Goal: Task Accomplishment & Management: Manage account settings

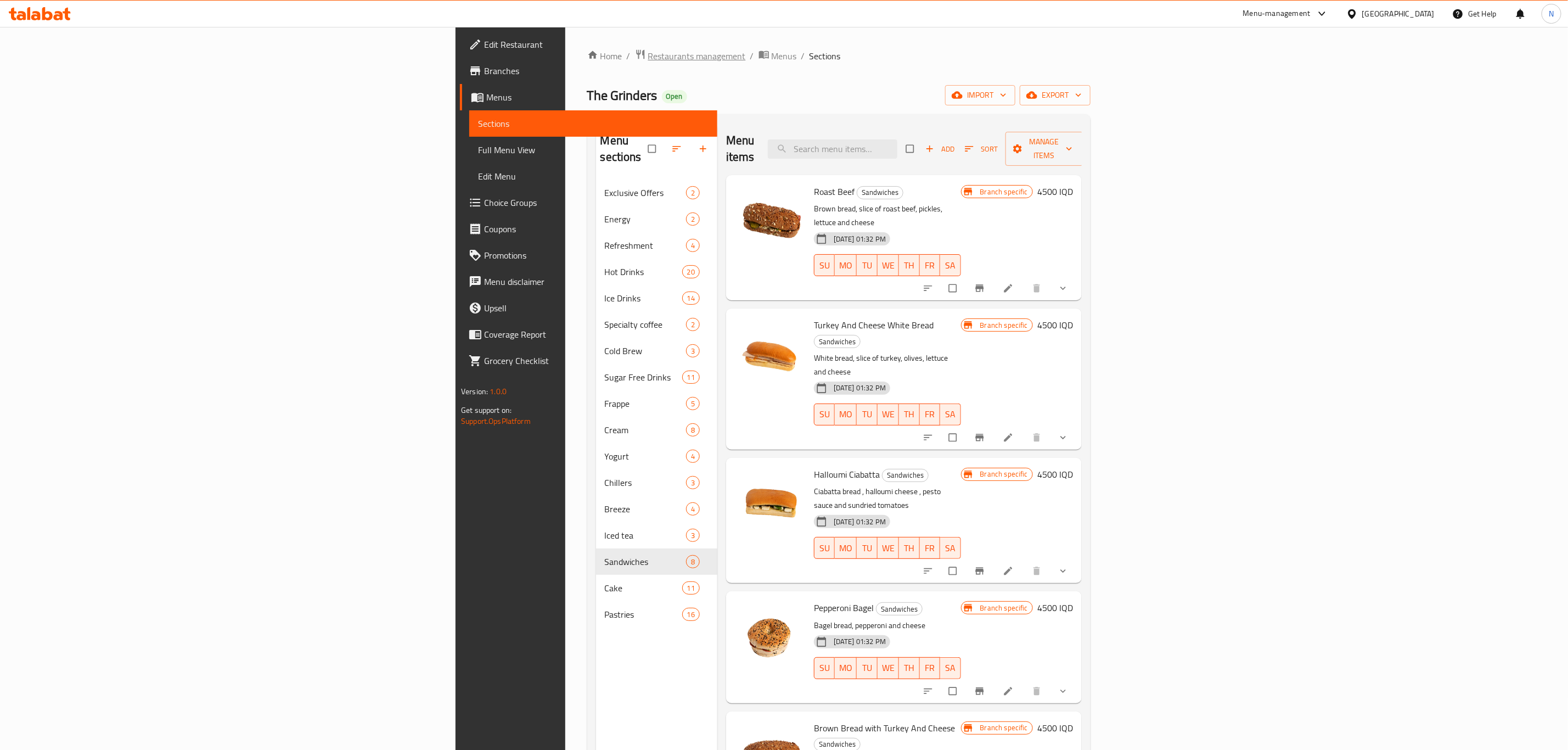
click at [648, 49] on span "Restaurants management" at bounding box center [697, 56] width 97 height 13
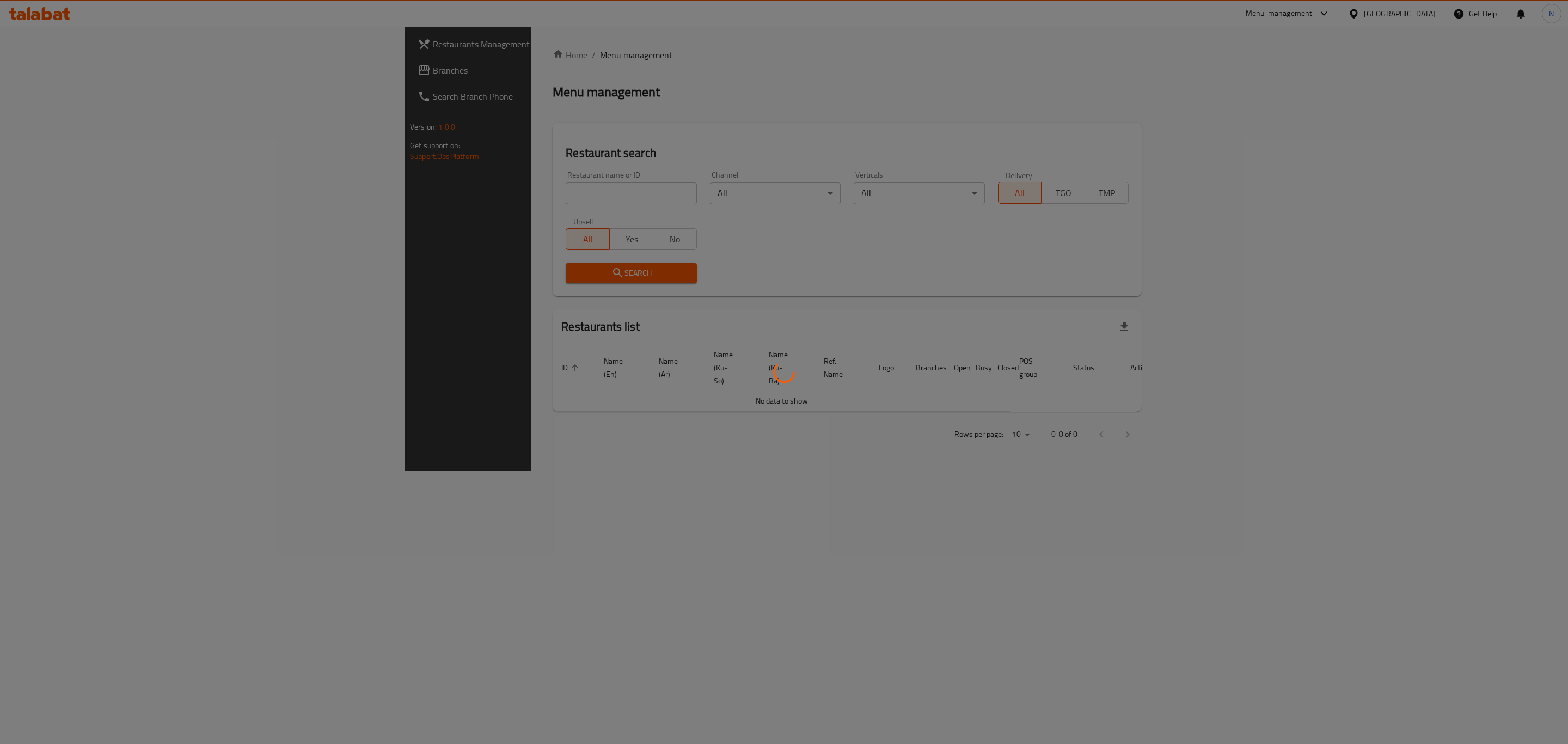
click at [392, 187] on div at bounding box center [784, 372] width 1568 height 744
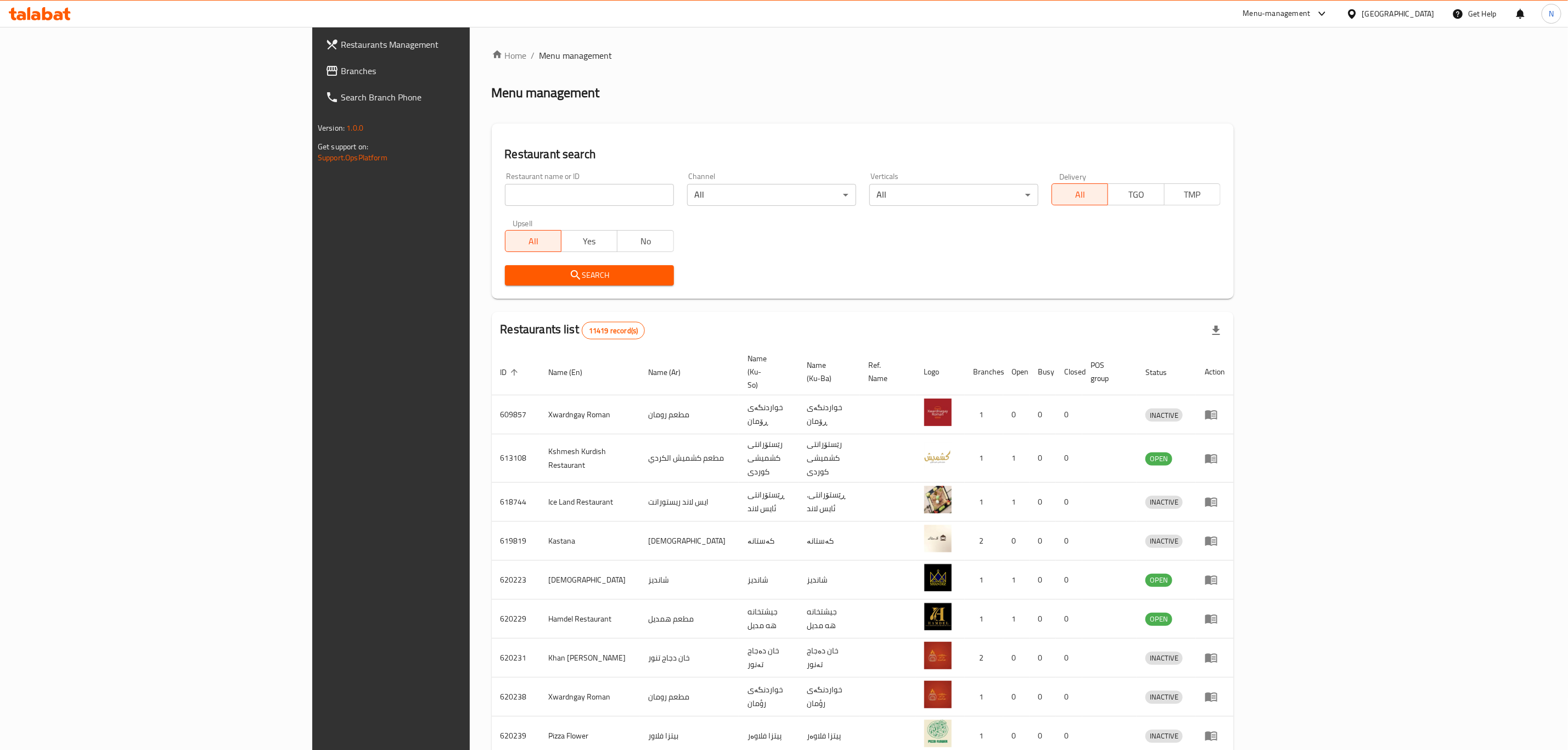
click at [505, 198] on input "search" at bounding box center [589, 194] width 169 height 22
type input "al faqma"
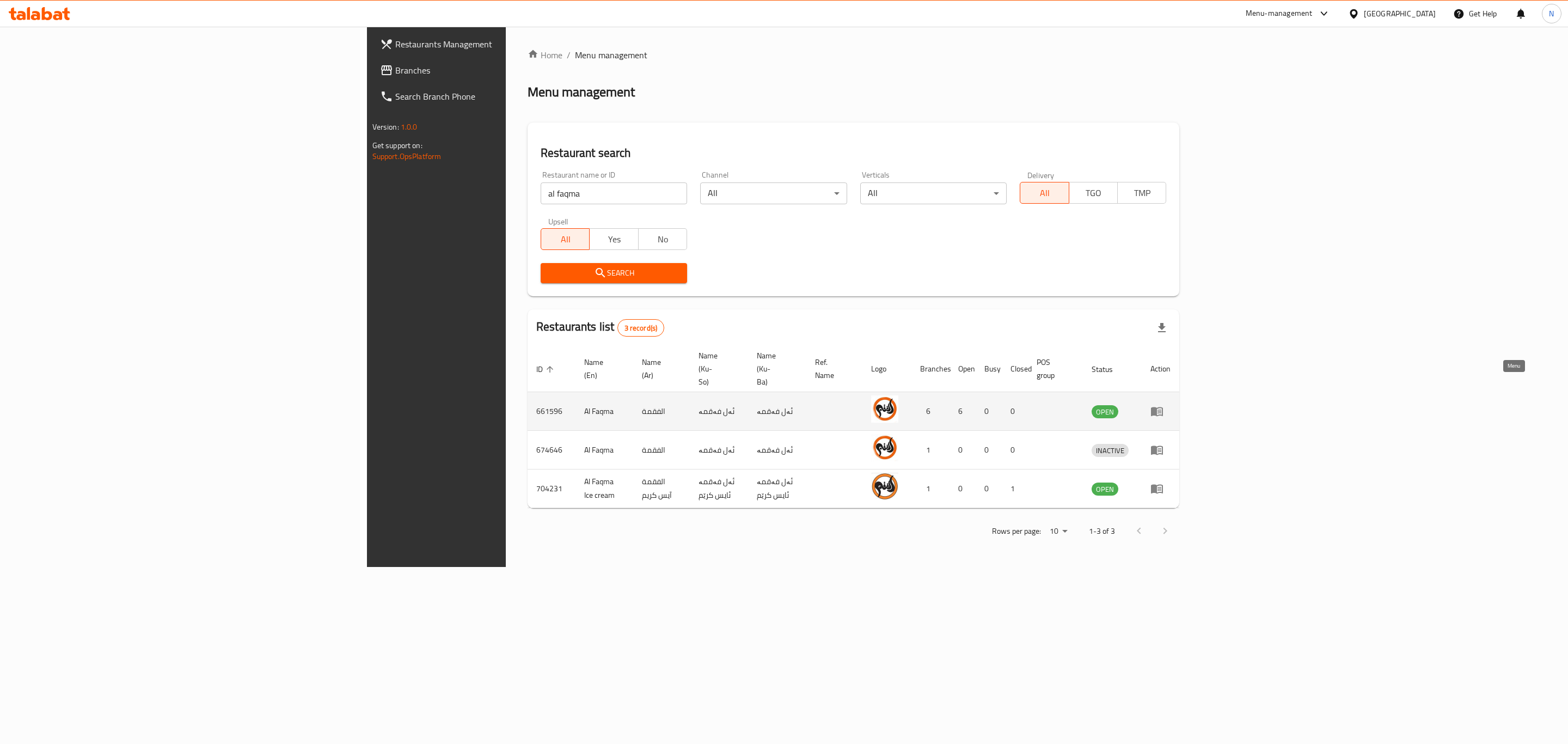
click at [1163, 405] on icon "enhanced table" at bounding box center [1157, 411] width 13 height 13
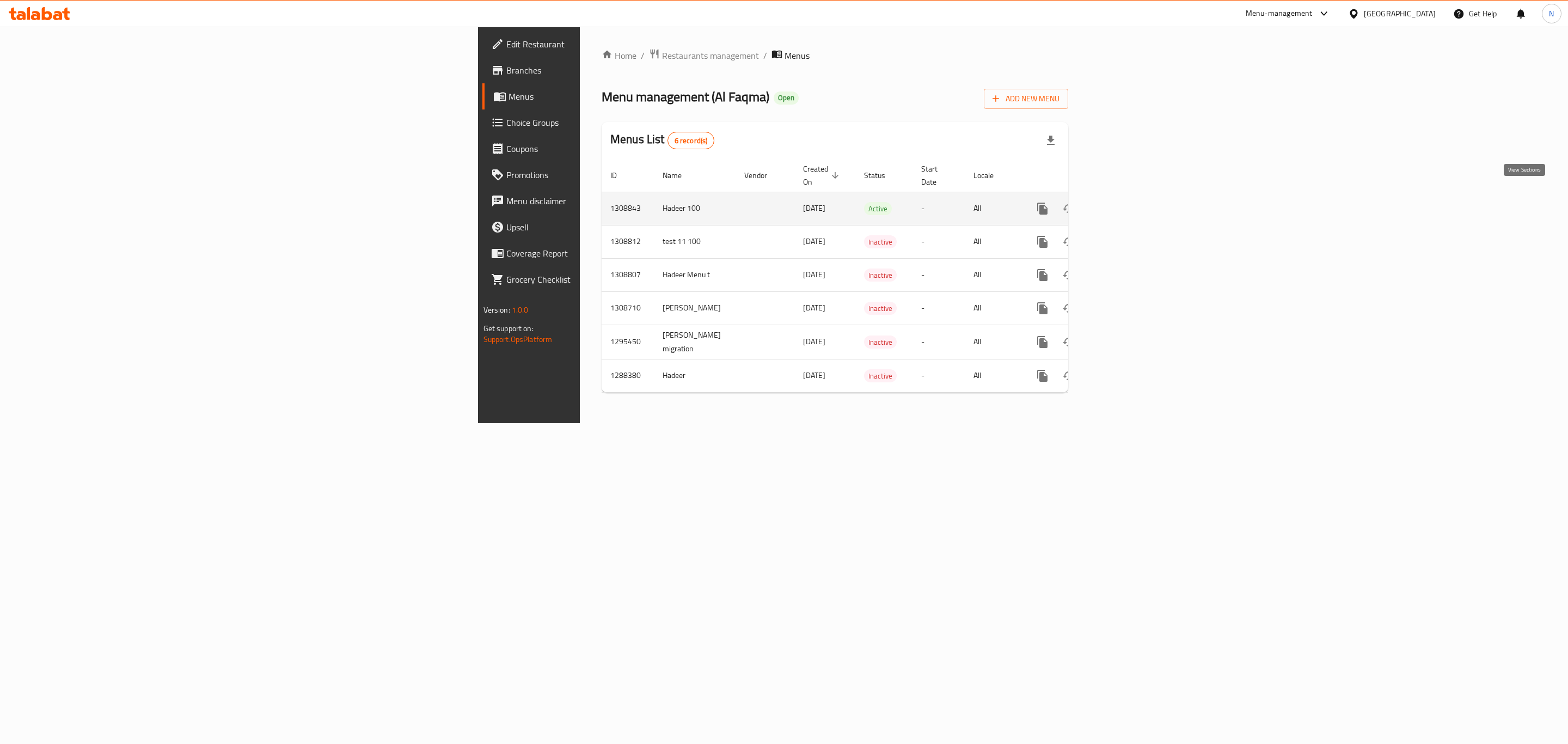
click at [1128, 202] on icon "enhanced table" at bounding box center [1121, 209] width 13 height 13
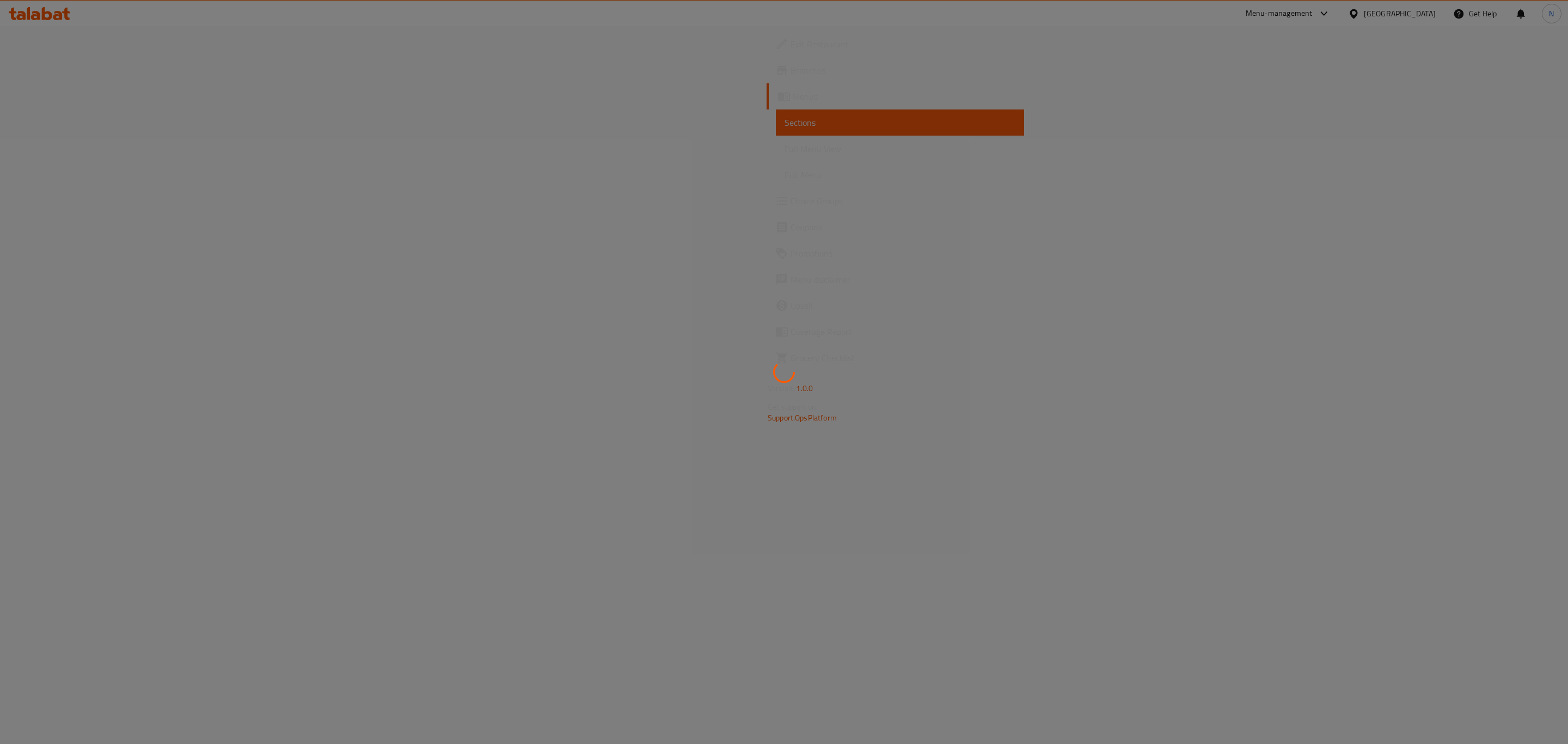
click at [649, 144] on div at bounding box center [784, 372] width 1568 height 744
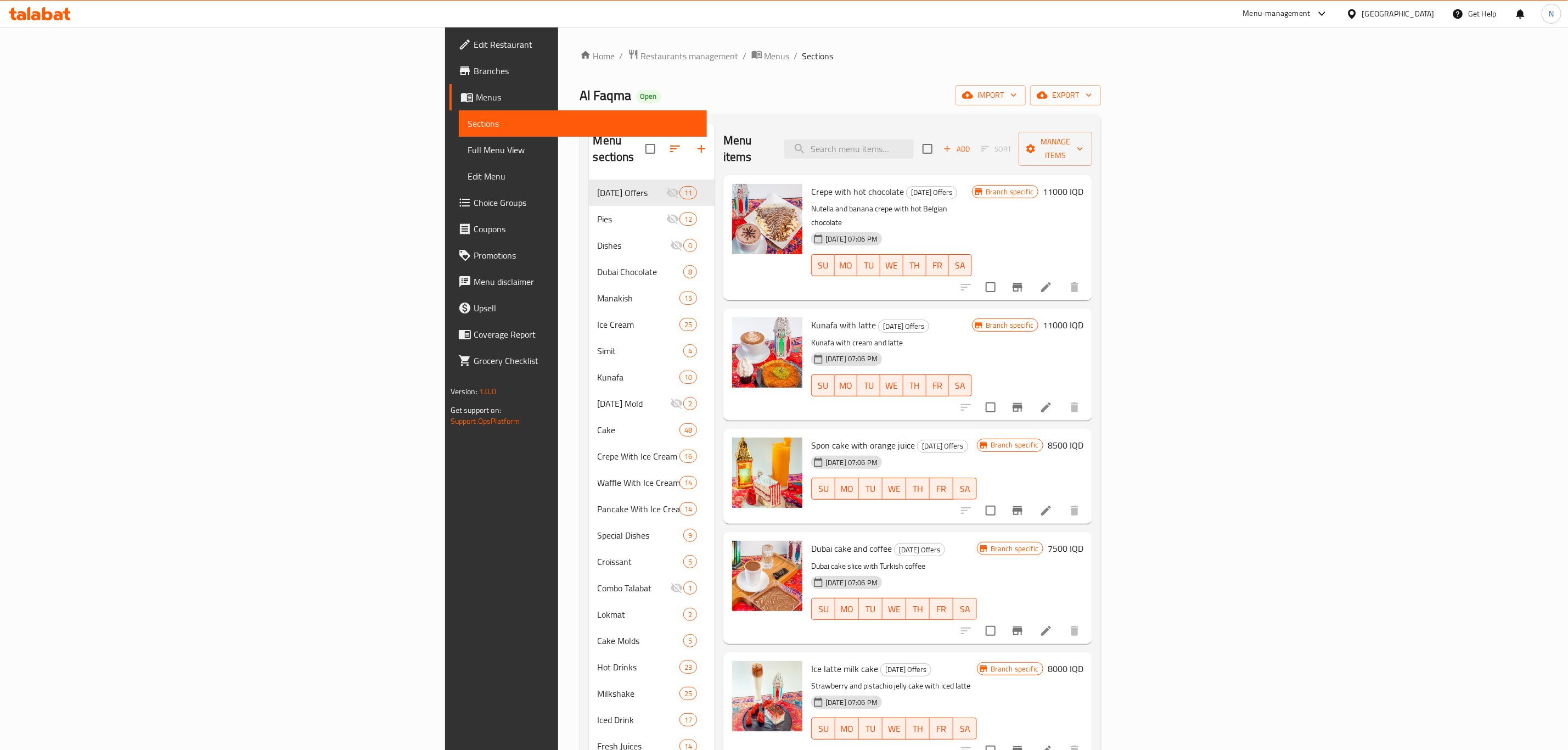
drag, startPoint x: 772, startPoint y: 83, endPoint x: 770, endPoint y: 74, distance: 9.2
click at [770, 75] on div "Home / Restaurants management / Menus / Sections Al Faqma Open import export Me…" at bounding box center [840, 465] width 521 height 833
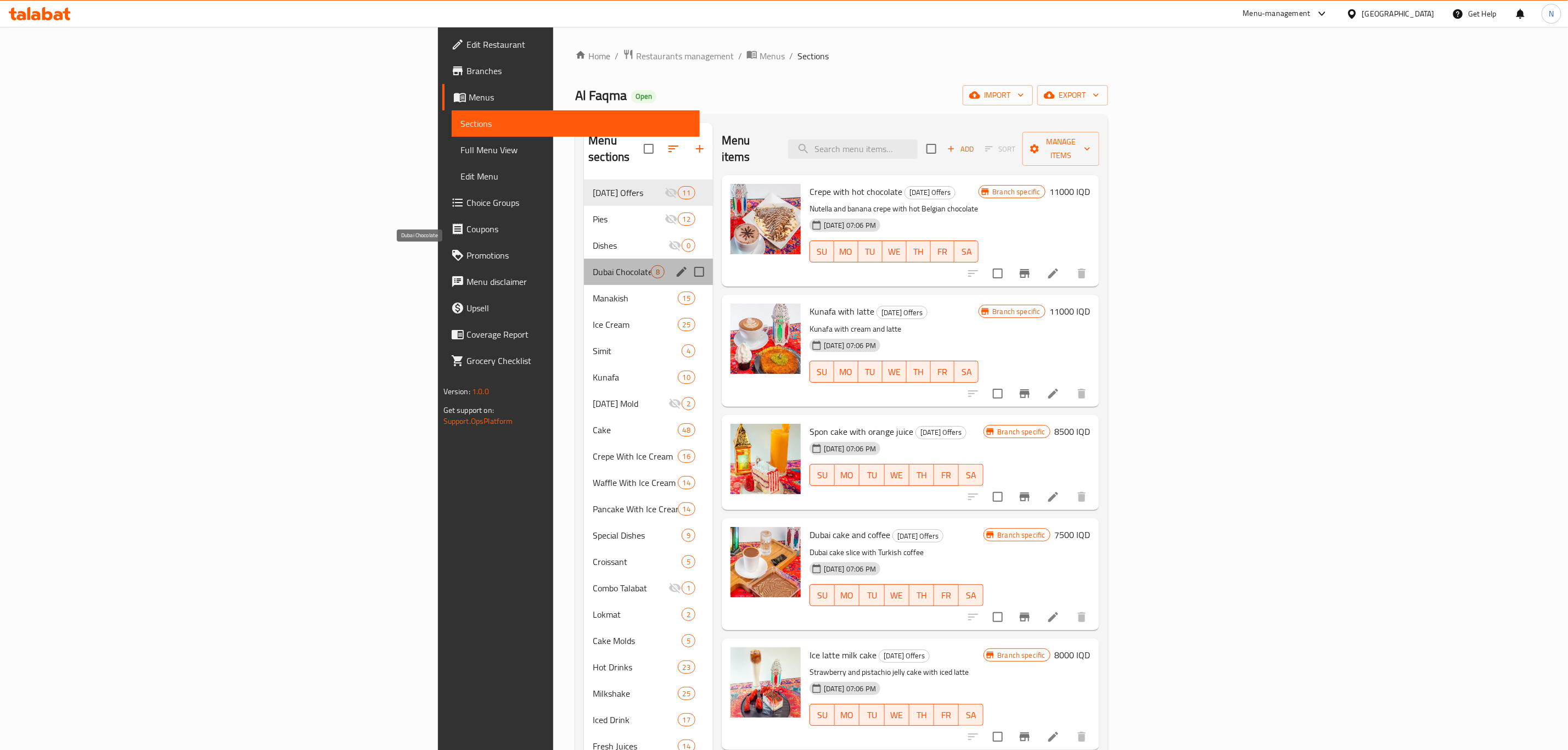
click at [593, 265] on span "Dubai Chocolate" at bounding box center [621, 272] width 57 height 13
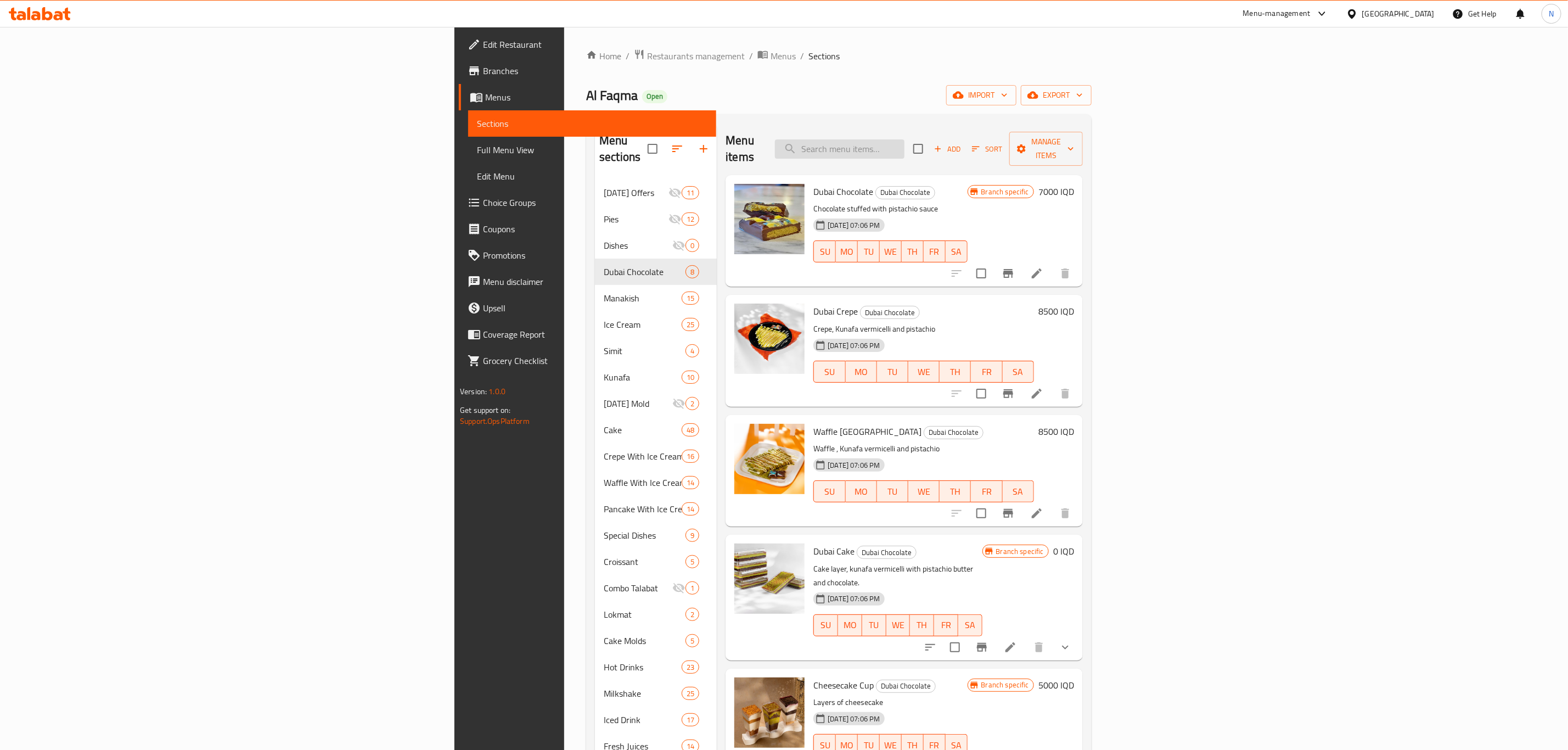
click at [904, 140] on input "search" at bounding box center [840, 149] width 129 height 19
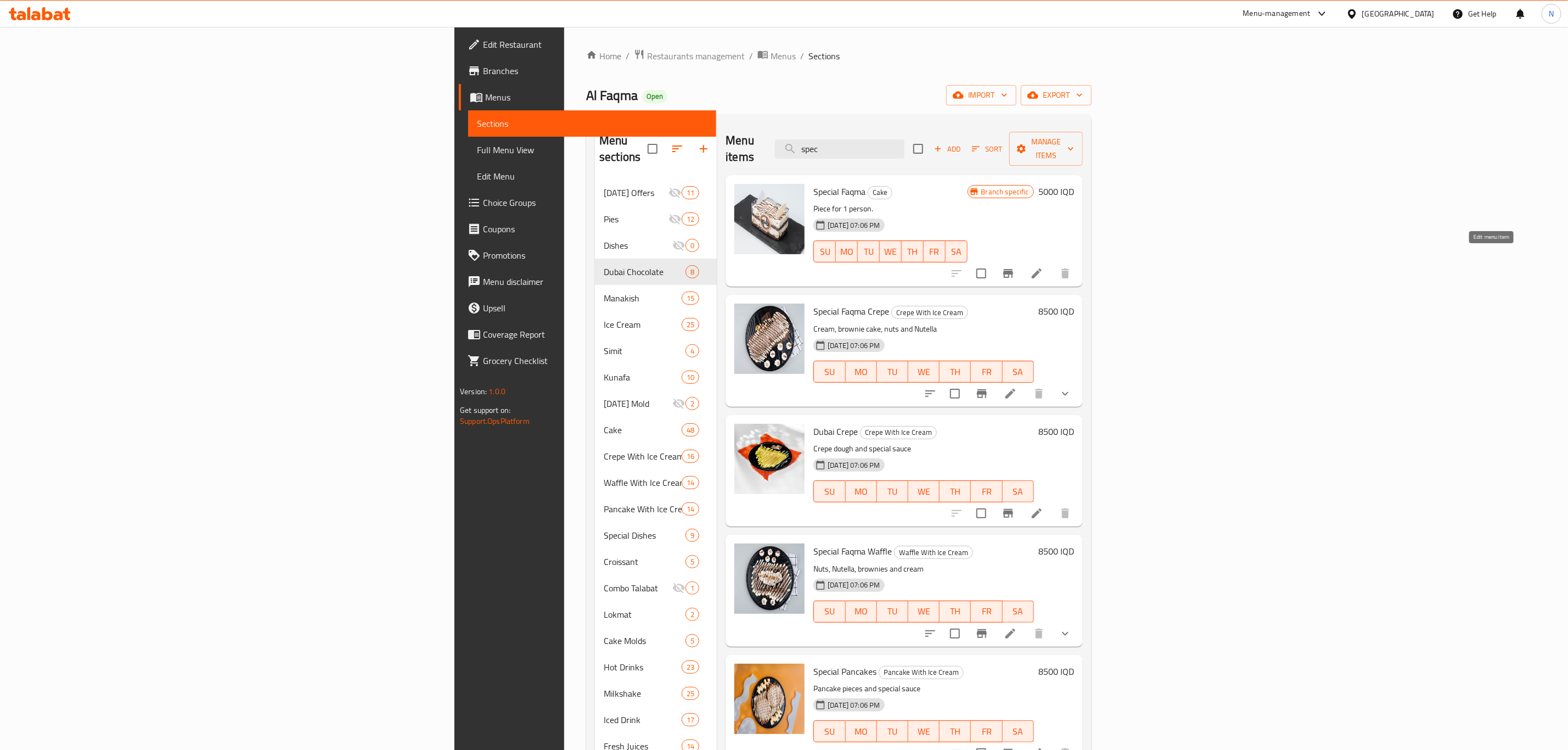
type input "spec"
click at [1043, 267] on icon at bounding box center [1037, 274] width 13 height 13
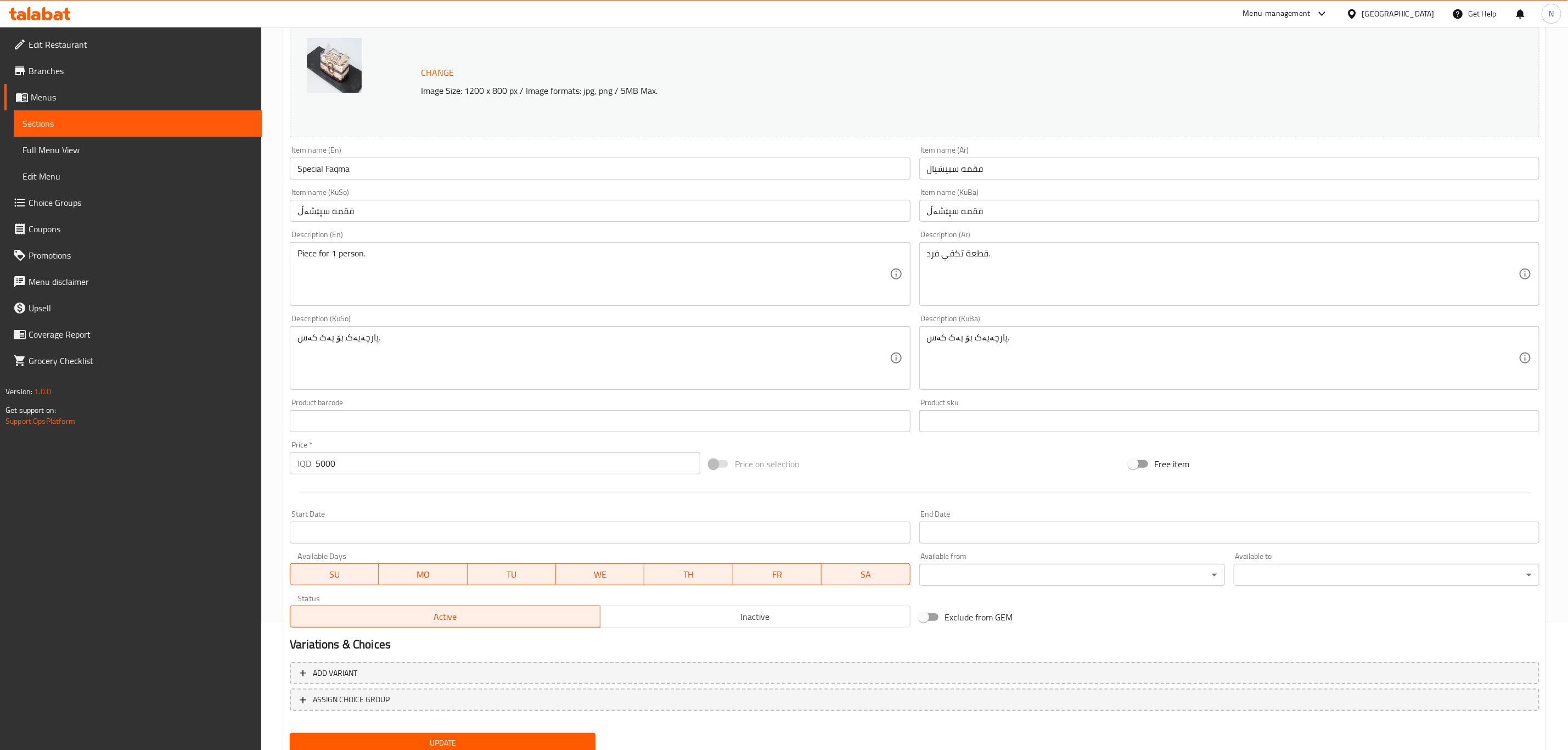
scroll to position [167, 0]
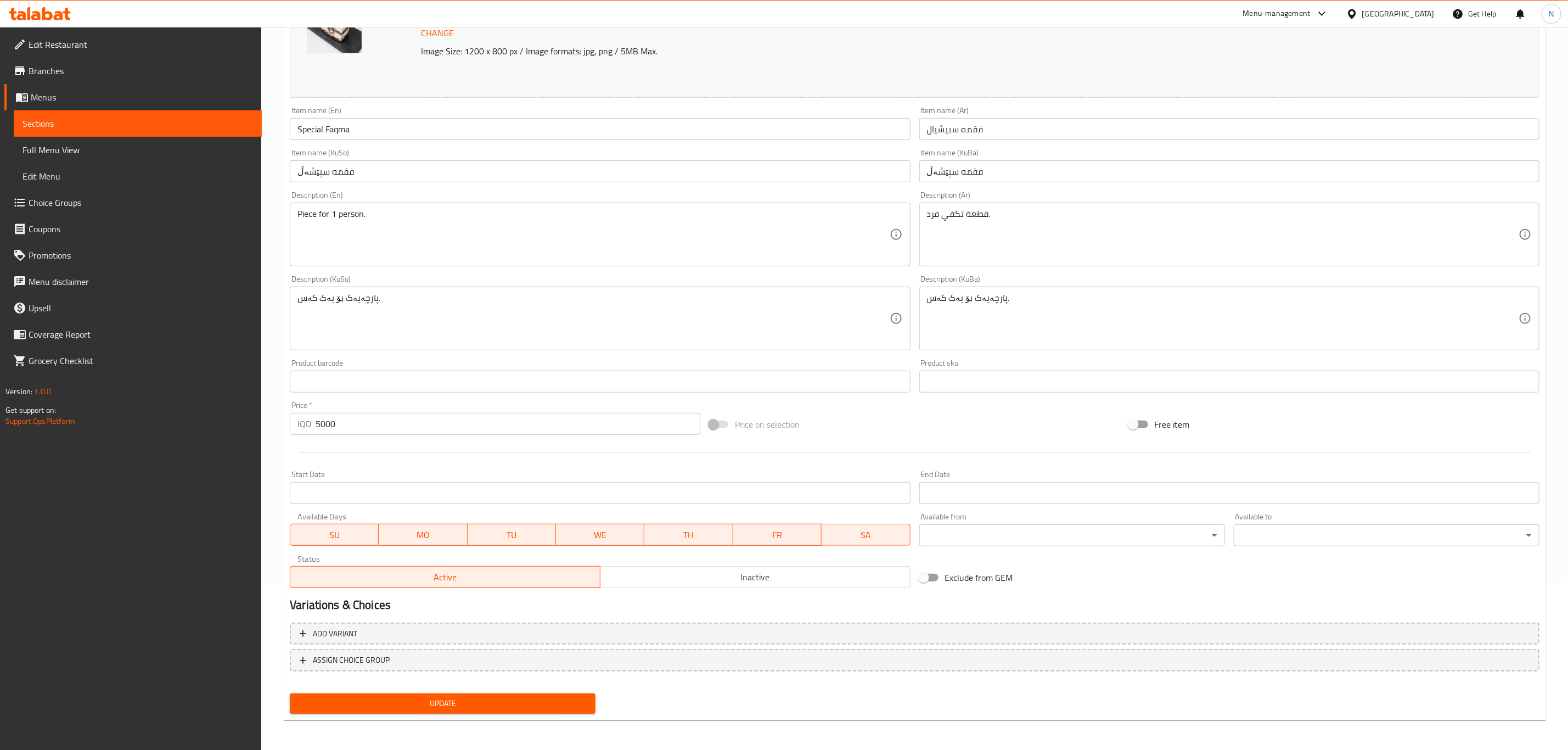
click at [725, 577] on span "Inactive" at bounding box center [755, 578] width 301 height 16
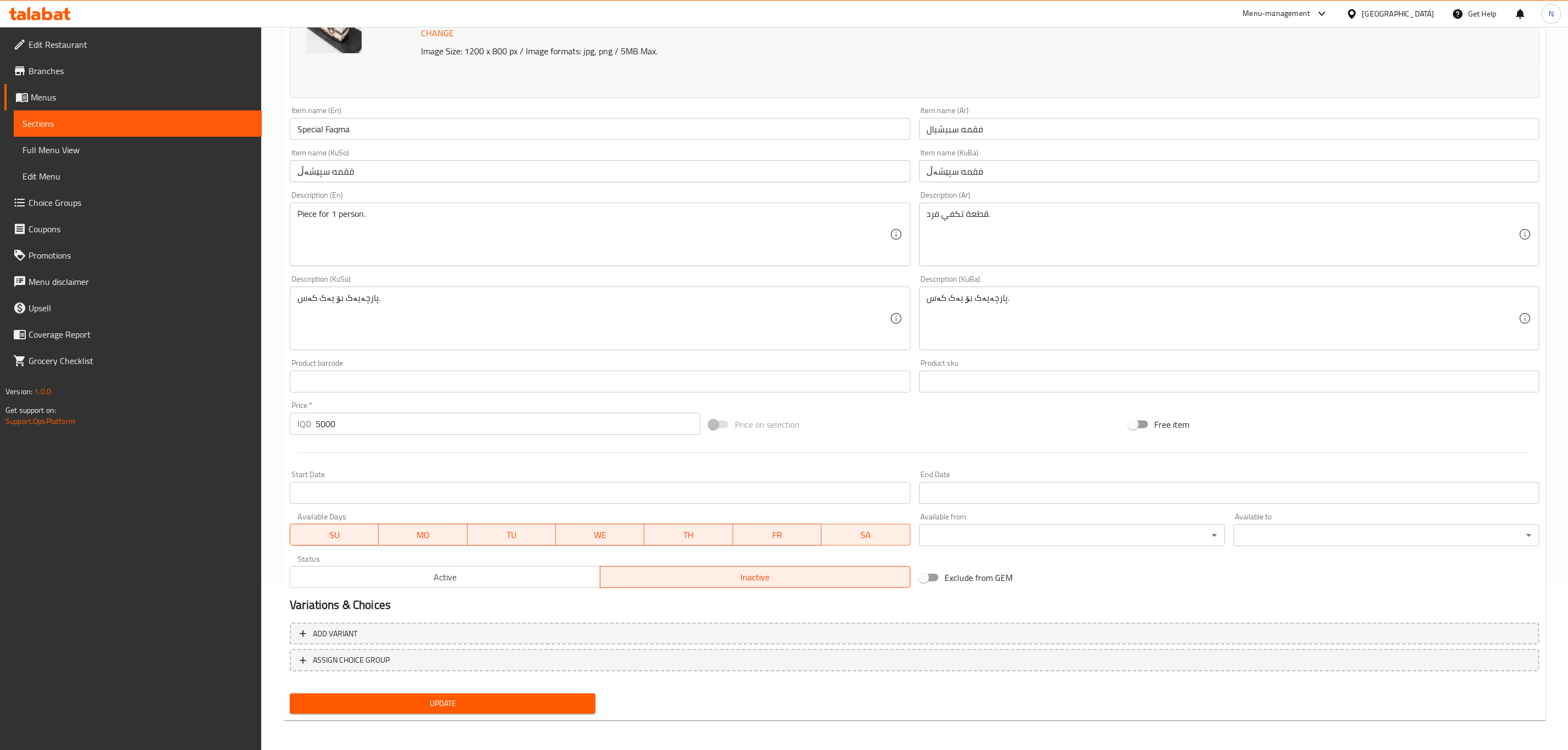
click at [511, 717] on div "Update" at bounding box center [443, 704] width 314 height 29
click at [493, 704] on span "Update" at bounding box center [443, 703] width 288 height 14
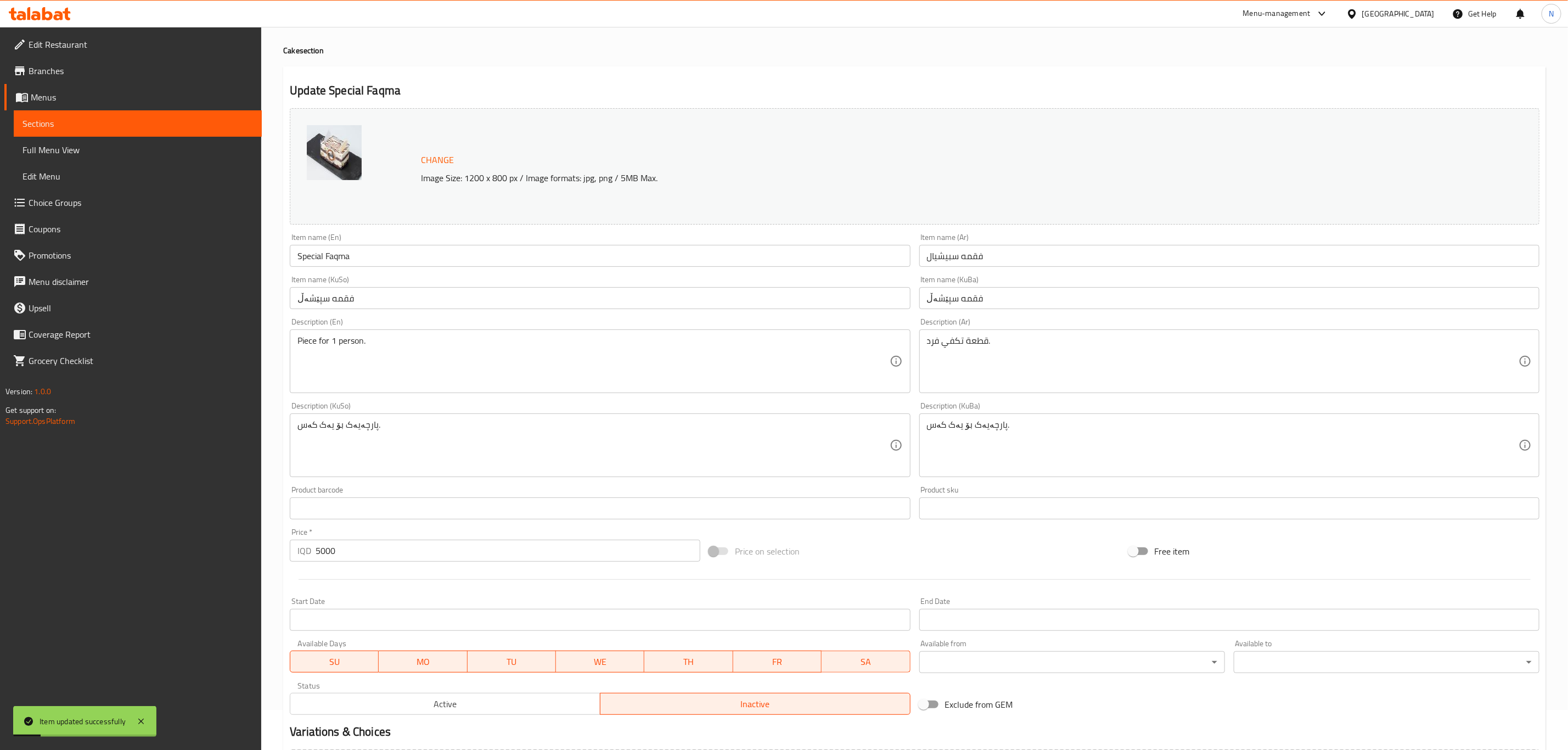
scroll to position [0, 0]
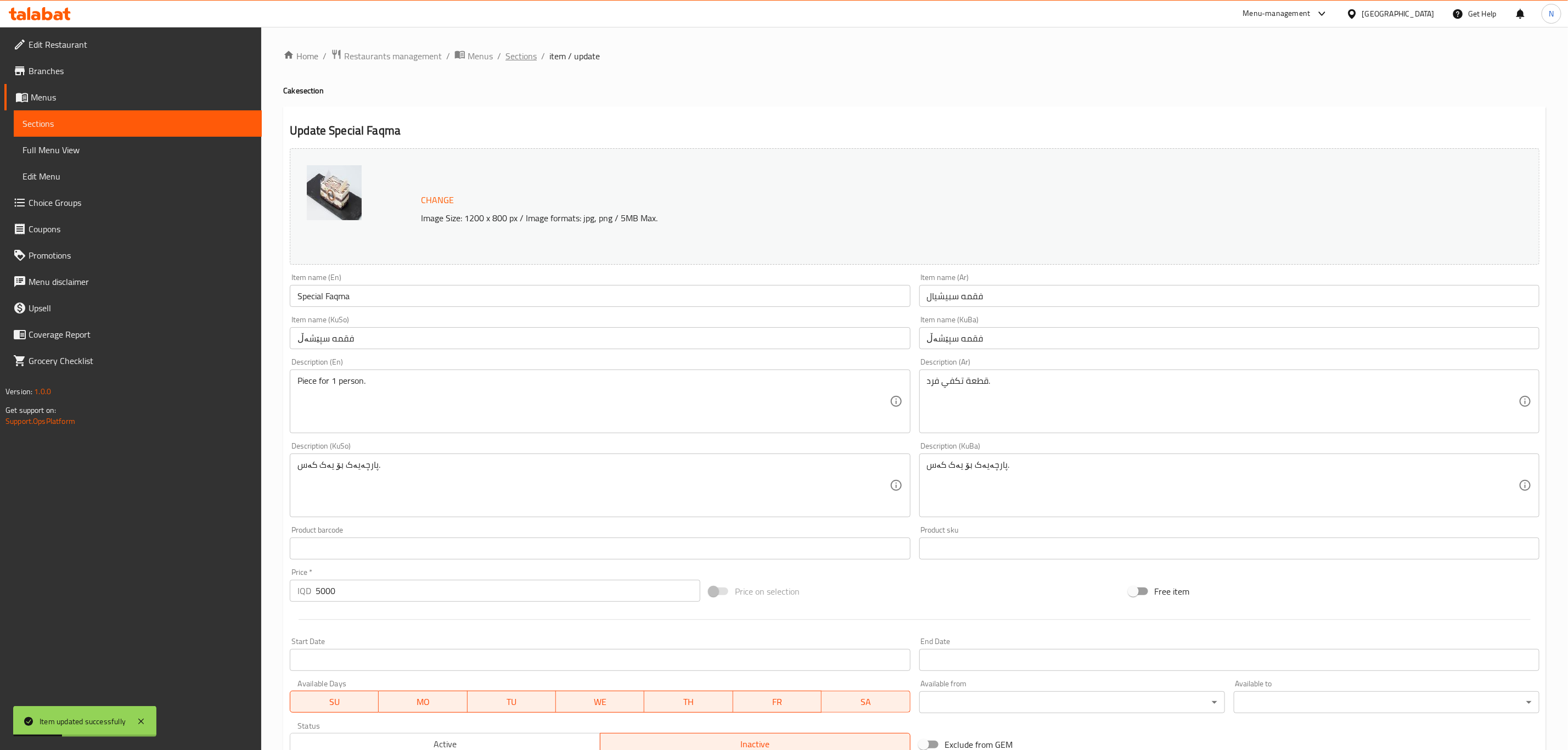
click at [511, 55] on span "Sections" at bounding box center [521, 56] width 31 height 13
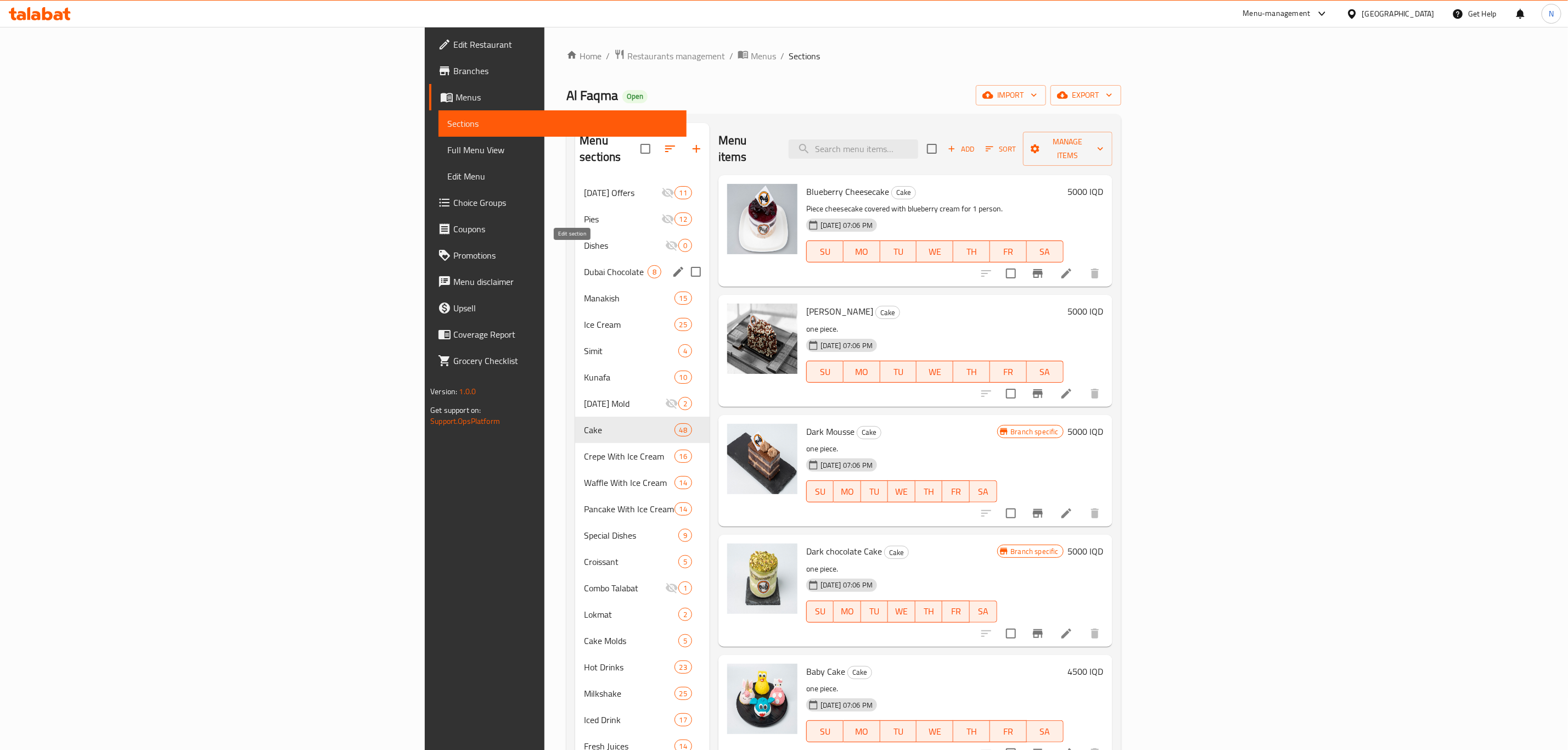
click at [672, 265] on icon "edit" at bounding box center [678, 272] width 13 height 13
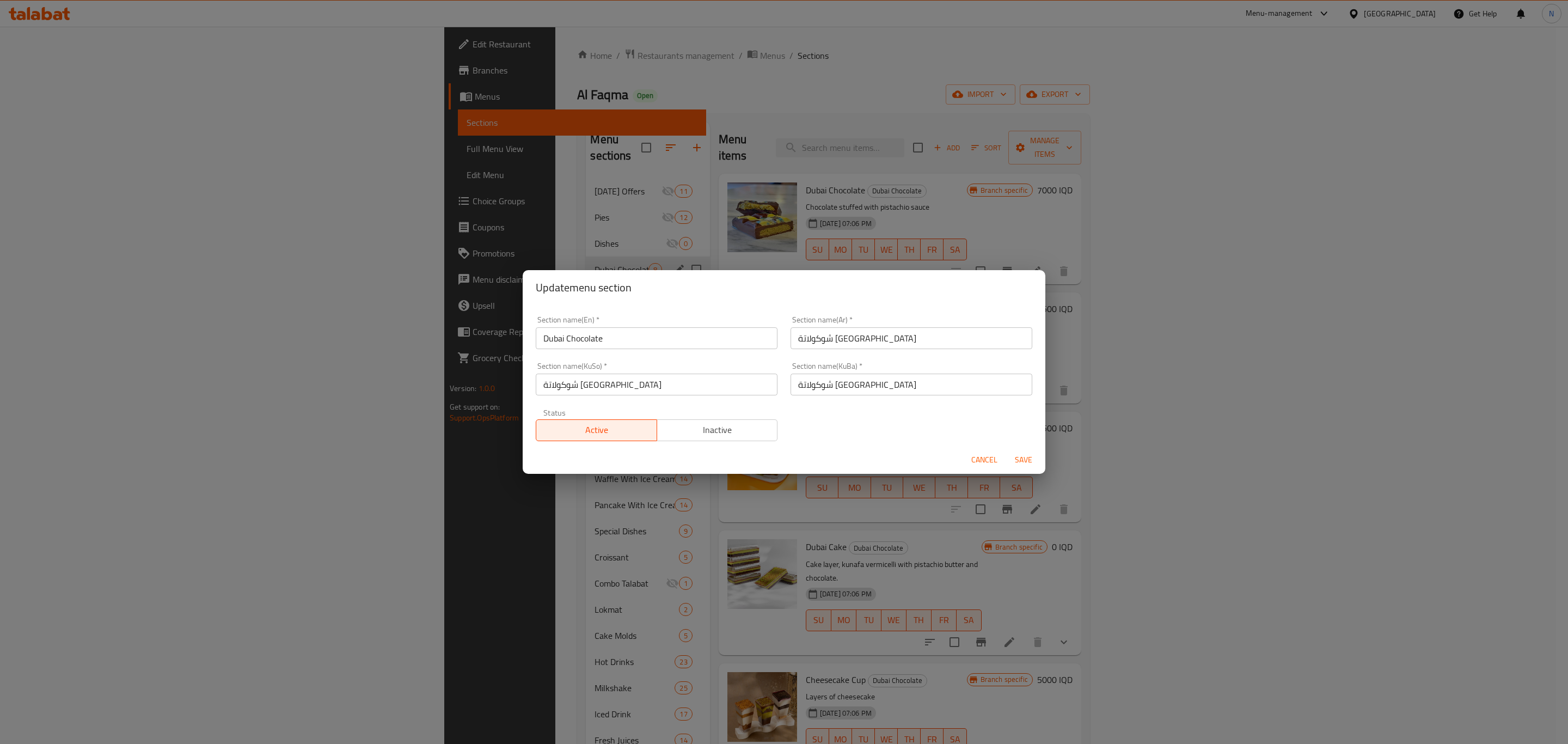
click at [501, 246] on div "Update menu section Section name(En)   * Dubai Chocolate Section name(En) * Sec…" at bounding box center [784, 372] width 1568 height 744
click at [975, 461] on span "Cancel" at bounding box center [984, 460] width 26 height 14
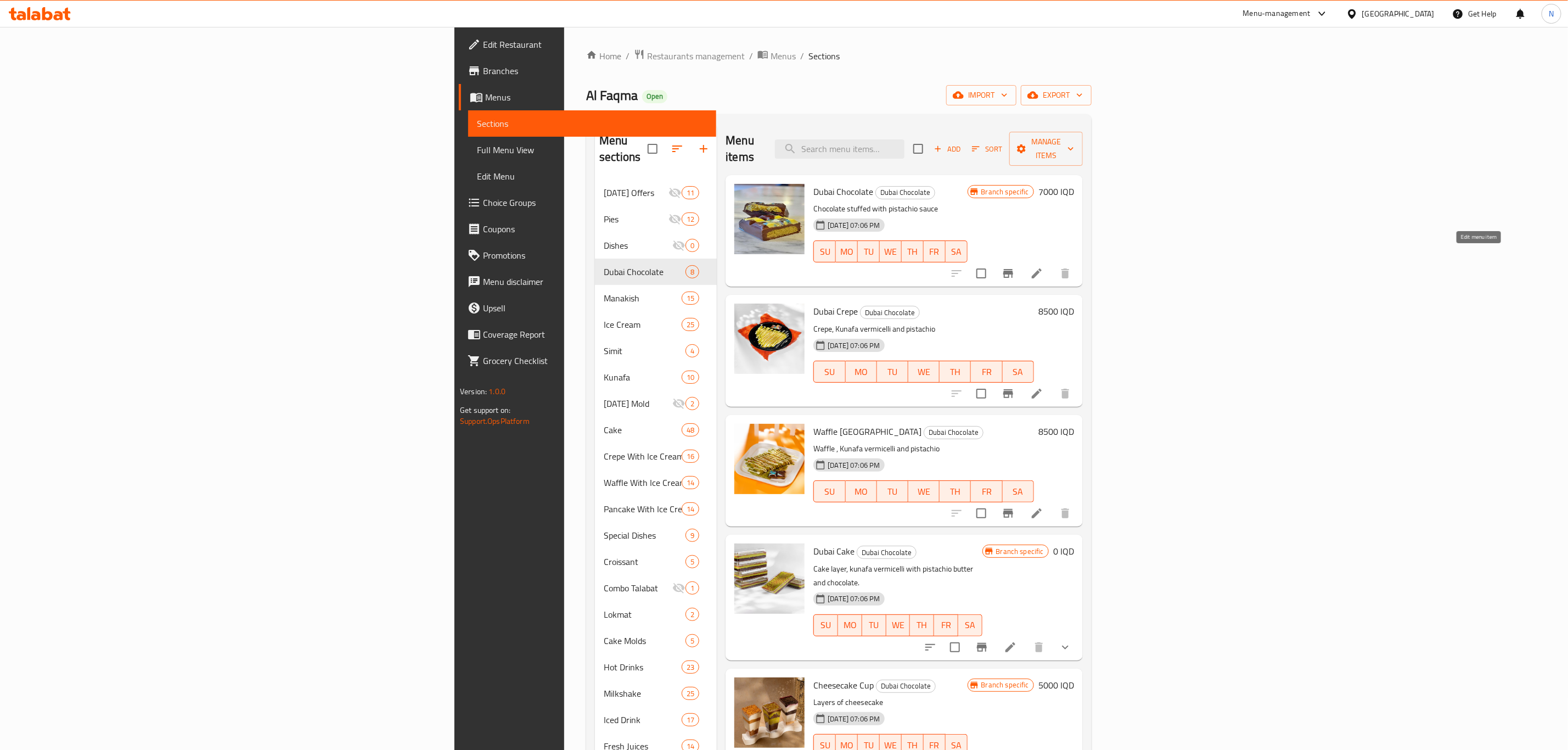
click at [1043, 267] on icon at bounding box center [1037, 274] width 13 height 13
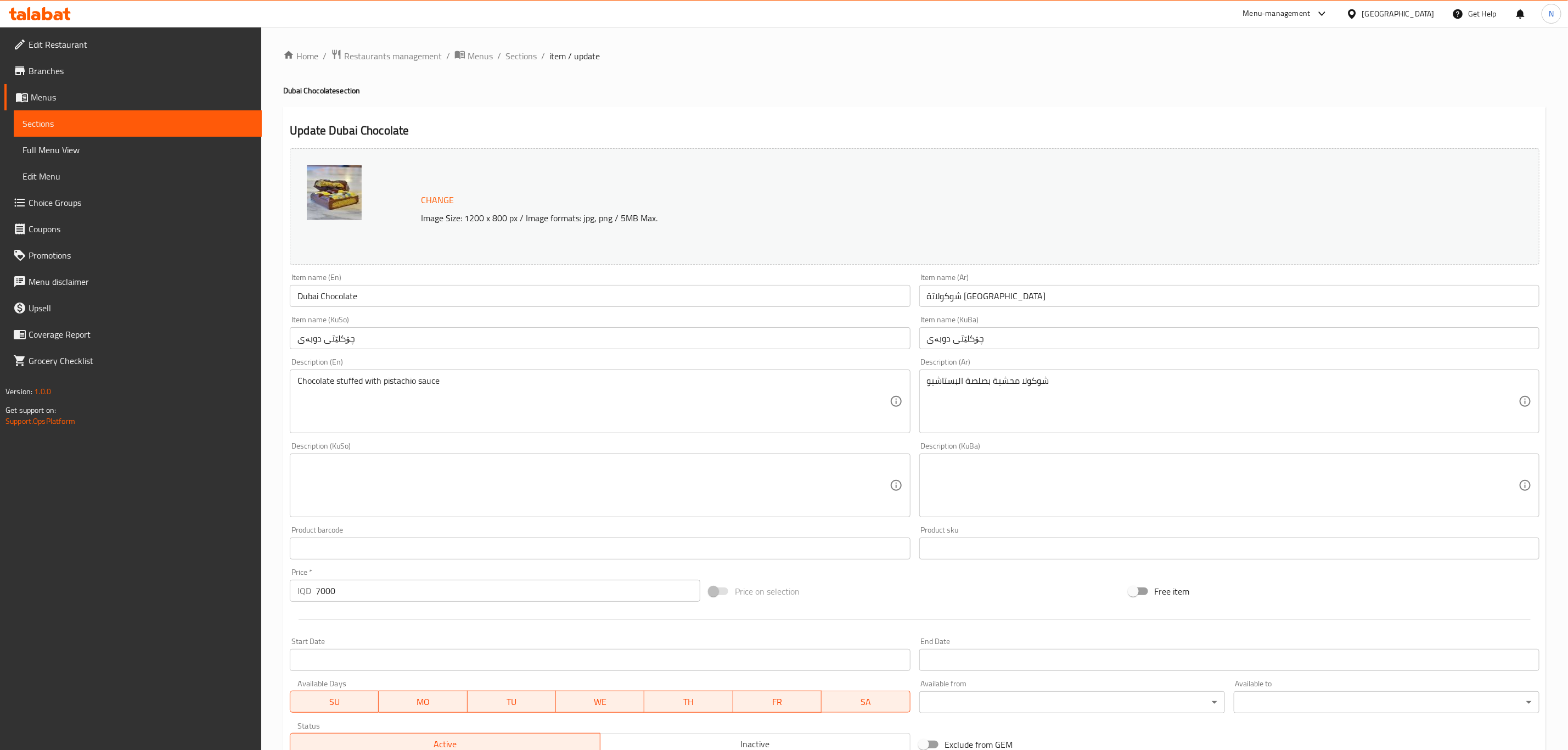
scroll to position [167, 0]
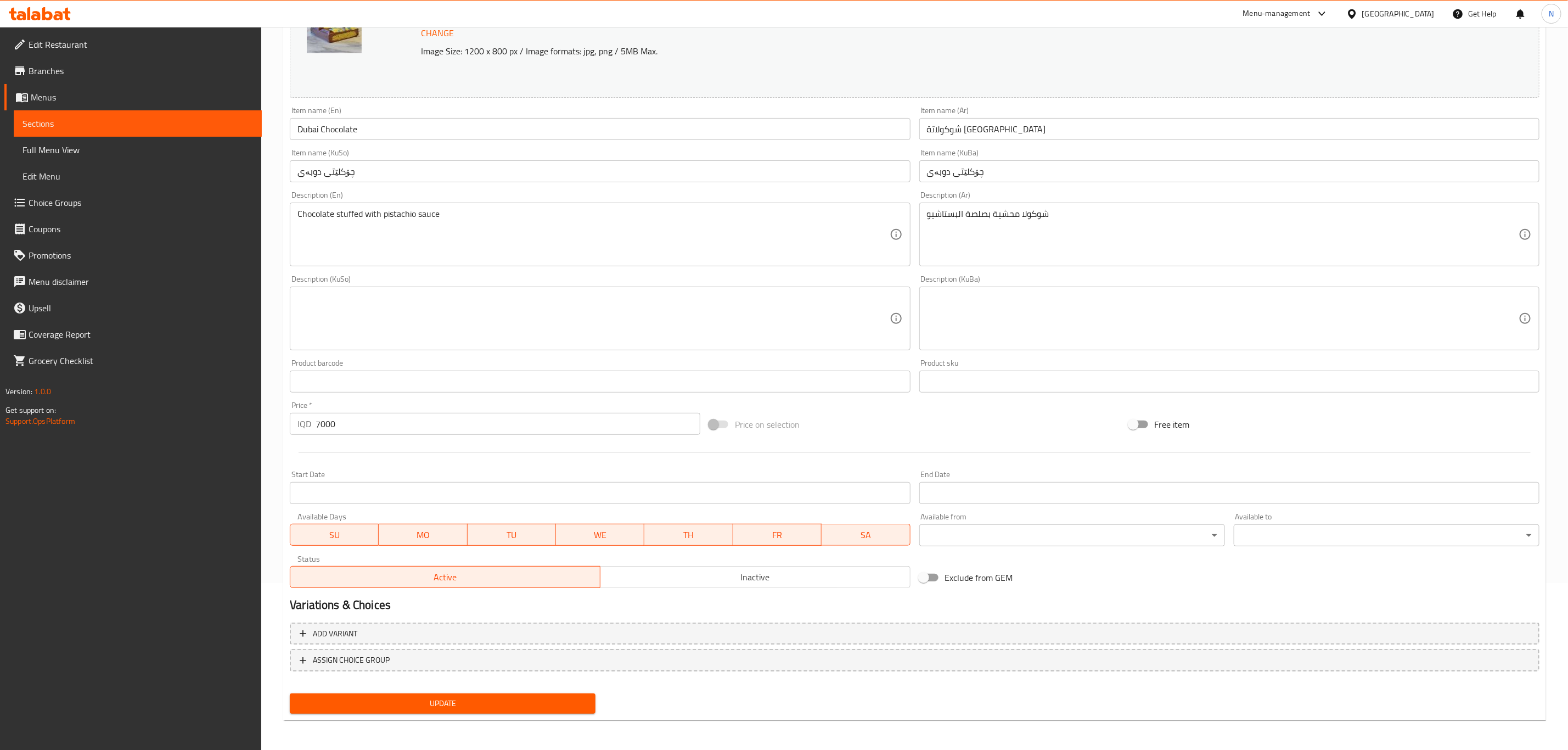
click at [694, 564] on div "Active Inactive" at bounding box center [599, 571] width 620 height 33
click at [684, 586] on button "Inactive" at bounding box center [755, 577] width 310 height 22
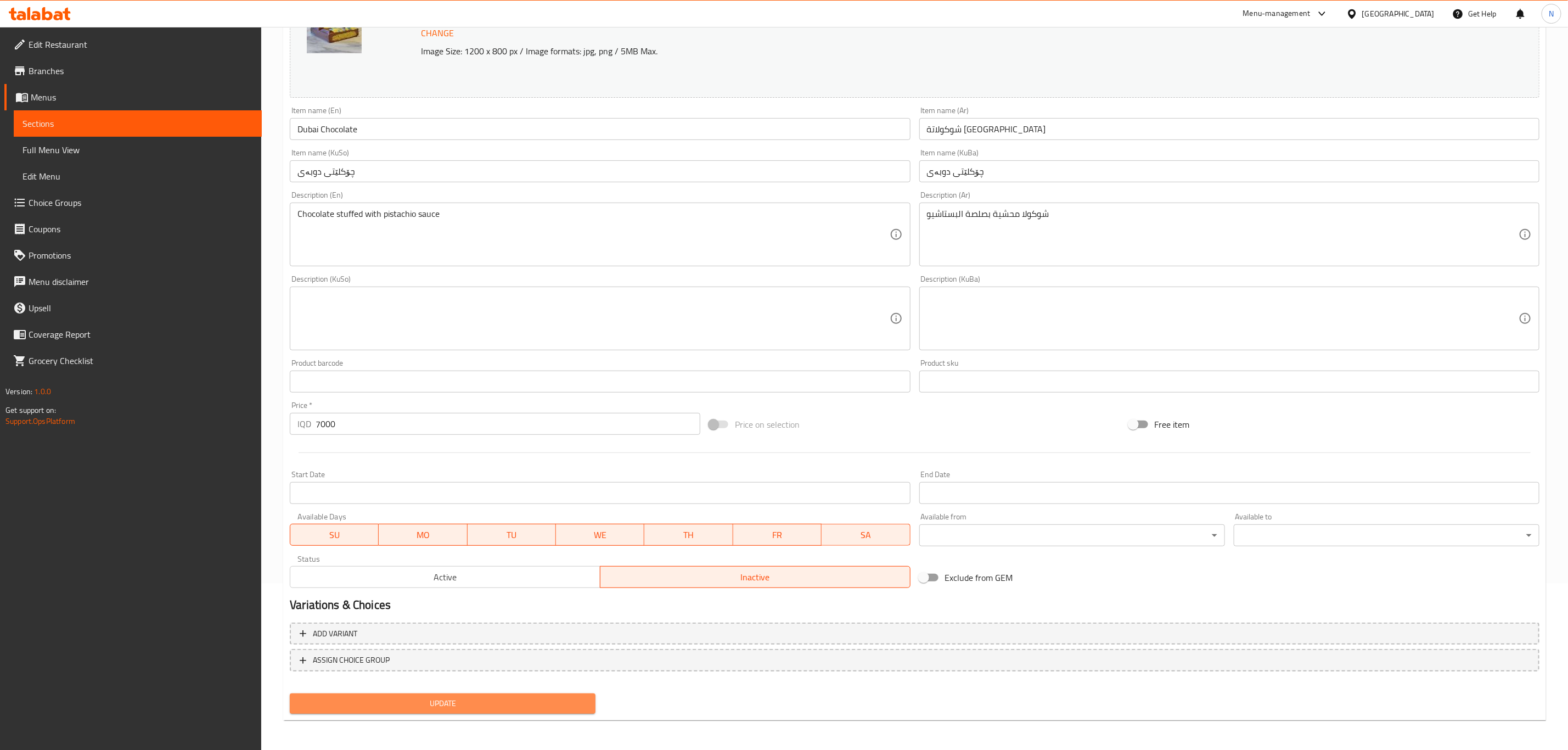
click at [555, 700] on span "Update" at bounding box center [443, 703] width 288 height 14
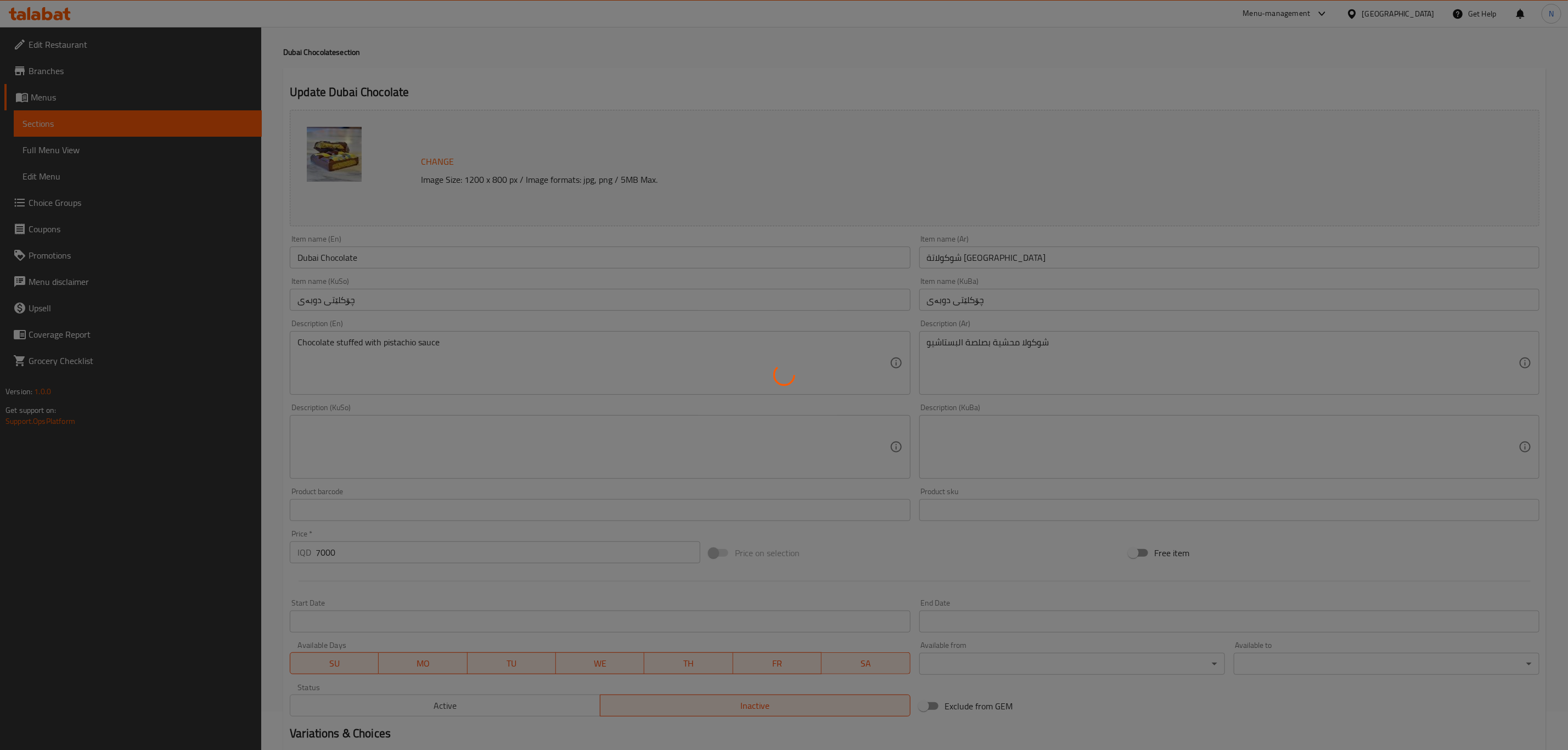
scroll to position [0, 0]
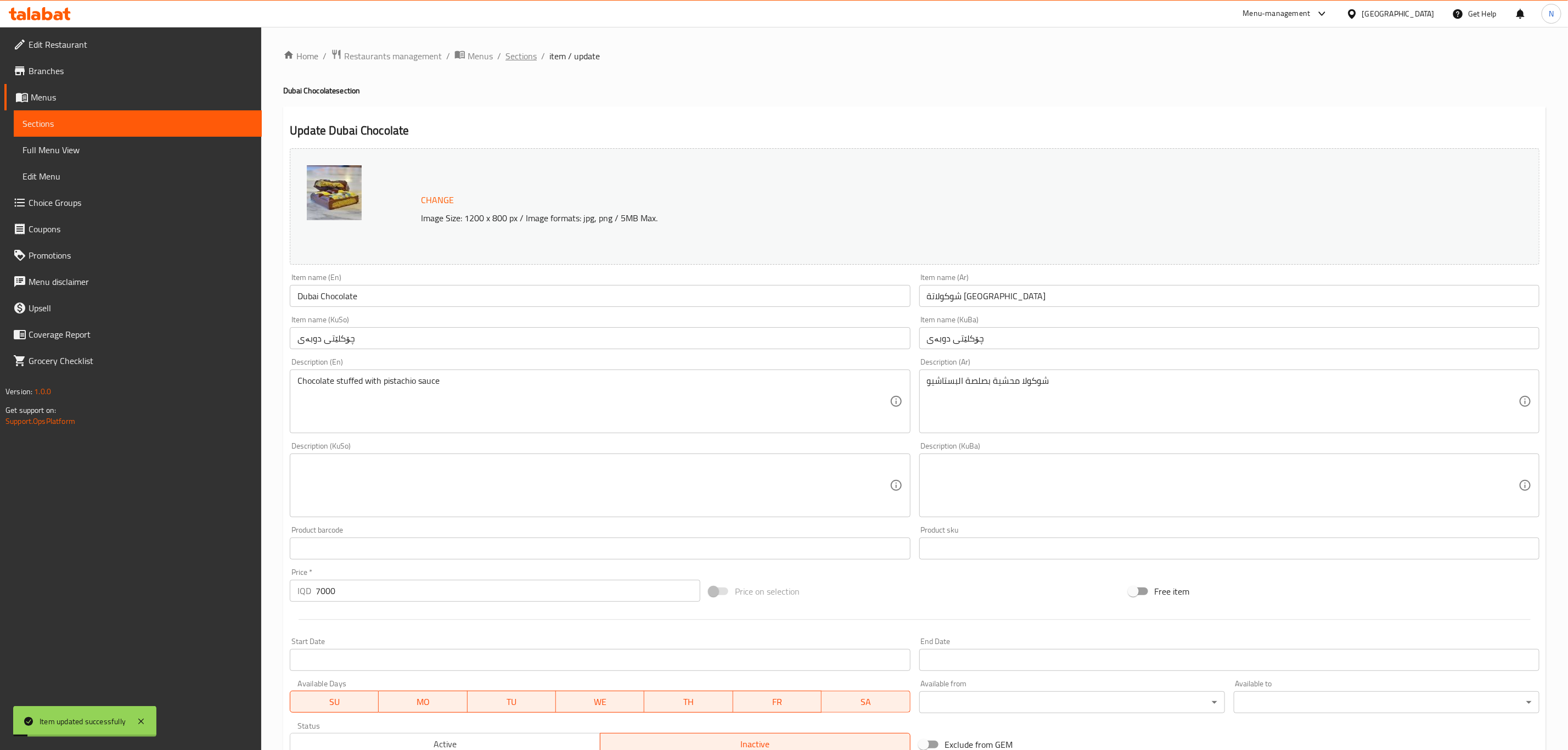
click at [522, 49] on span "Sections" at bounding box center [521, 56] width 31 height 13
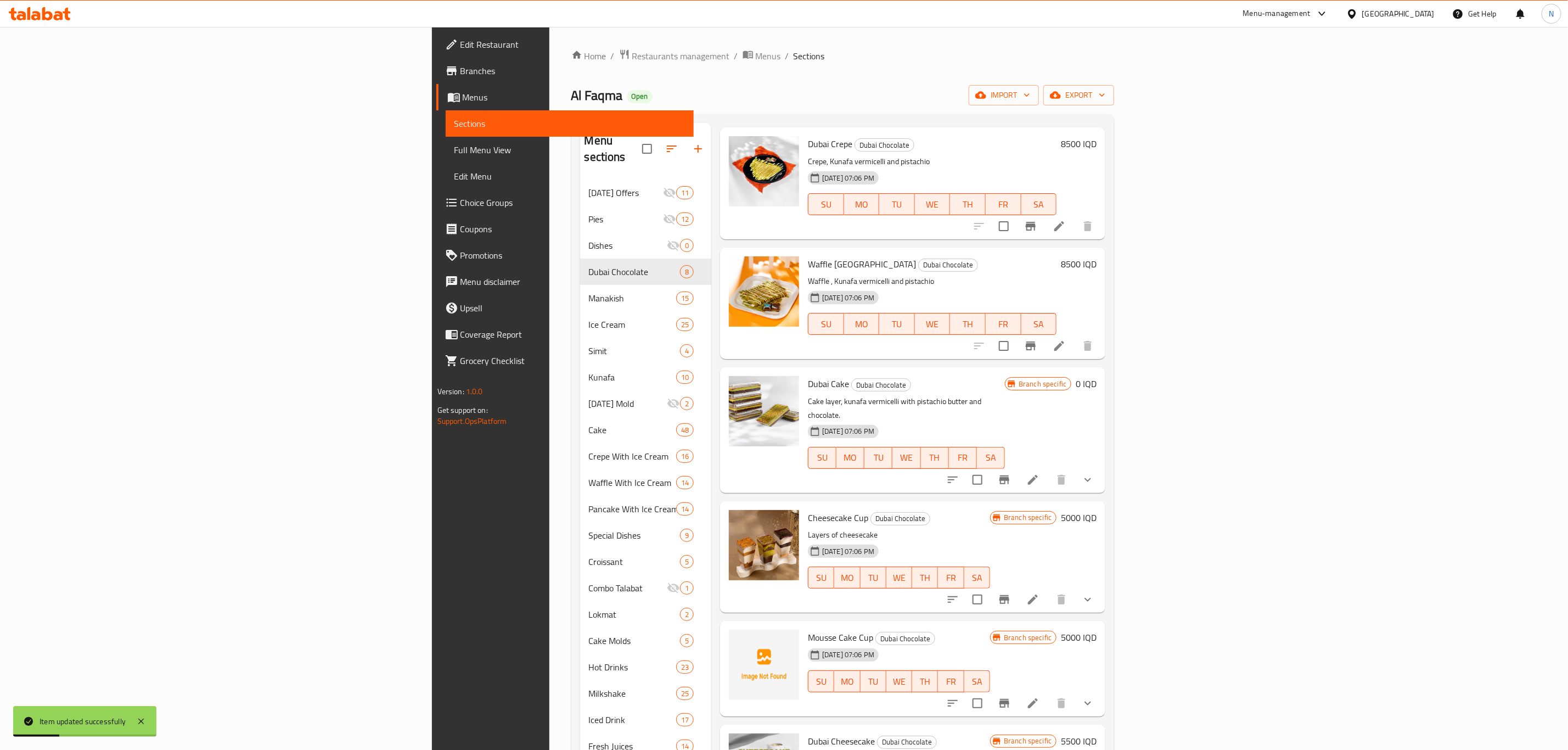
scroll to position [187, 0]
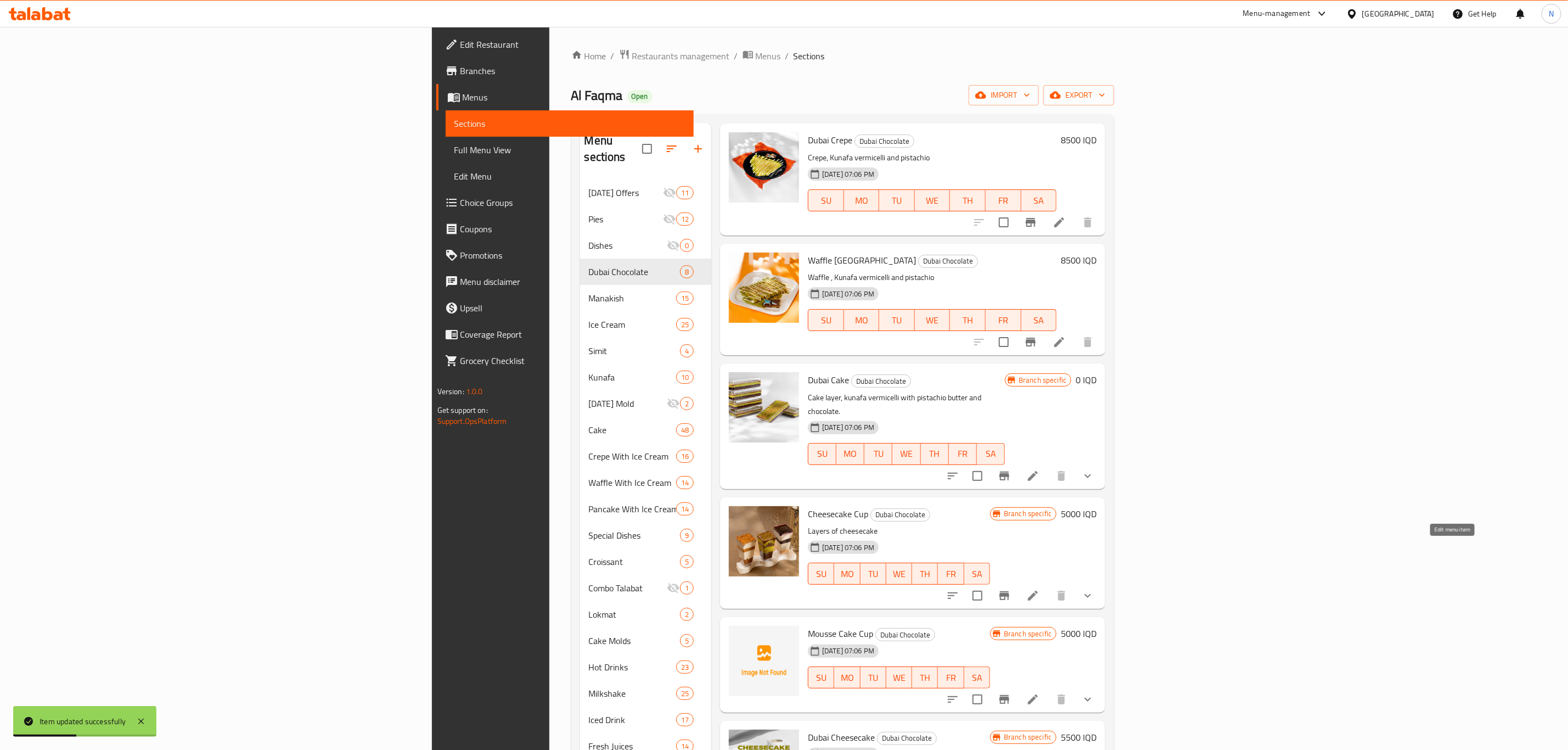
click at [1039, 589] on icon at bounding box center [1033, 596] width 13 height 13
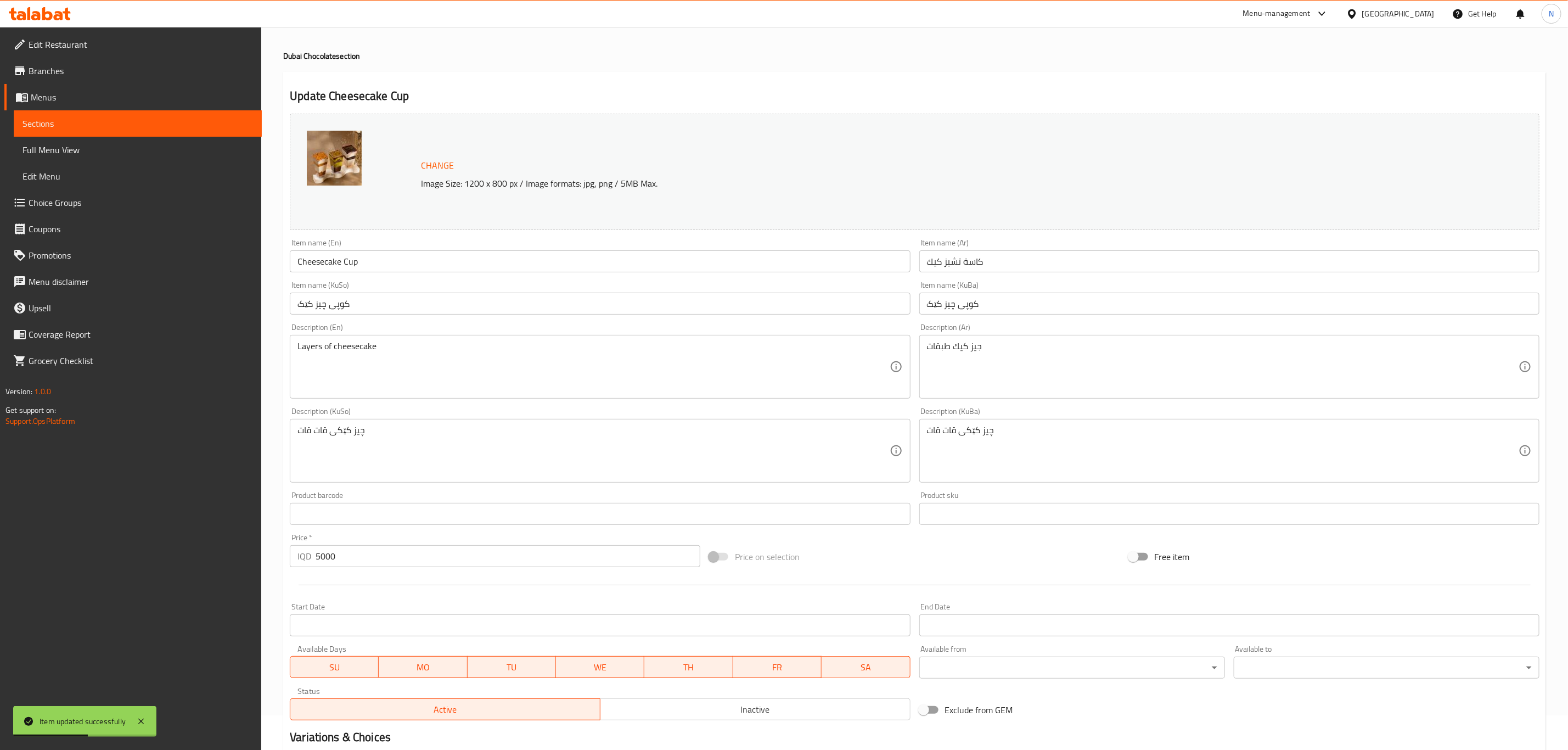
scroll to position [213, 0]
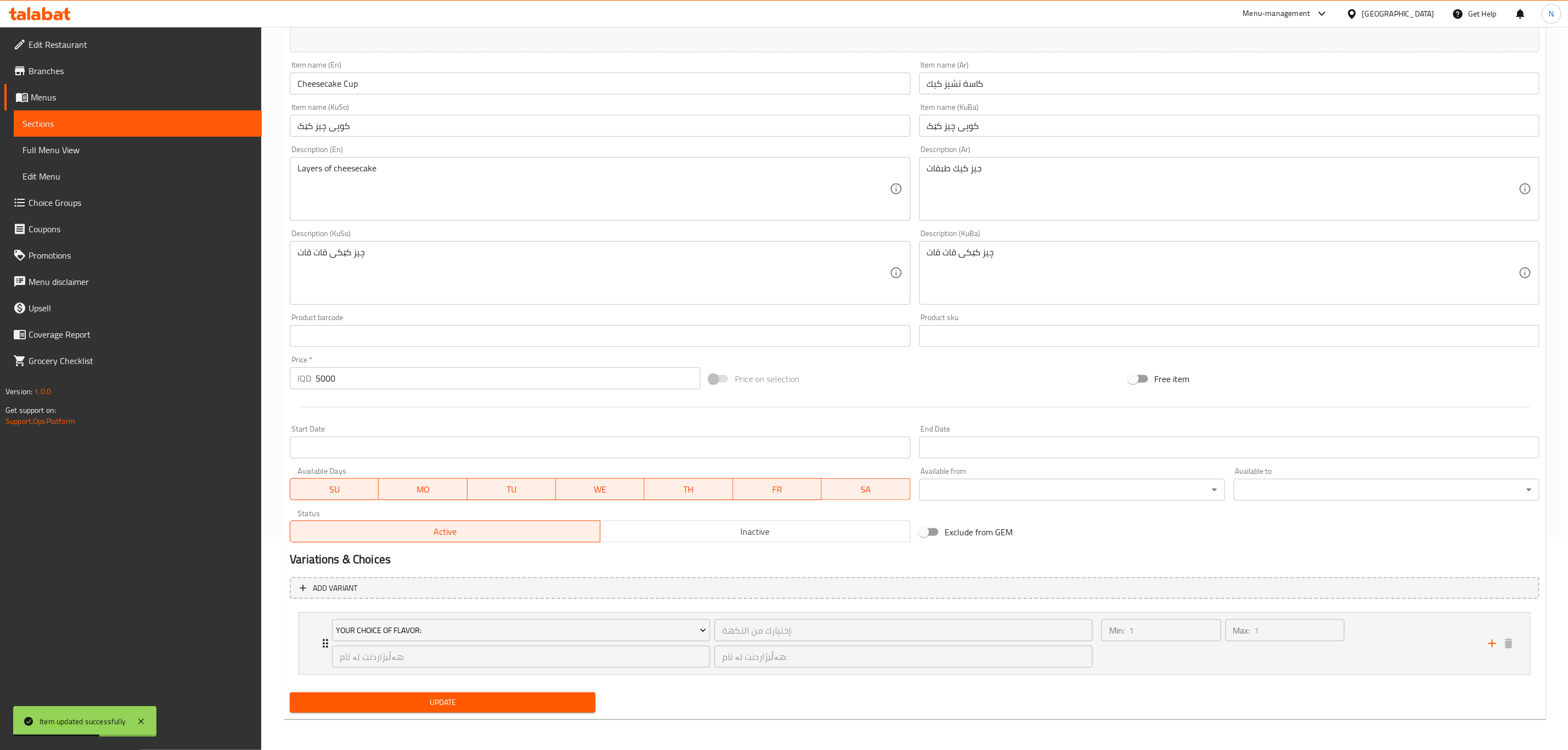
click at [672, 531] on span "Inactive" at bounding box center [755, 532] width 301 height 16
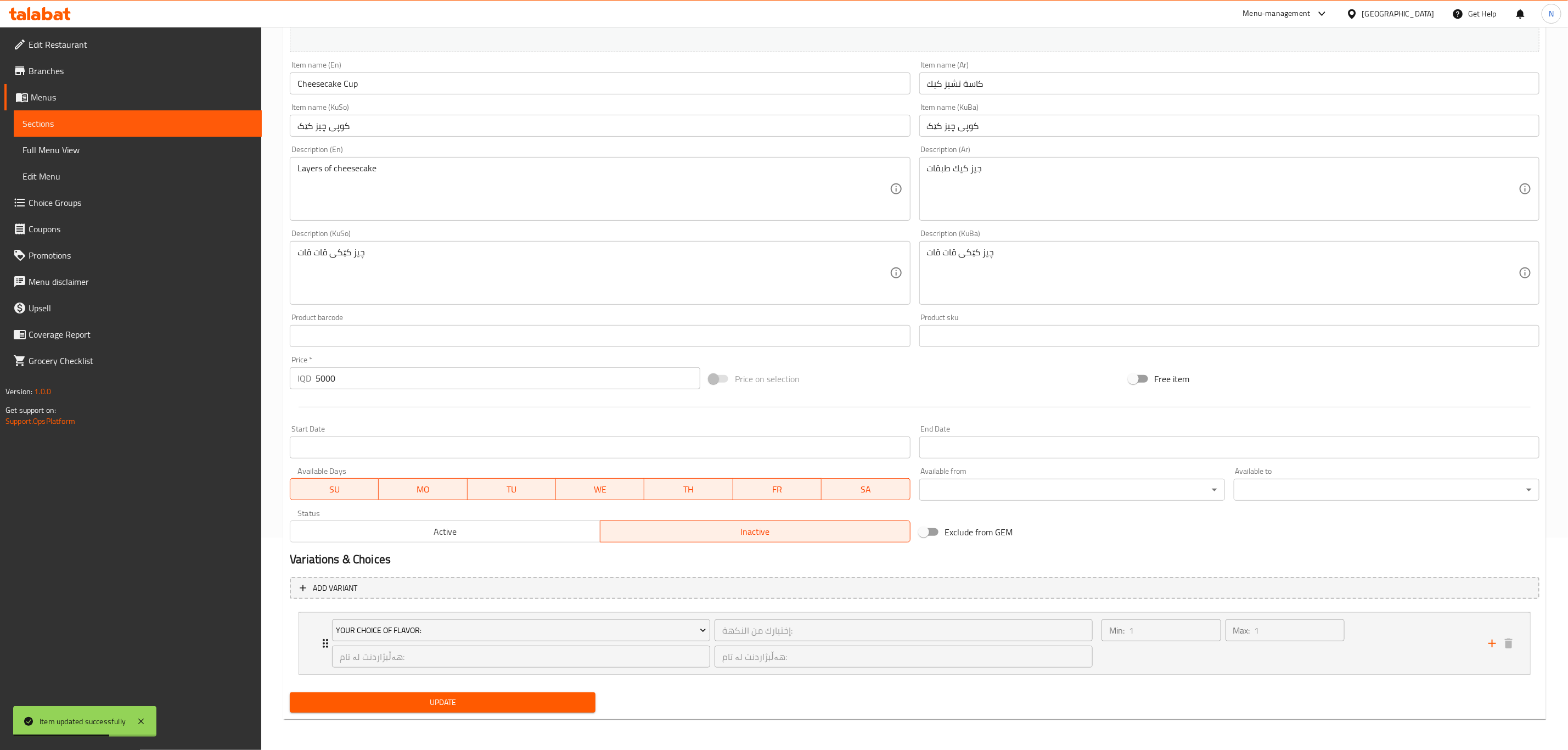
click at [462, 700] on span "Update" at bounding box center [443, 703] width 288 height 14
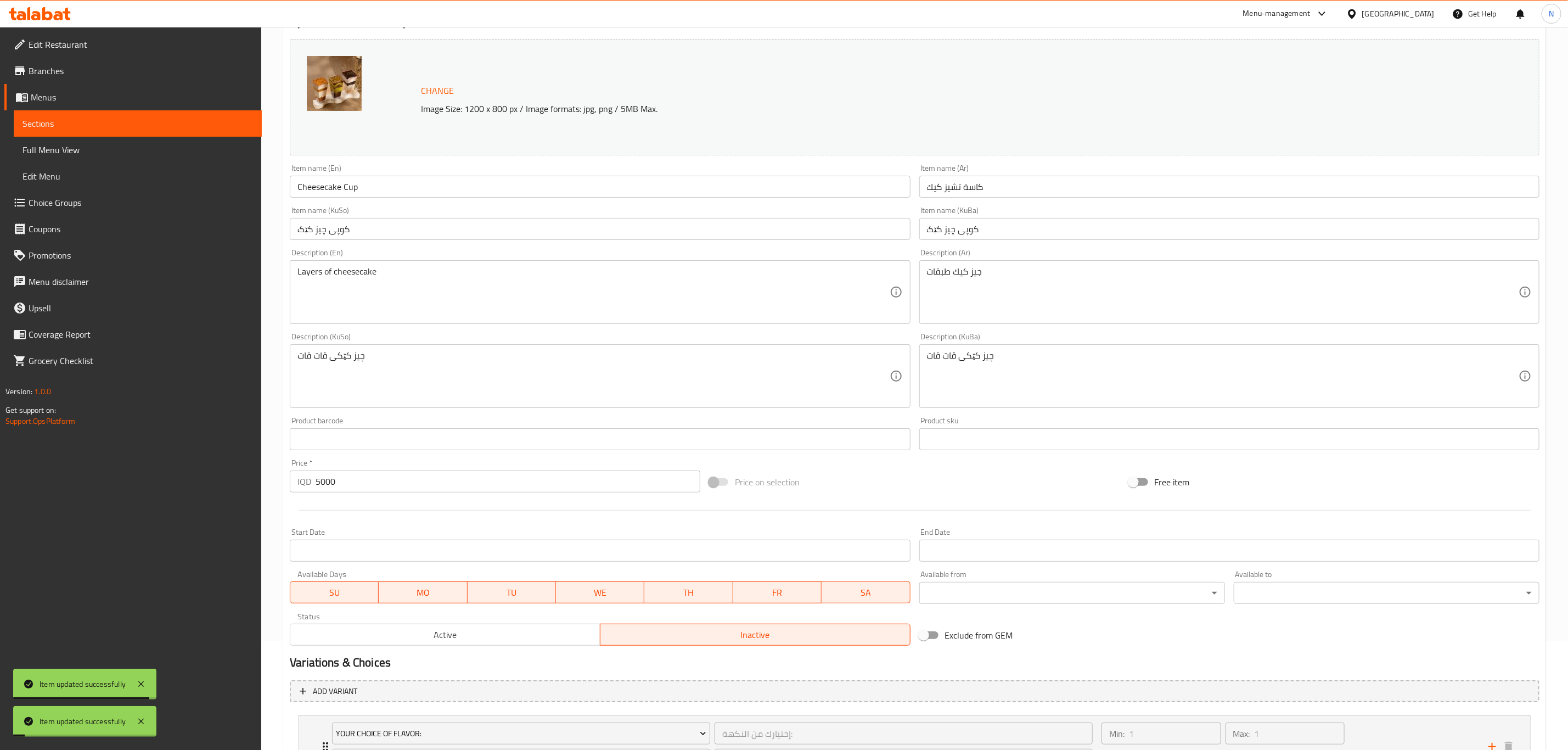
scroll to position [0, 0]
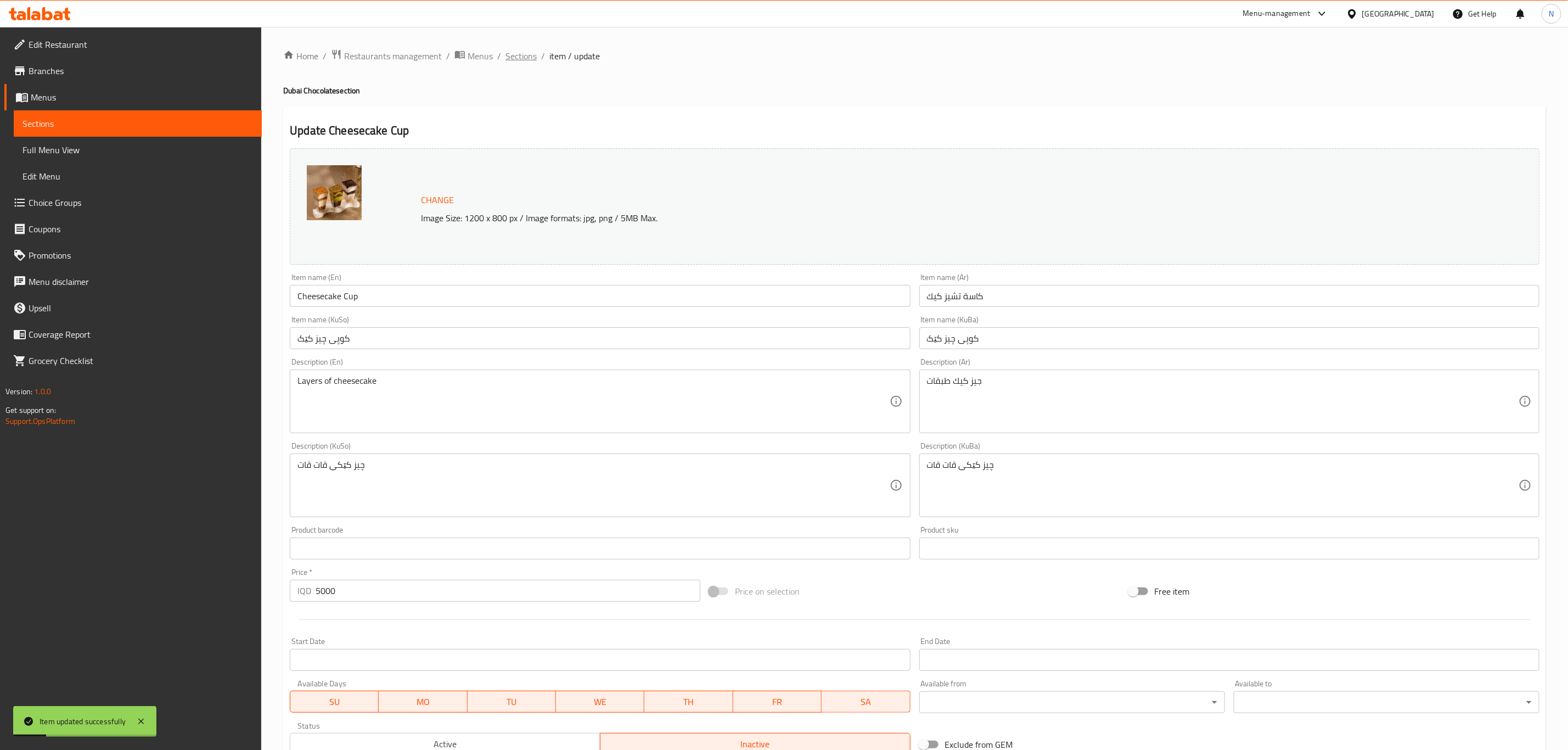
click at [523, 56] on span "Sections" at bounding box center [521, 56] width 31 height 13
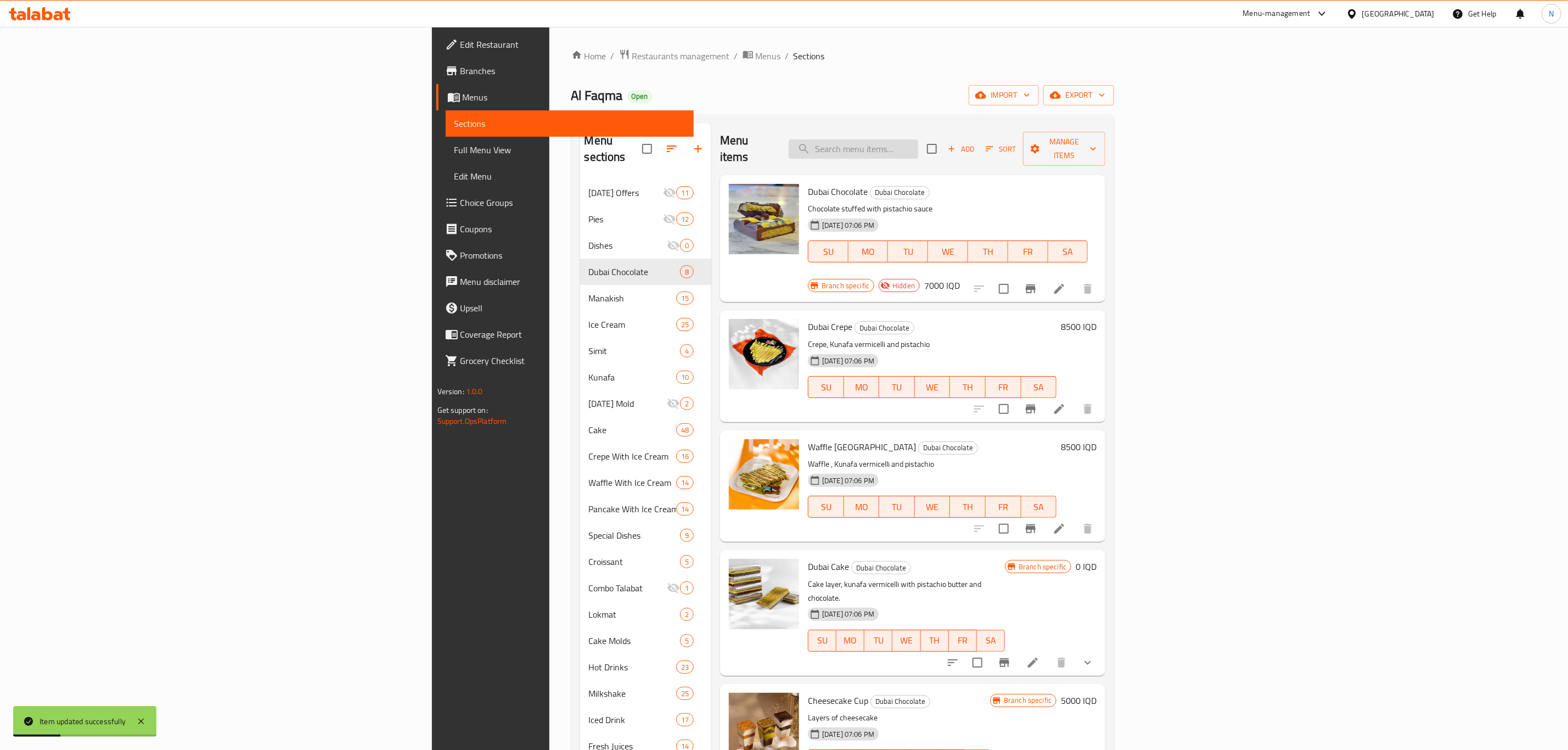
click at [919, 145] on input "search" at bounding box center [854, 149] width 129 height 19
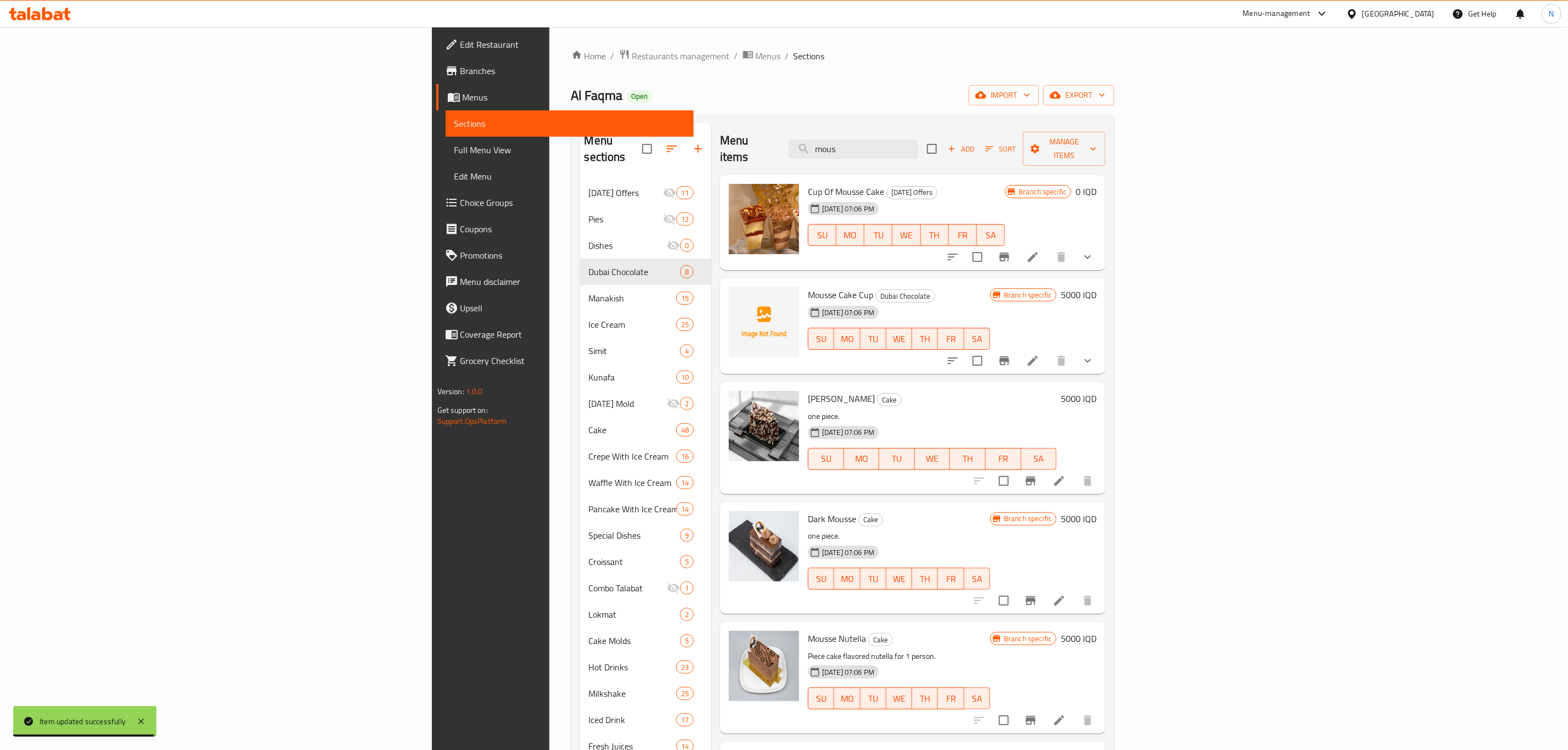
type input "mous"
click at [1049, 247] on li at bounding box center [1033, 257] width 31 height 20
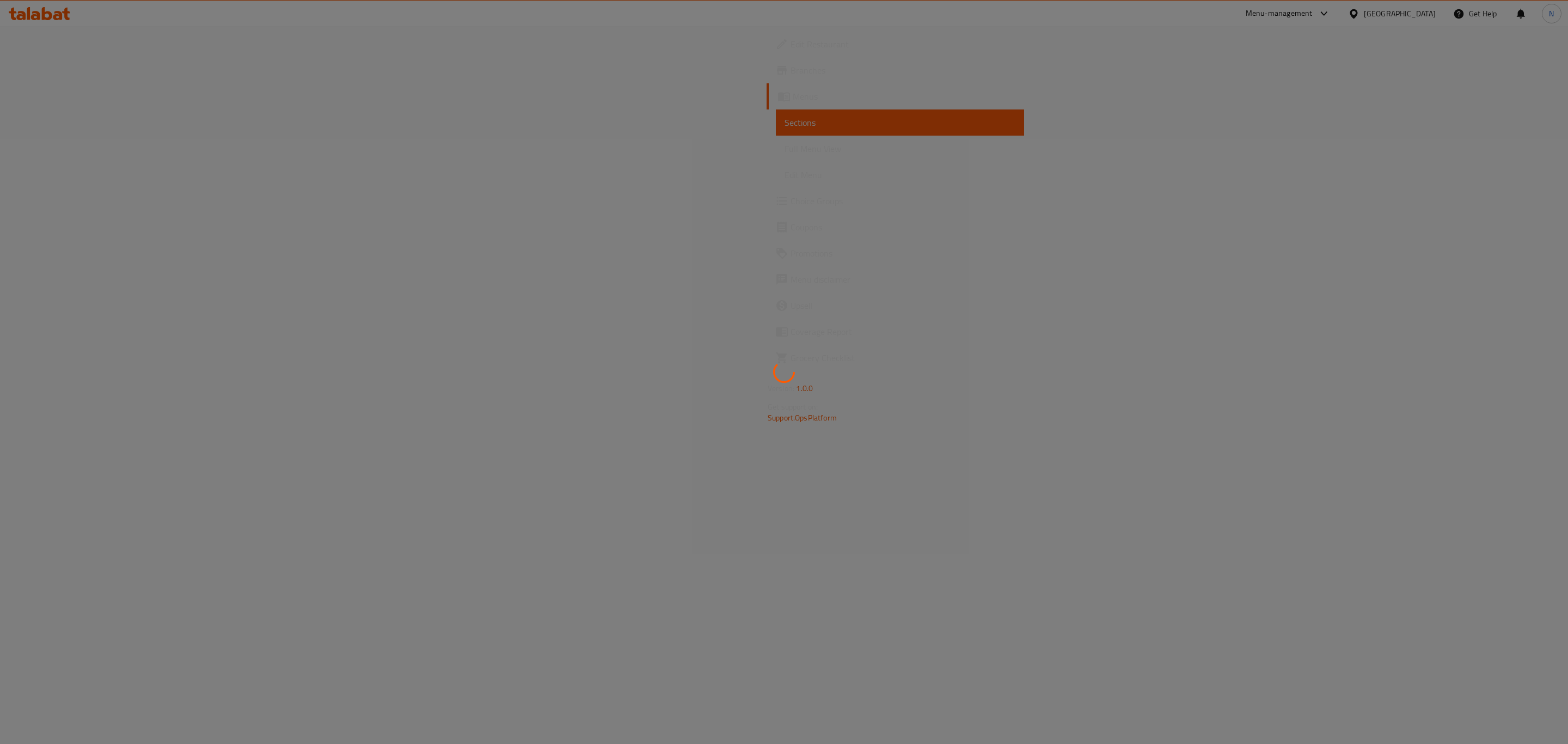
click at [724, 519] on div at bounding box center [784, 372] width 1568 height 744
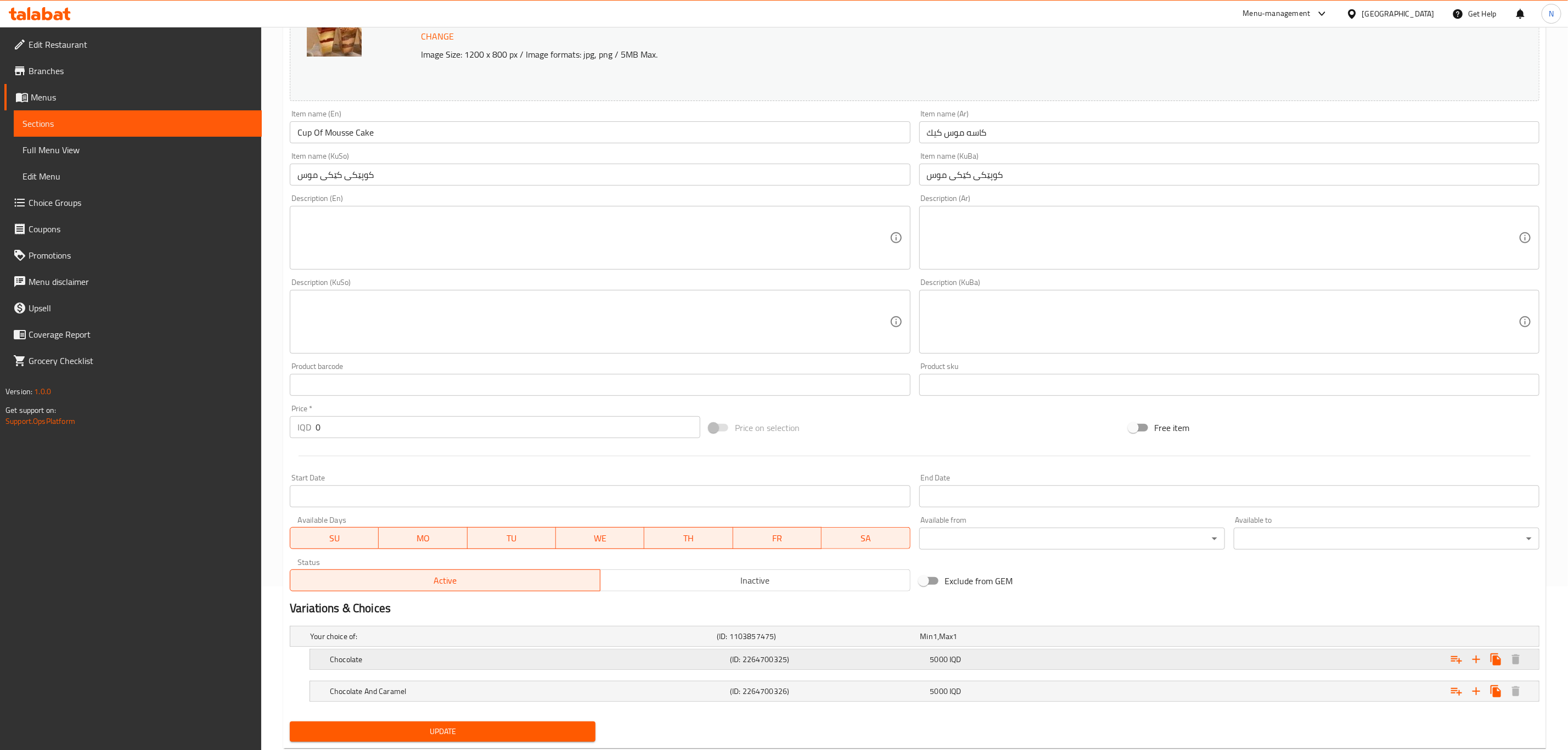
scroll to position [193, 0]
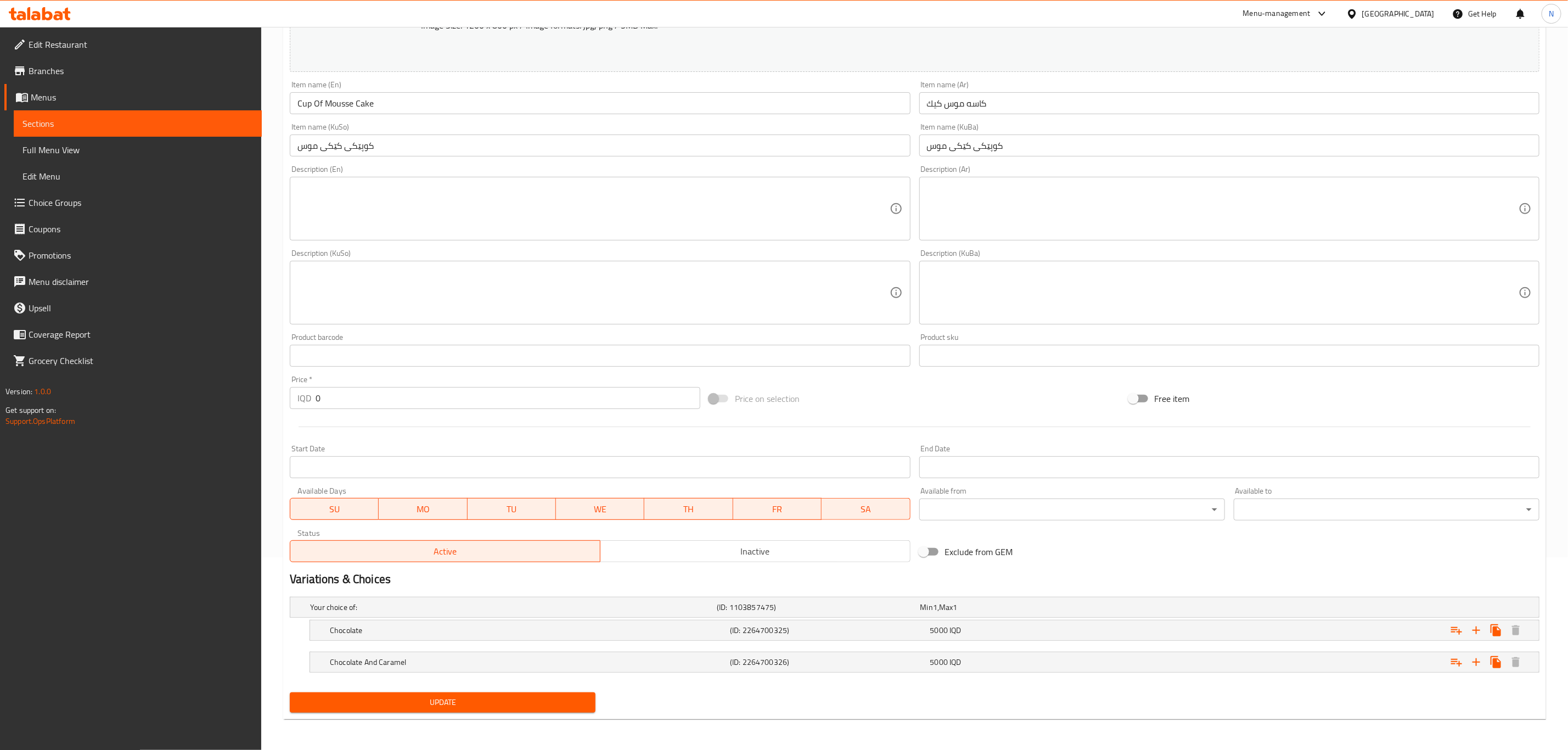
click at [702, 554] on span "Inactive" at bounding box center [755, 552] width 301 height 16
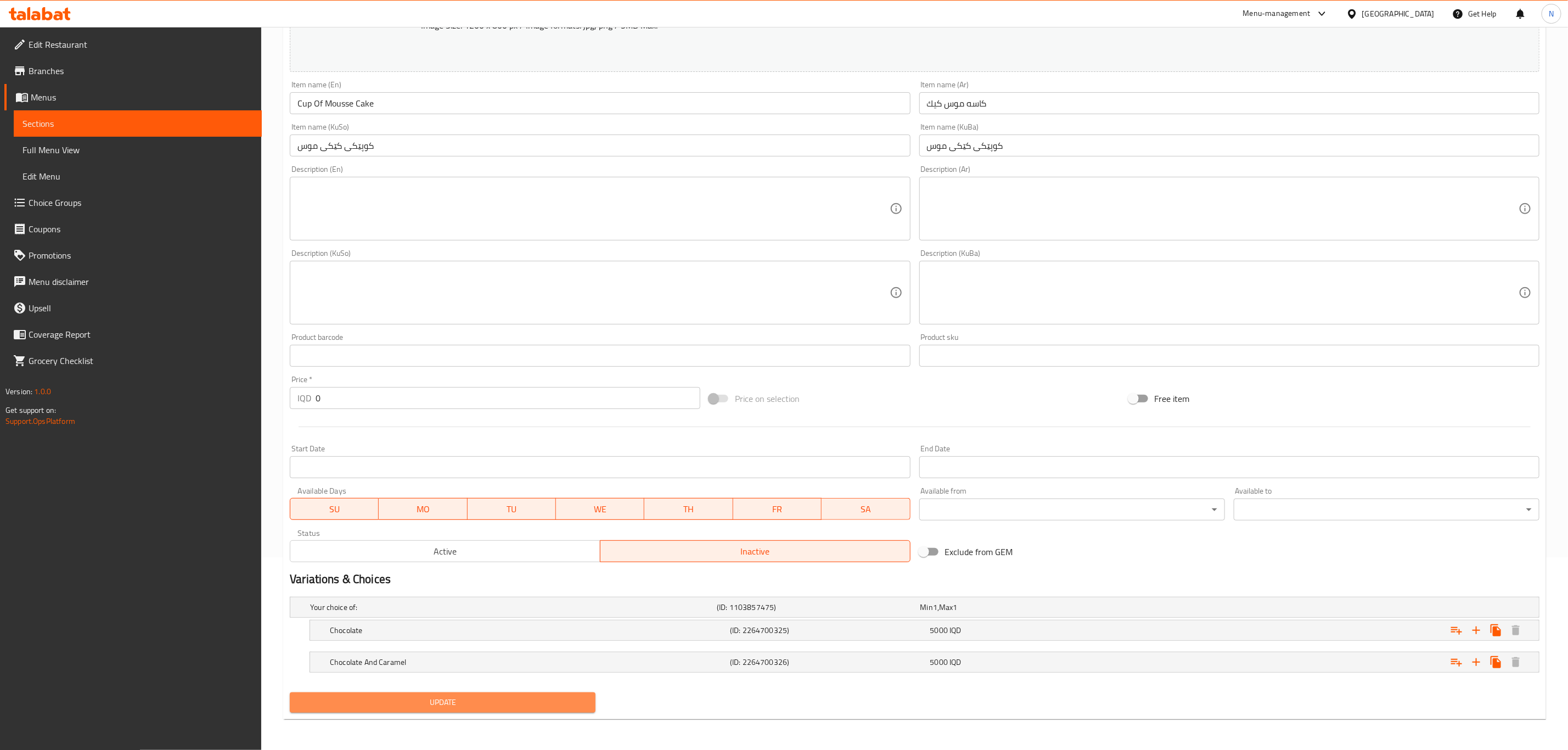
click at [530, 702] on span "Update" at bounding box center [443, 703] width 288 height 14
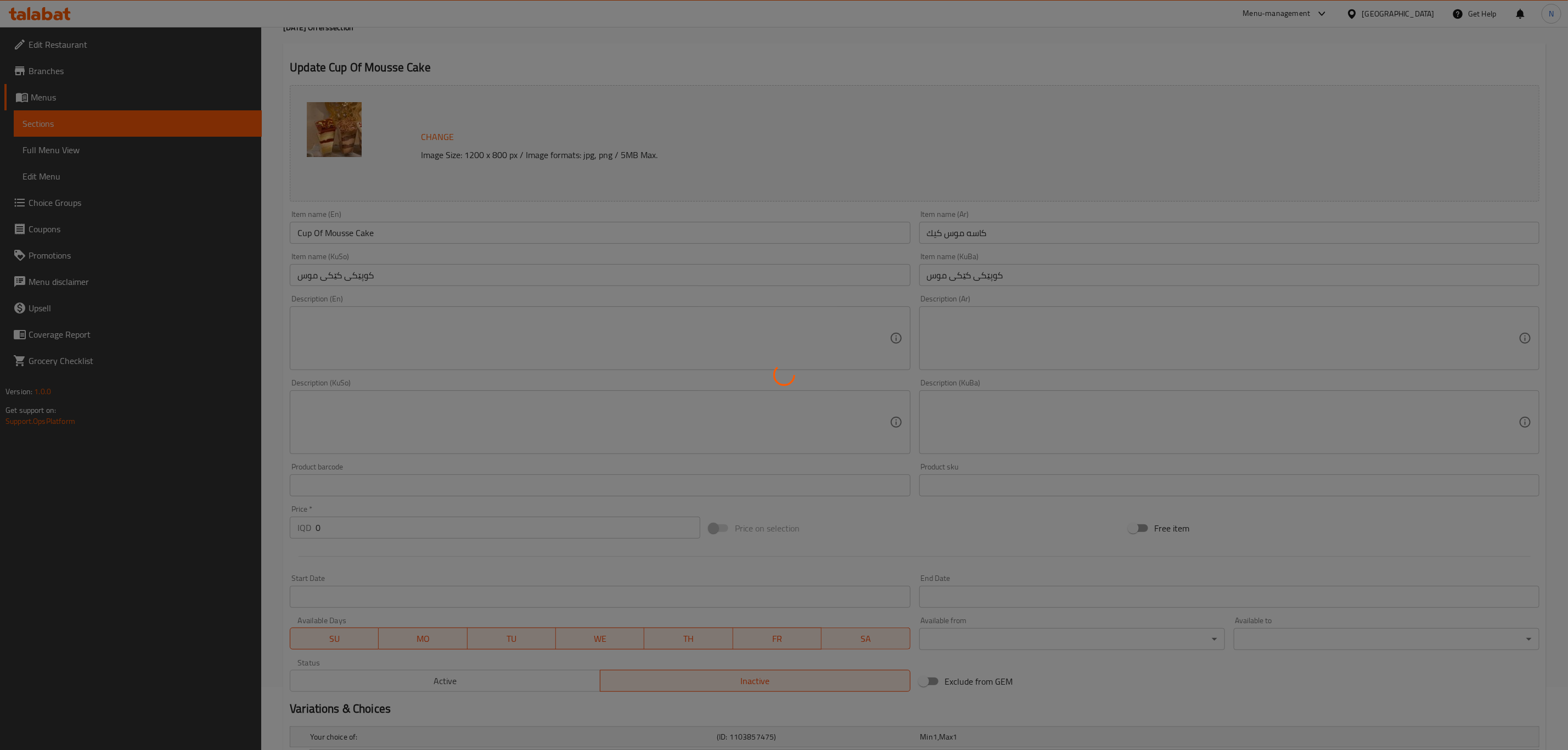
scroll to position [0, 0]
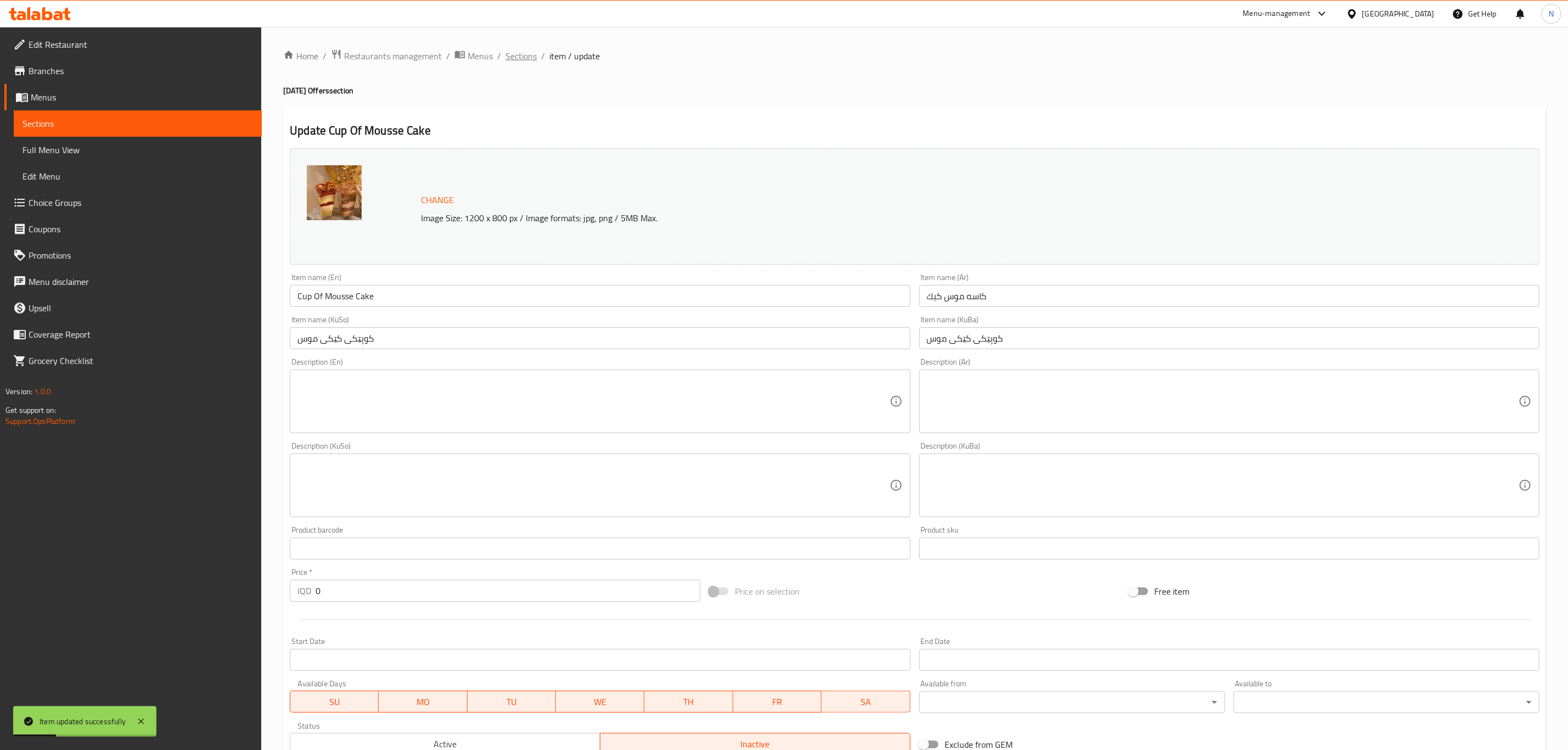
click at [514, 55] on span "Sections" at bounding box center [521, 56] width 31 height 13
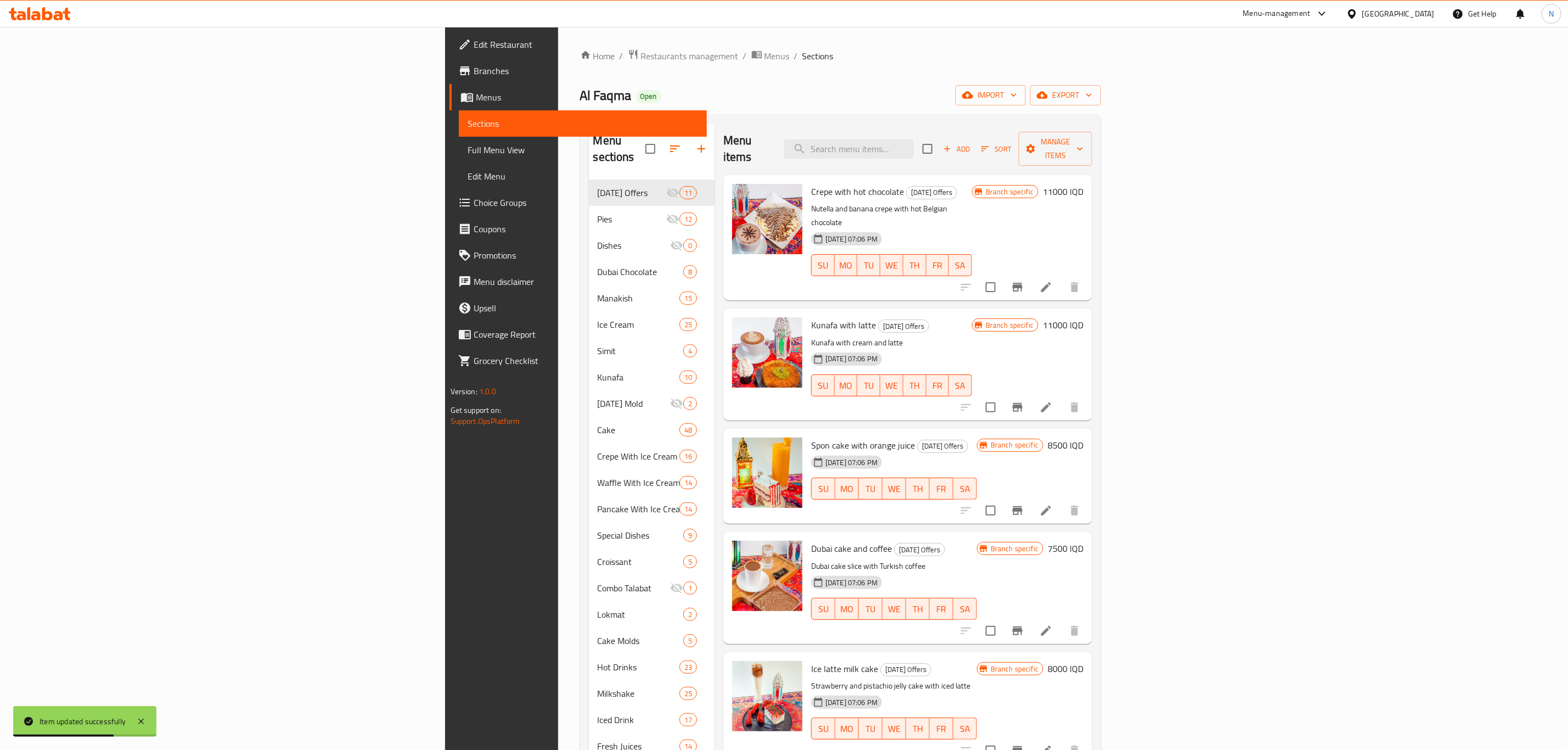
click at [981, 128] on div "Menu items Add Sort Manage items" at bounding box center [908, 149] width 369 height 52
click at [982, 128] on div "Menu items Add Sort Manage items" at bounding box center [908, 149] width 369 height 52
click at [914, 140] on input "search" at bounding box center [849, 149] width 129 height 19
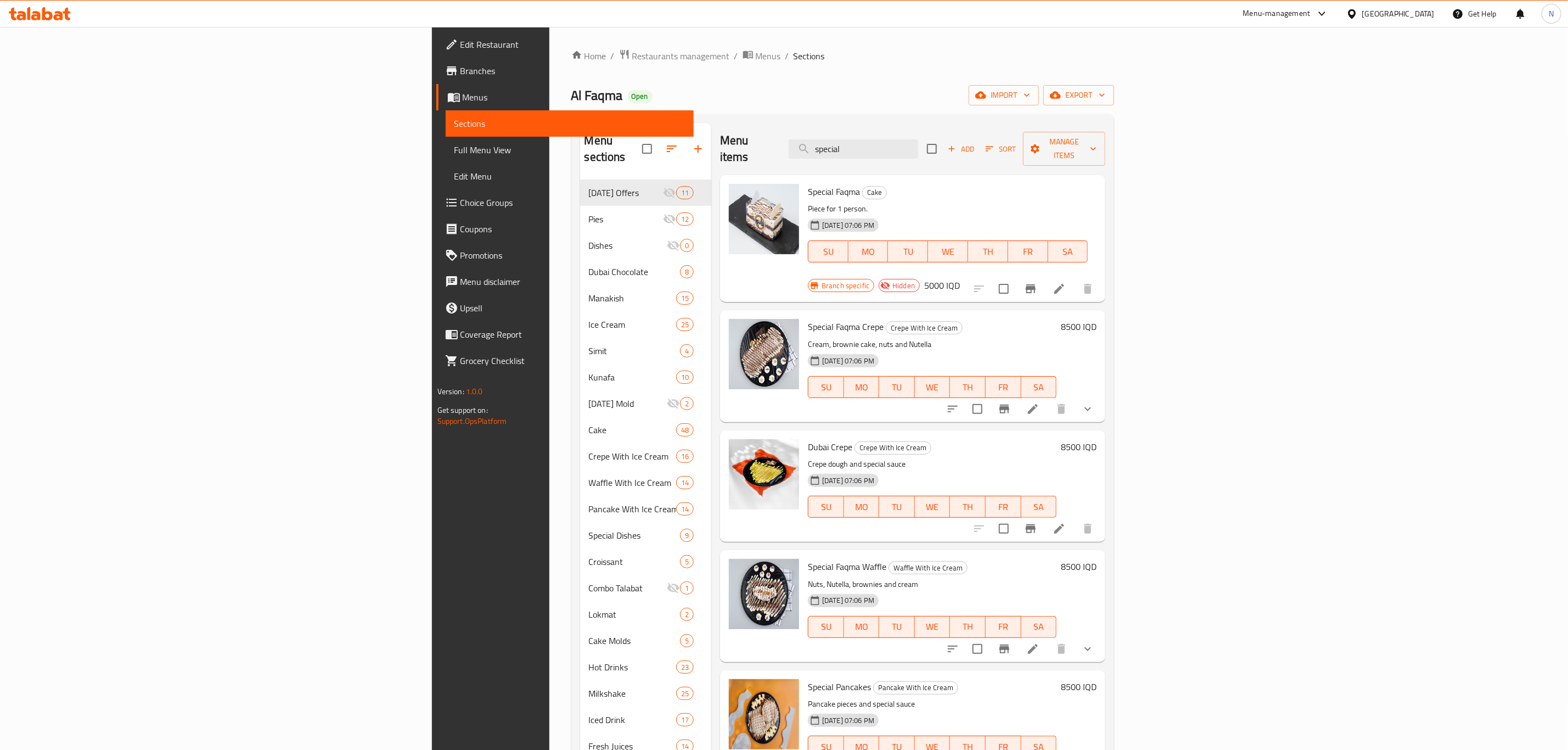
type input "special"
click at [1066, 283] on icon at bounding box center [1059, 289] width 13 height 13
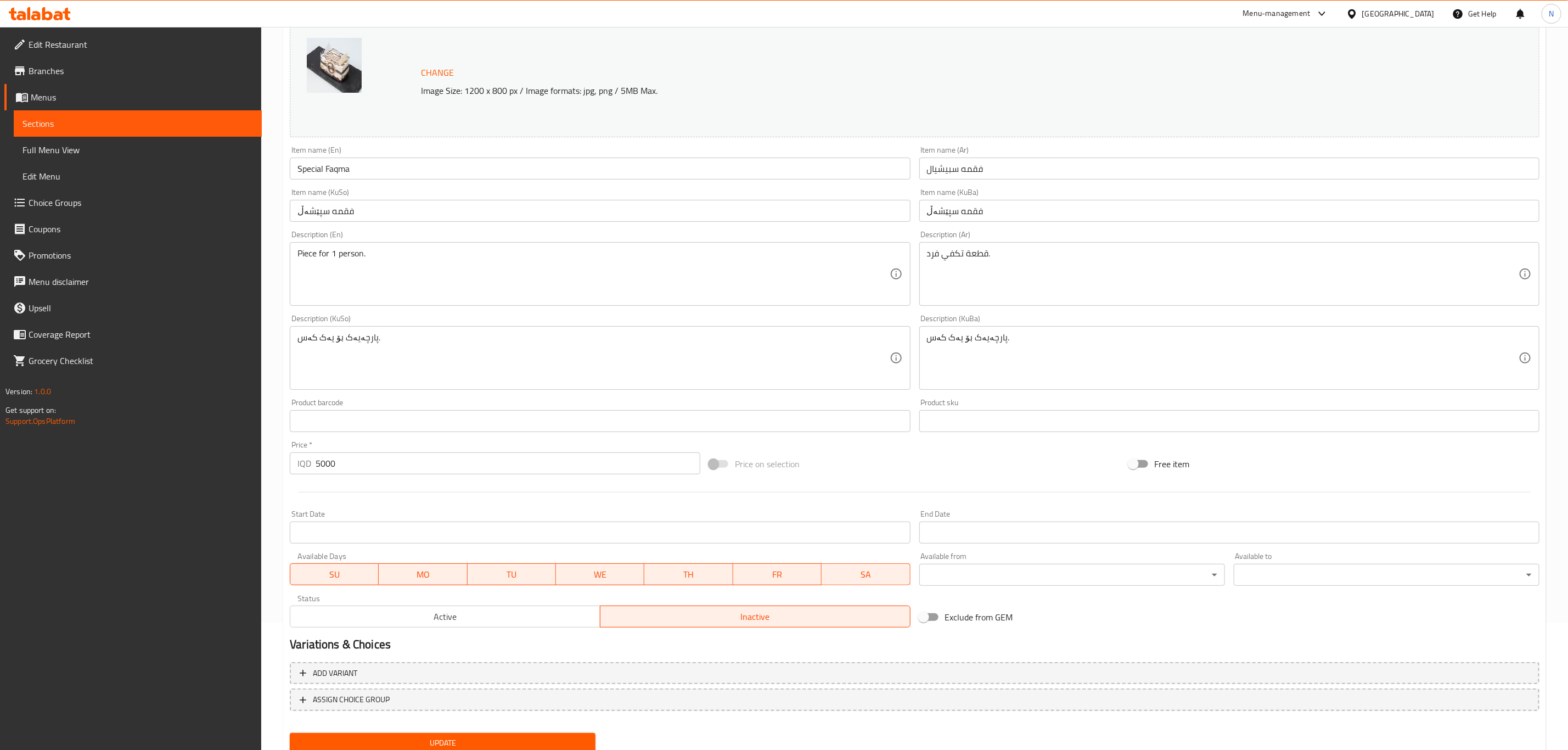
scroll to position [167, 0]
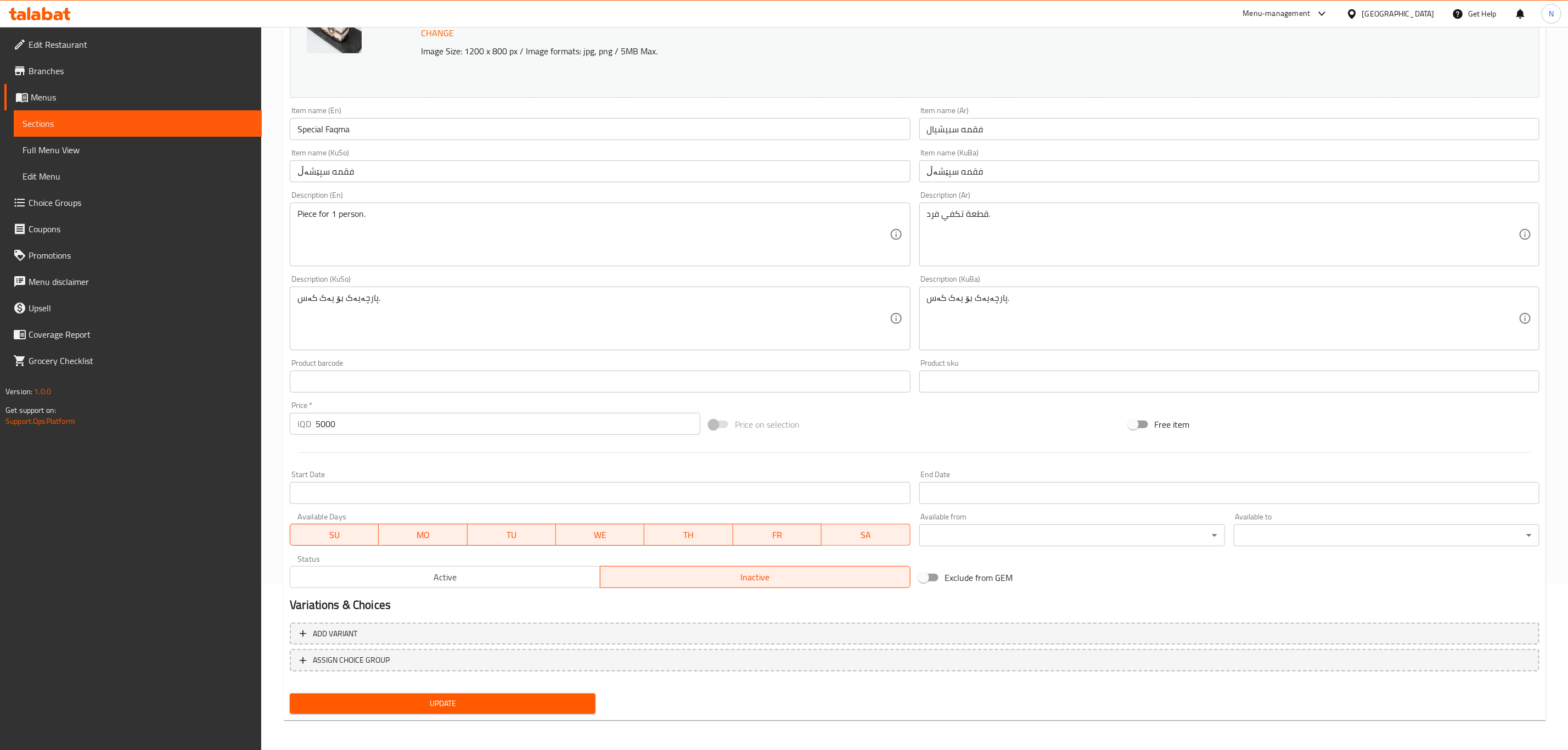
click at [503, 703] on span "Update" at bounding box center [443, 703] width 288 height 14
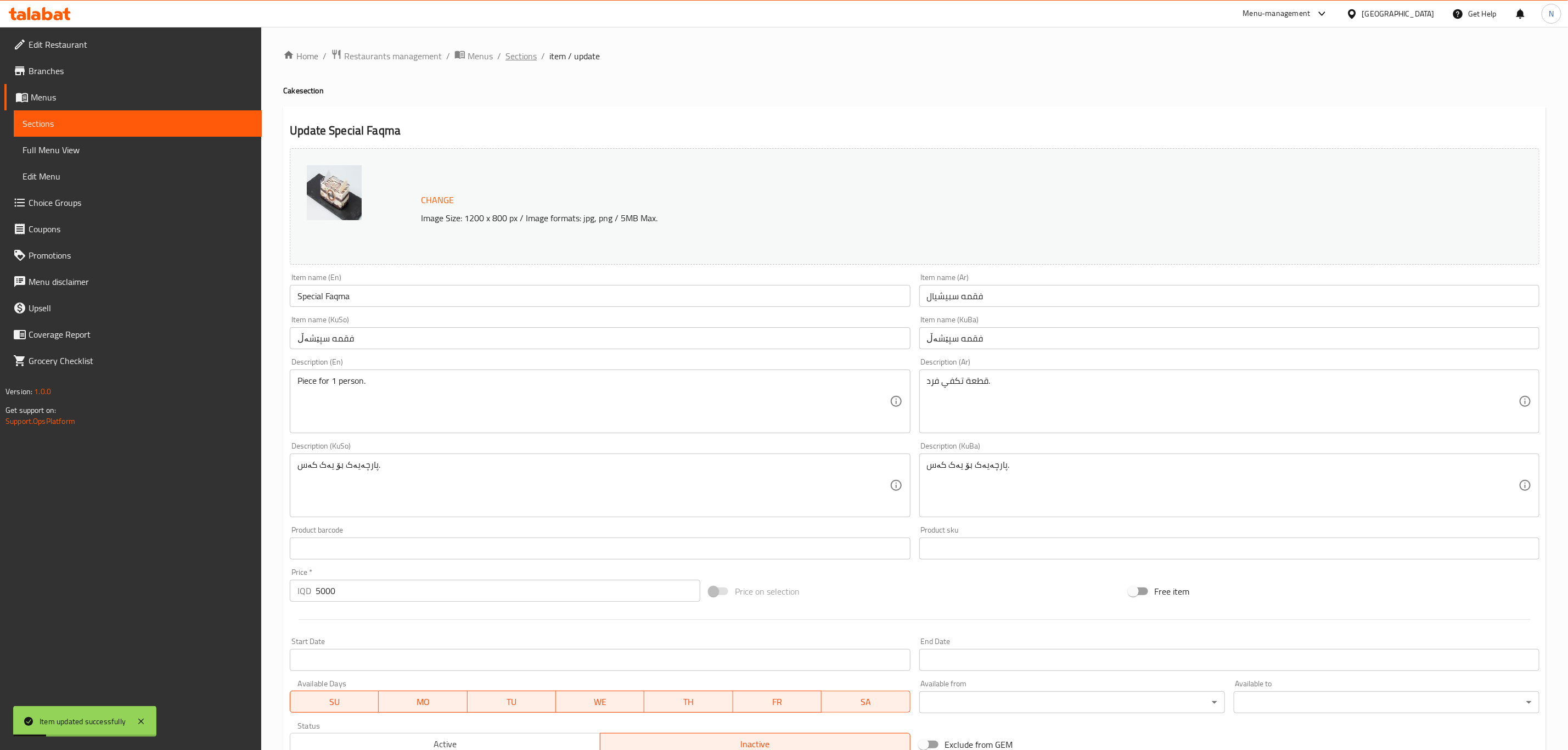
click at [523, 50] on span "Sections" at bounding box center [521, 56] width 31 height 13
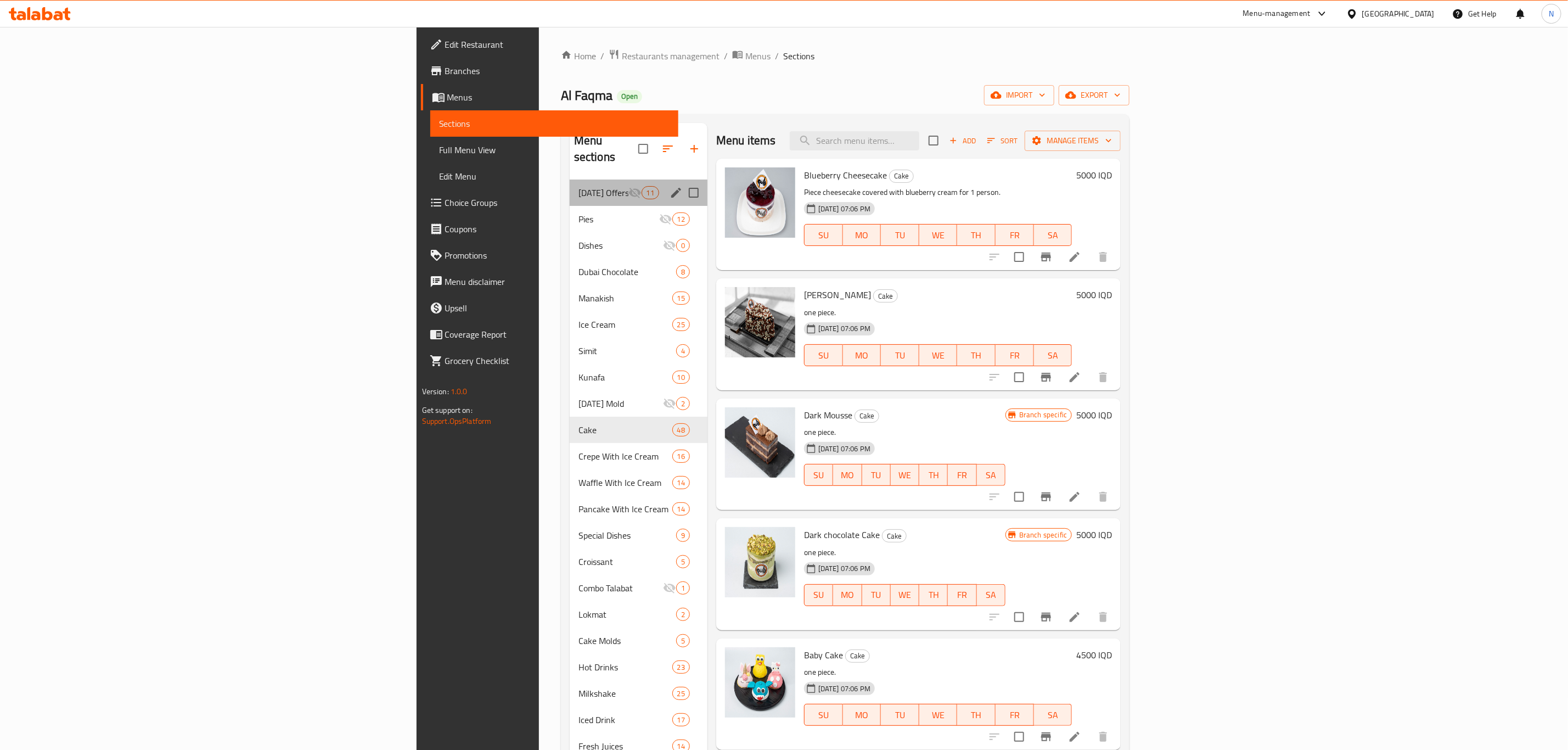
click at [570, 186] on div "[DATE] Offers 11" at bounding box center [639, 192] width 138 height 26
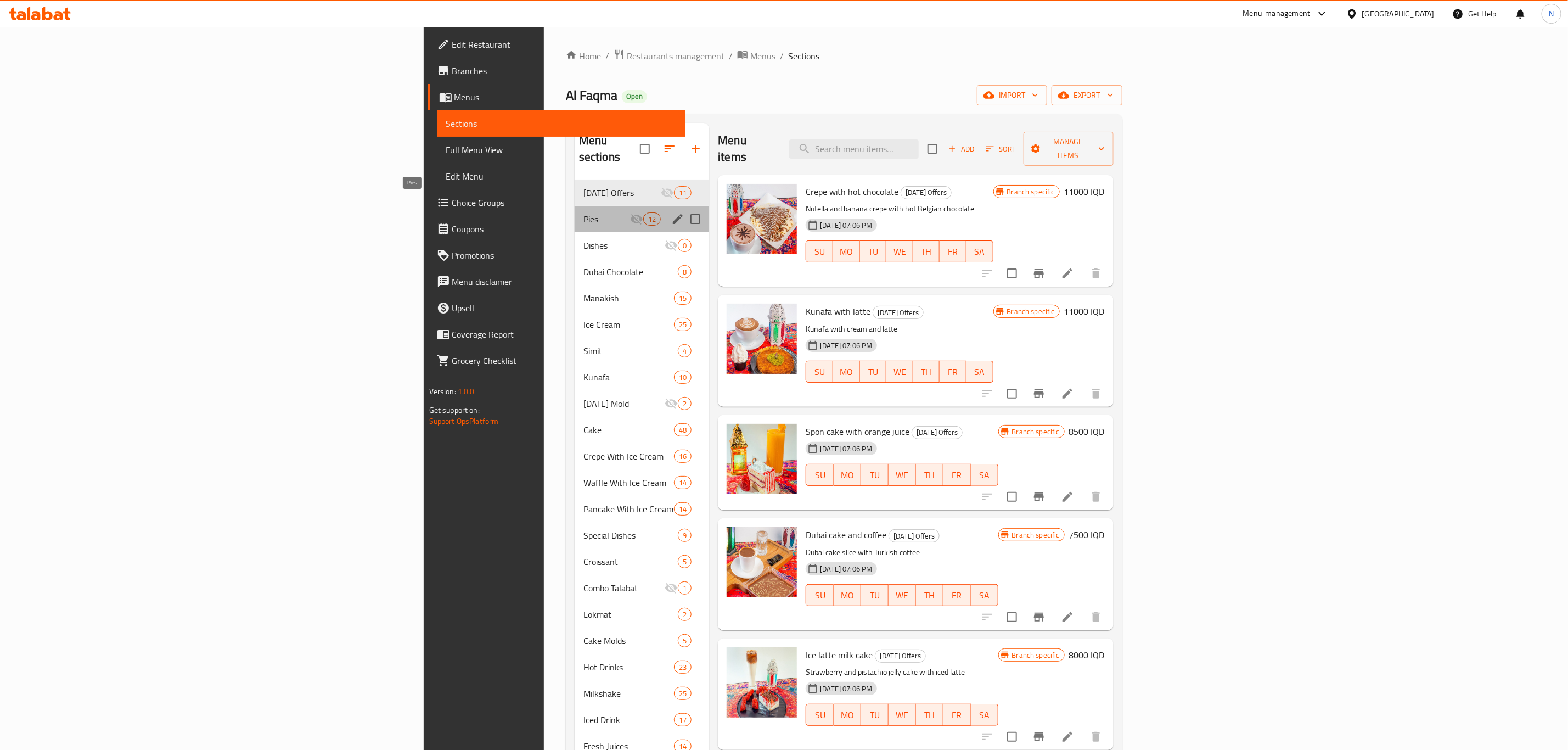
click at [583, 212] on span "Pies" at bounding box center [607, 219] width 47 height 13
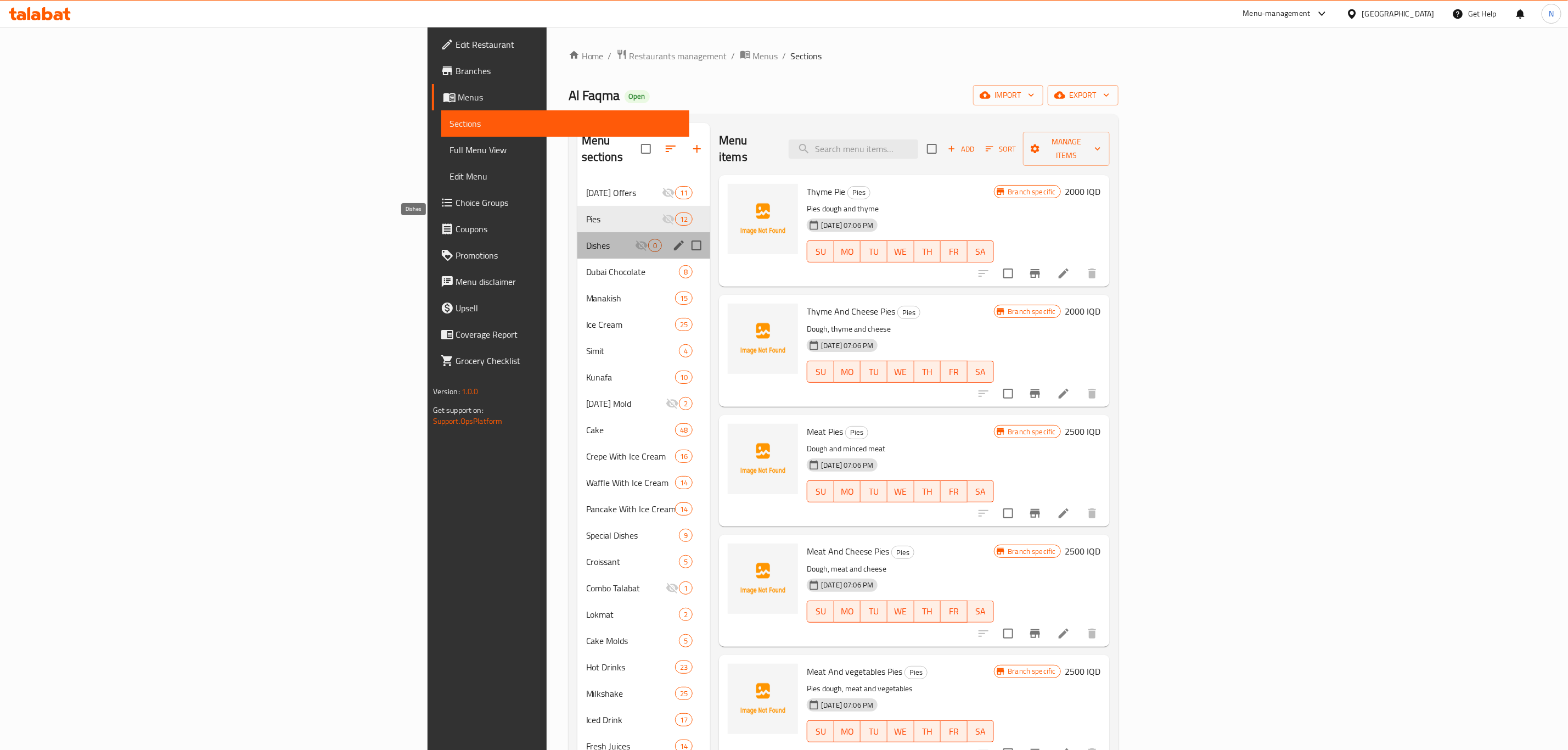
click at [586, 239] on span "Dishes" at bounding box center [610, 246] width 49 height 13
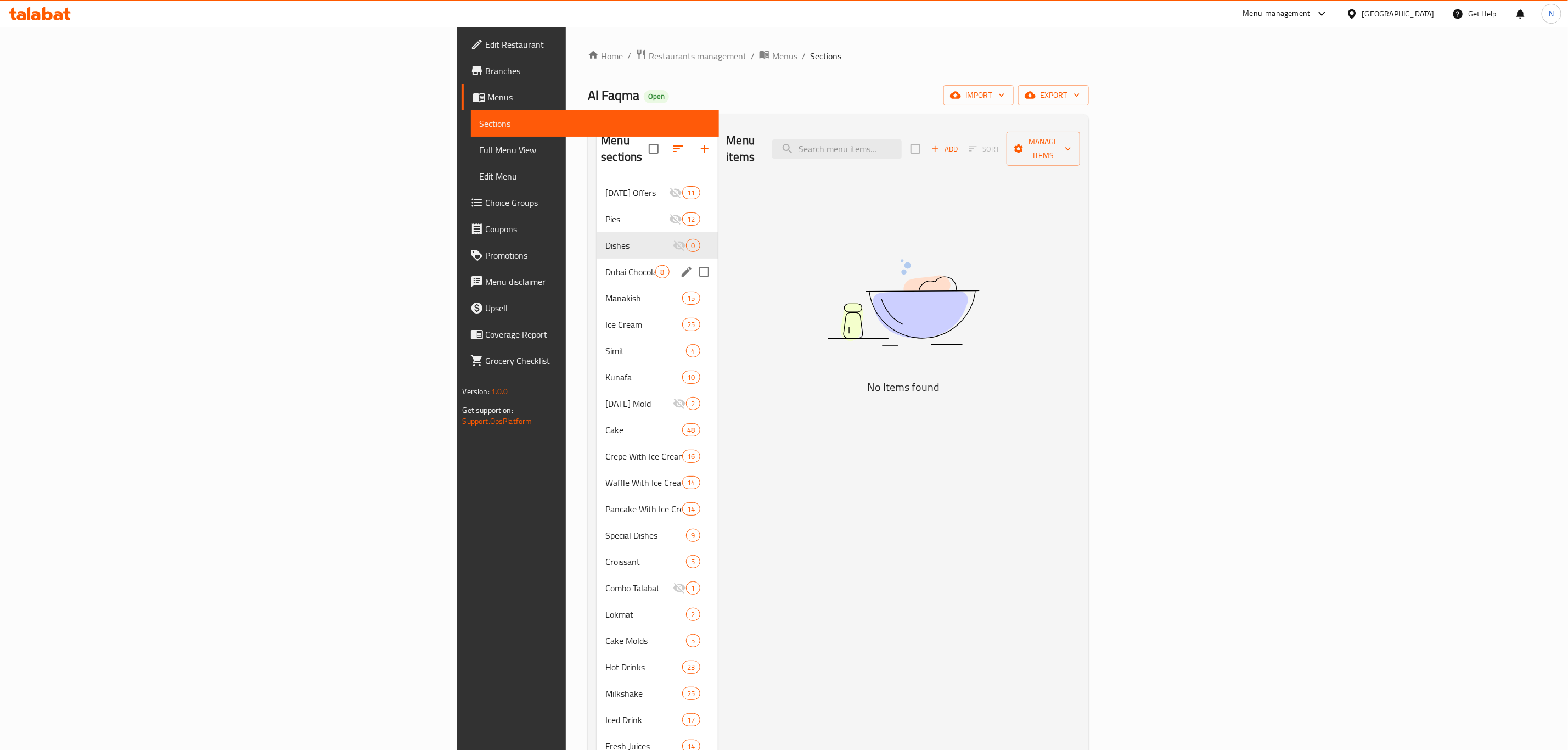
click at [597, 258] on div "Dubai Chocolate 8" at bounding box center [657, 271] width 121 height 26
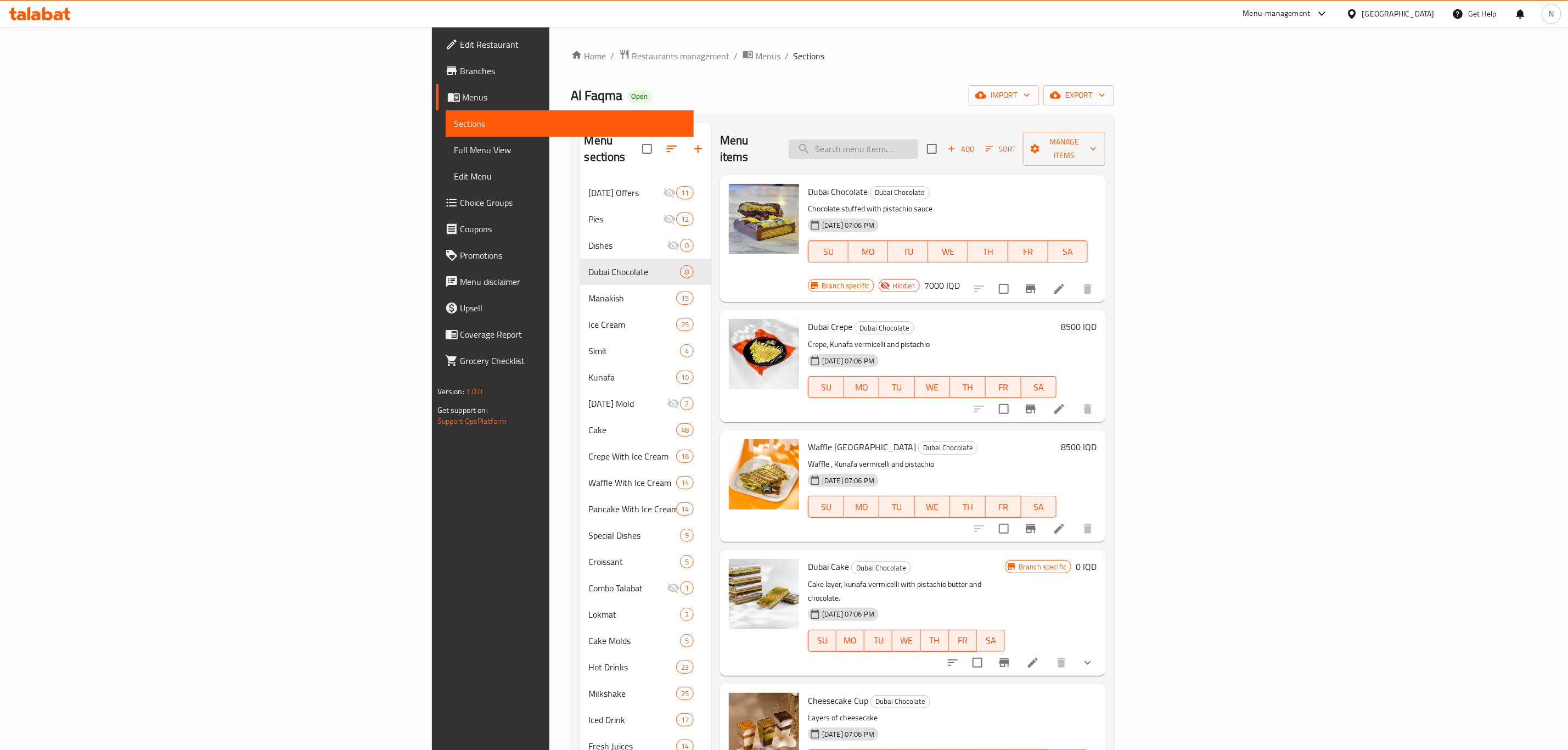
click at [919, 140] on input "search" at bounding box center [854, 149] width 129 height 19
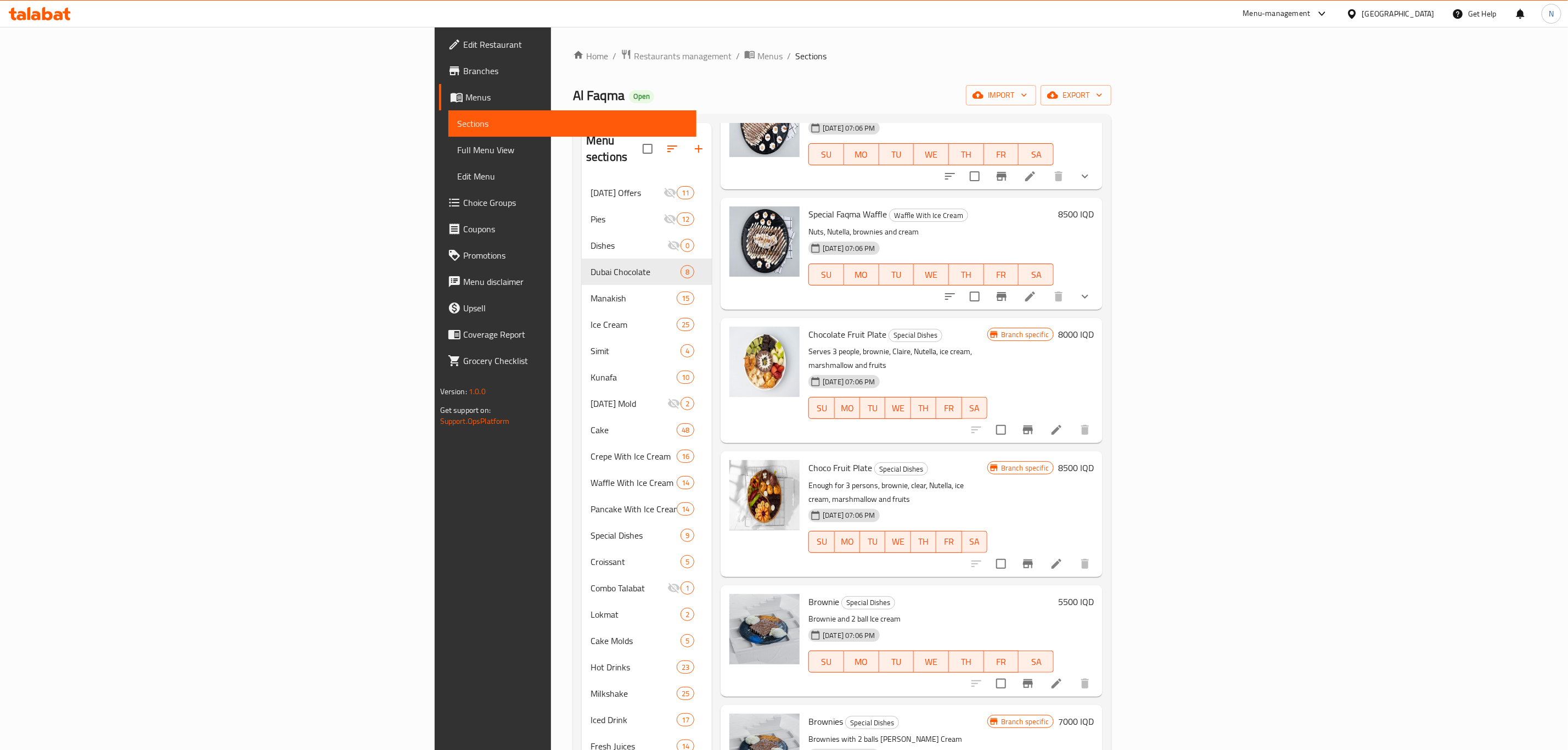
scroll to position [116, 0]
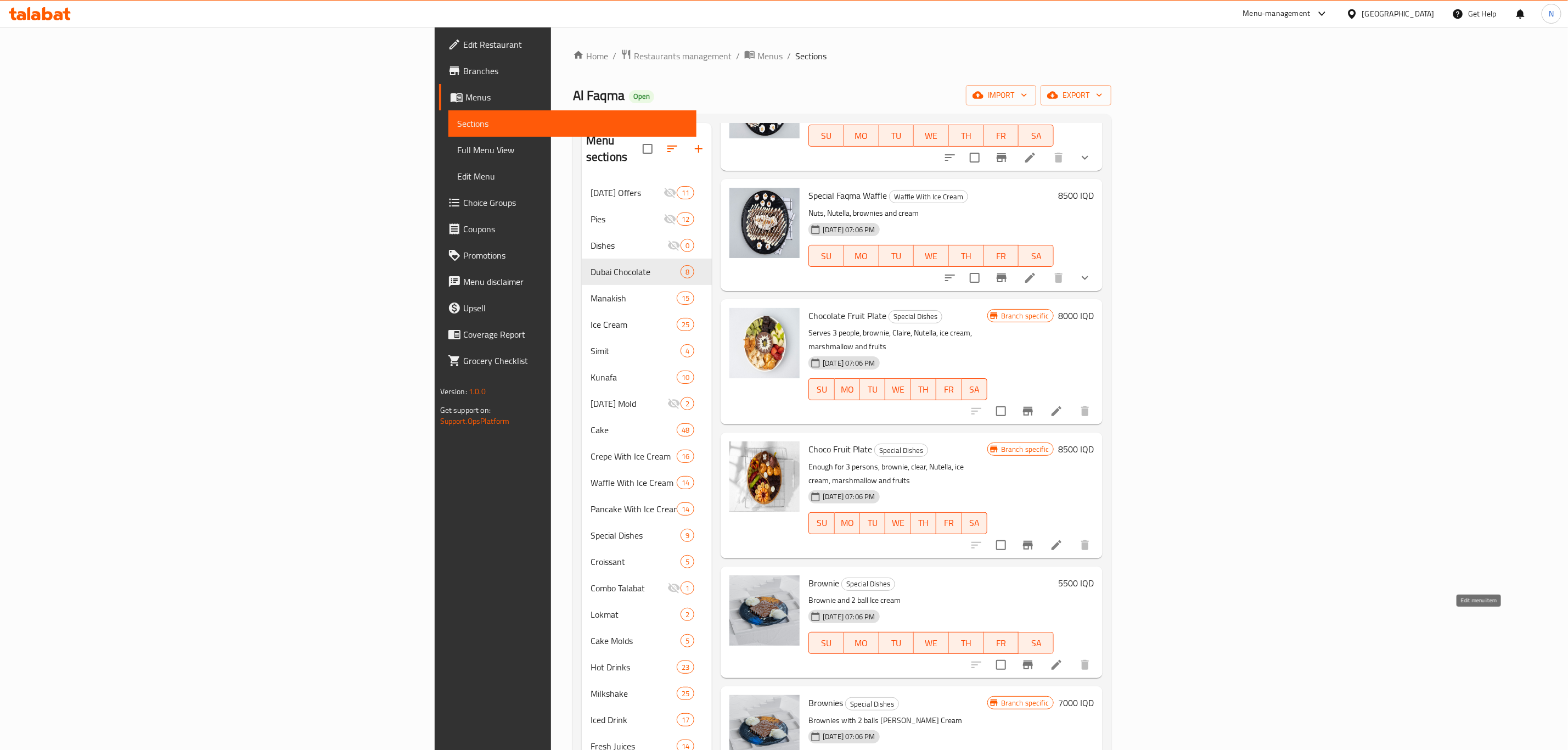
type input "brown"
click at [1063, 659] on icon at bounding box center [1057, 665] width 13 height 13
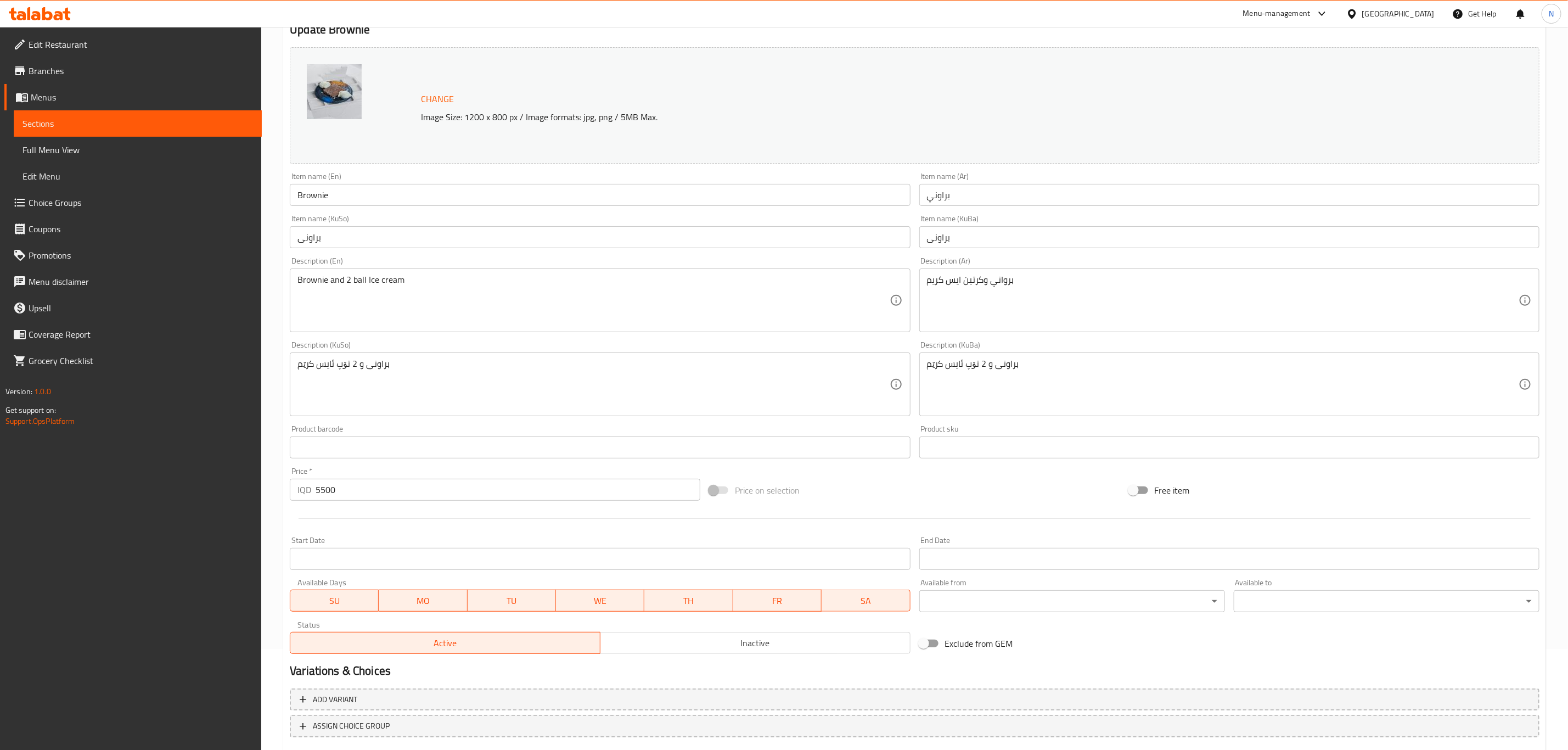
scroll to position [167, 0]
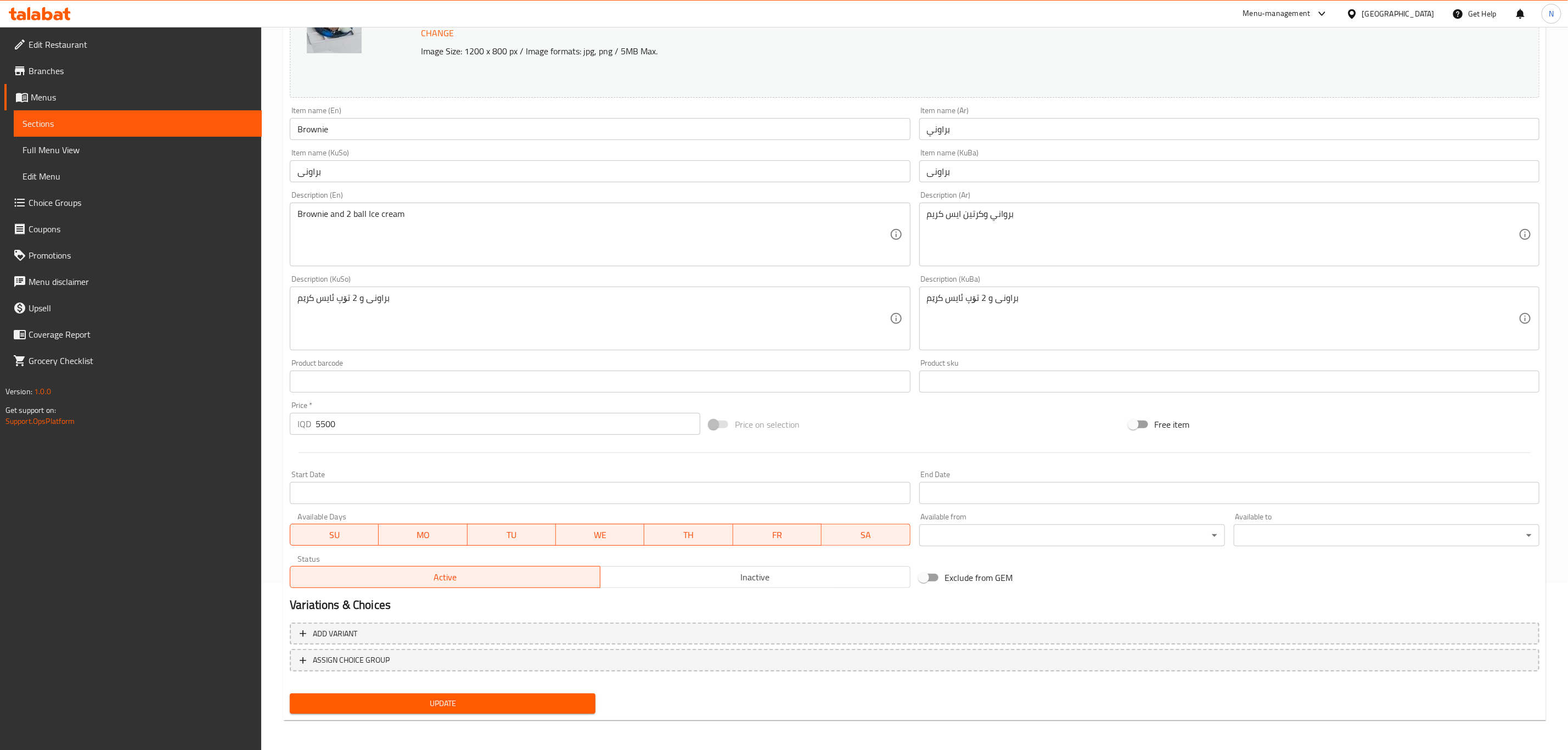
click at [696, 576] on span "Inactive" at bounding box center [755, 578] width 301 height 16
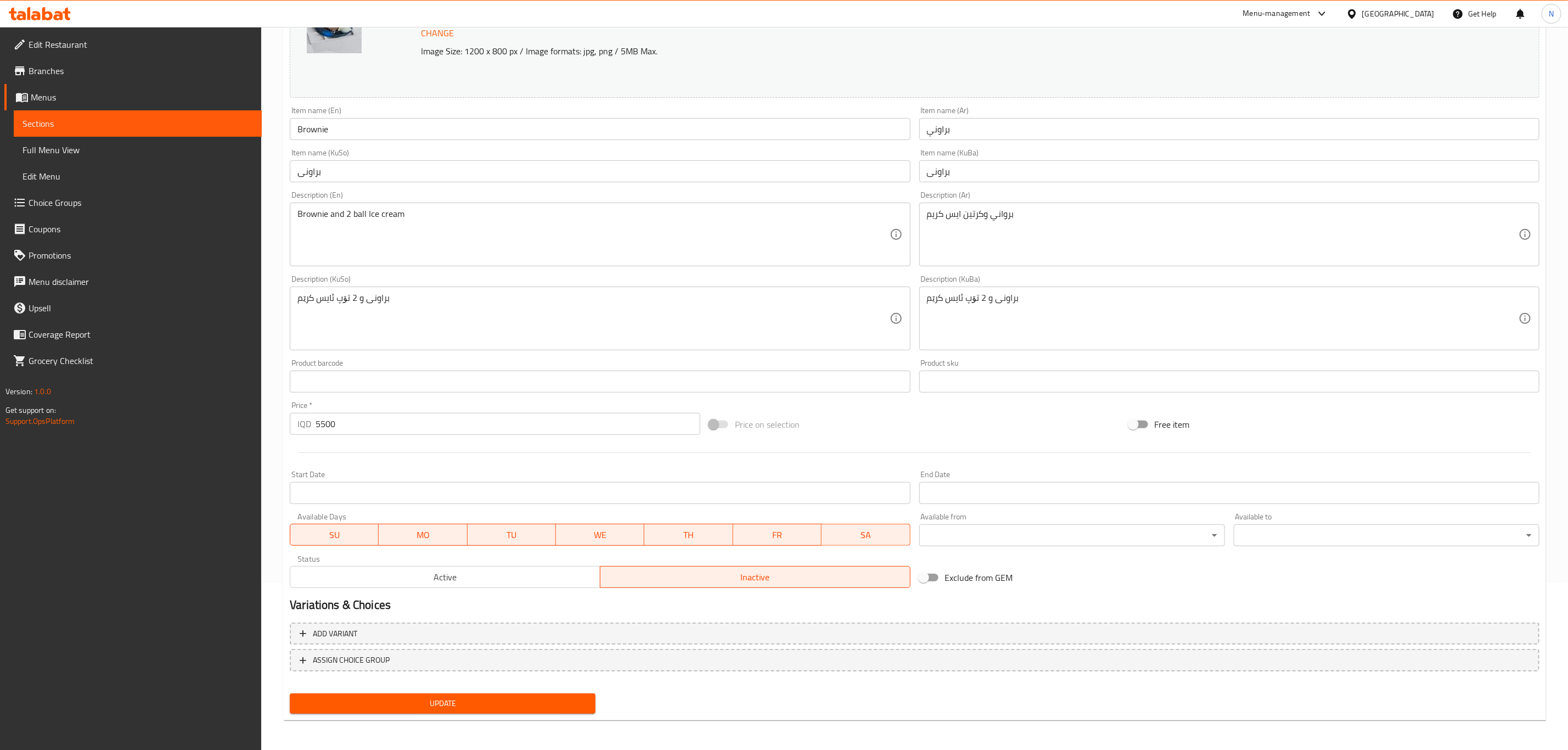
click at [502, 704] on span "Update" at bounding box center [443, 703] width 288 height 14
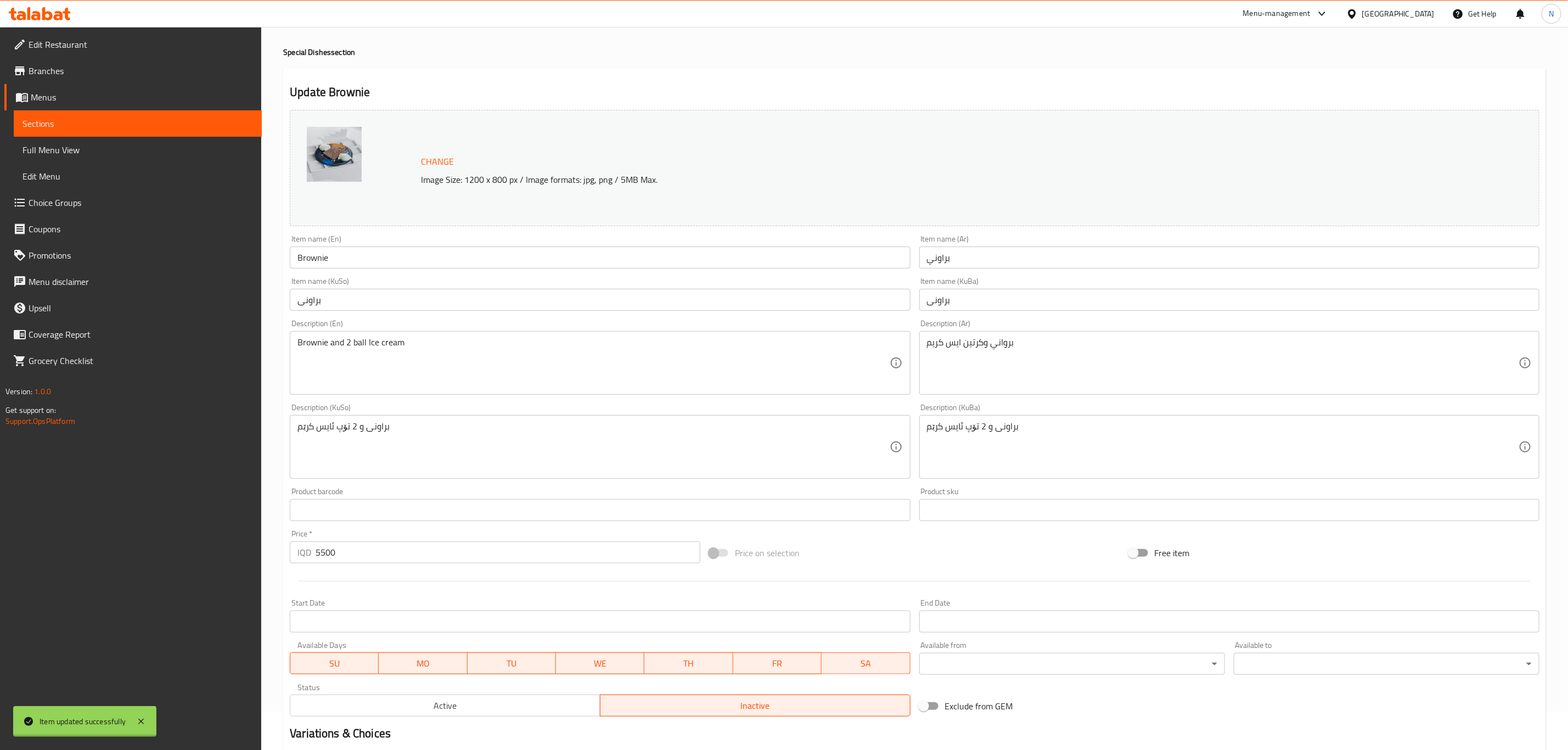
scroll to position [0, 0]
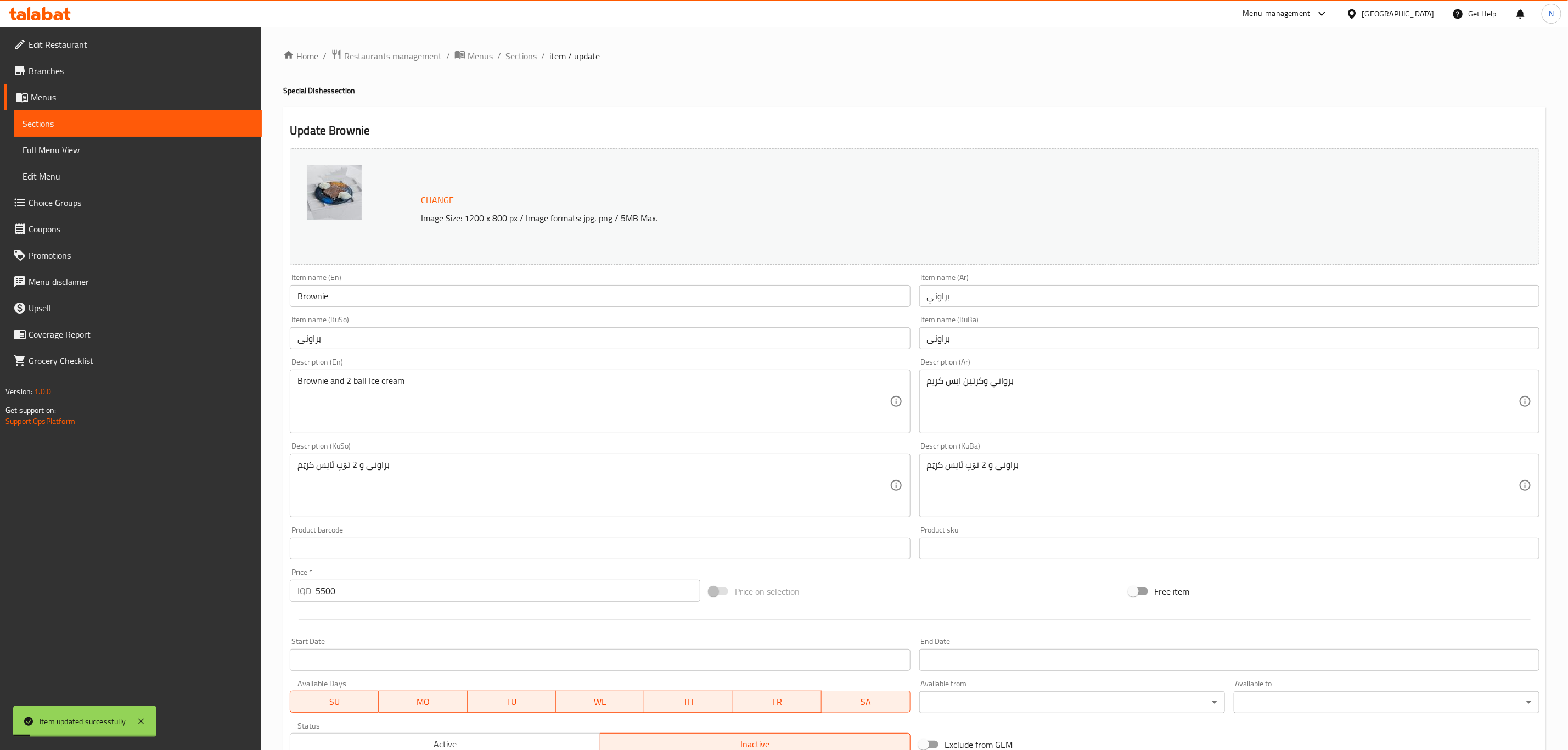
click at [527, 57] on span "Sections" at bounding box center [521, 56] width 31 height 13
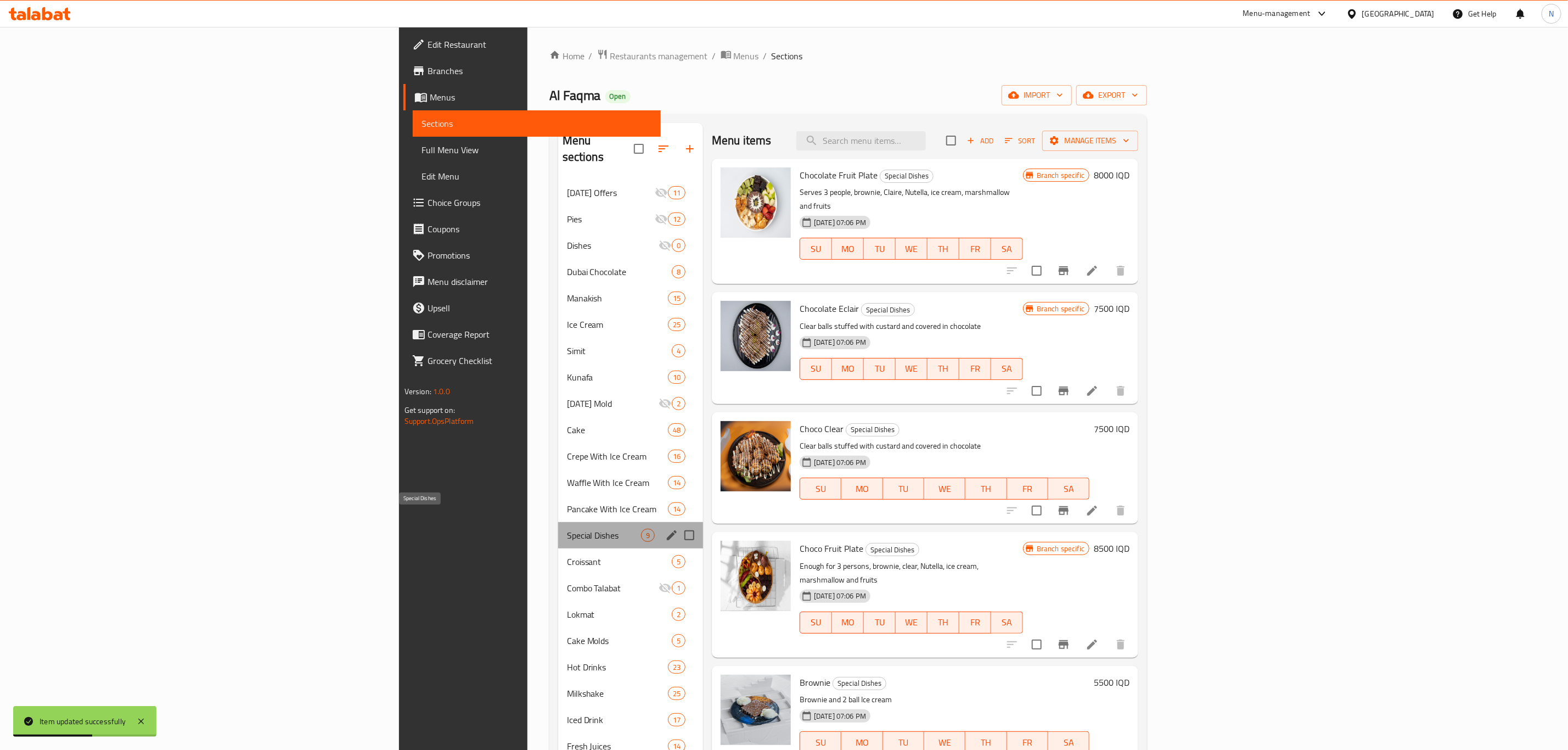
click at [567, 529] on span "Special Dishes" at bounding box center [603, 536] width 74 height 13
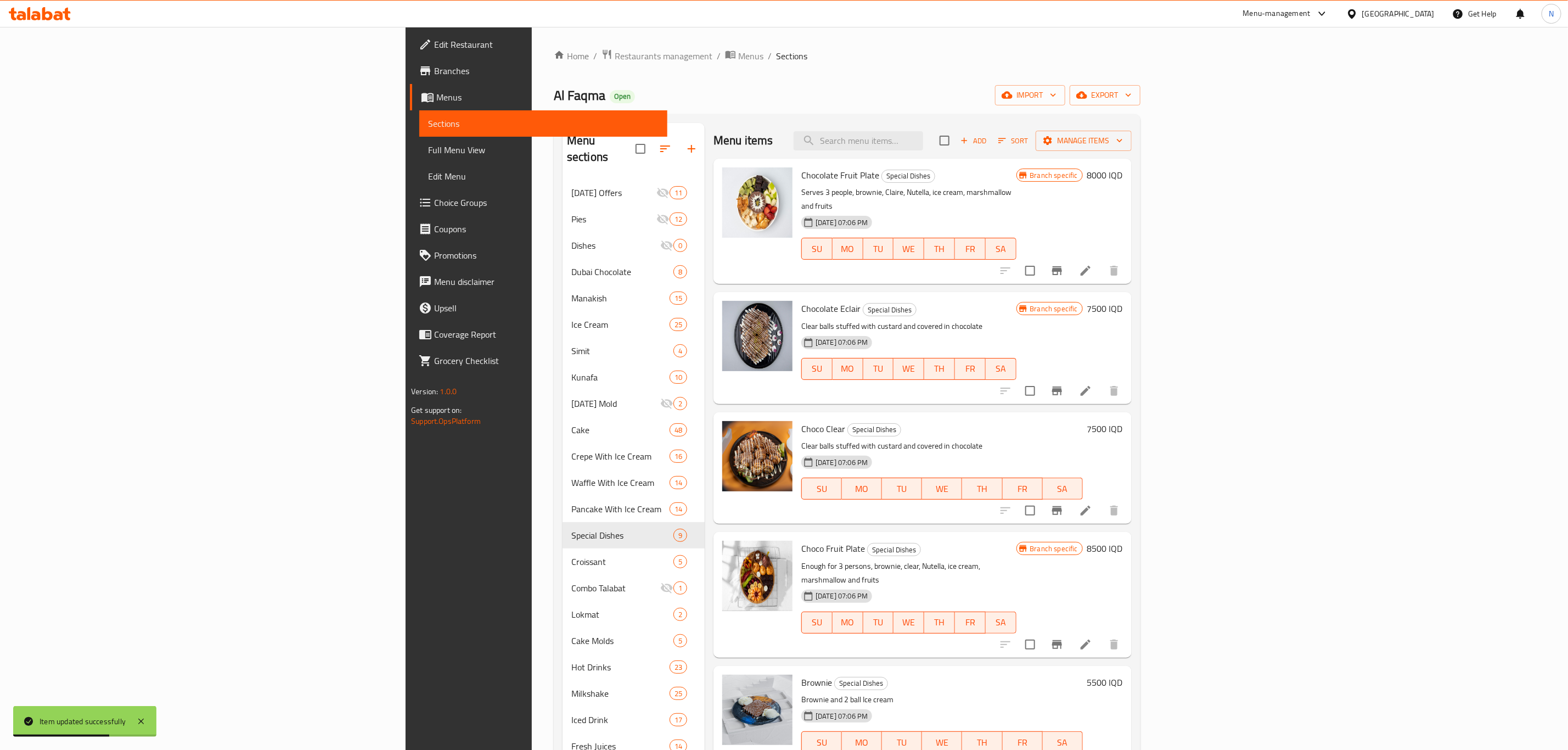
scroll to position [339, 0]
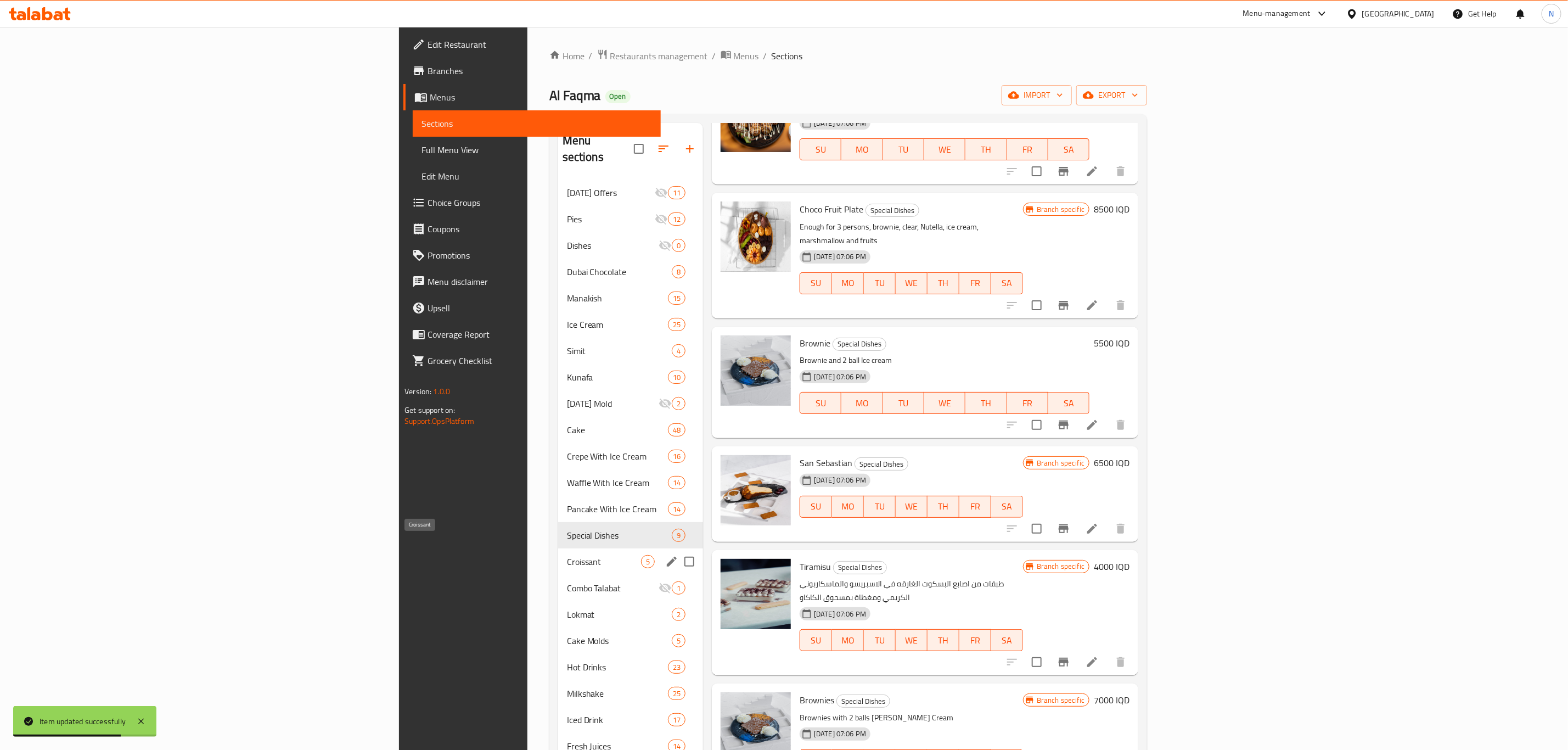
click at [567, 555] on span "Croissant" at bounding box center [603, 562] width 74 height 13
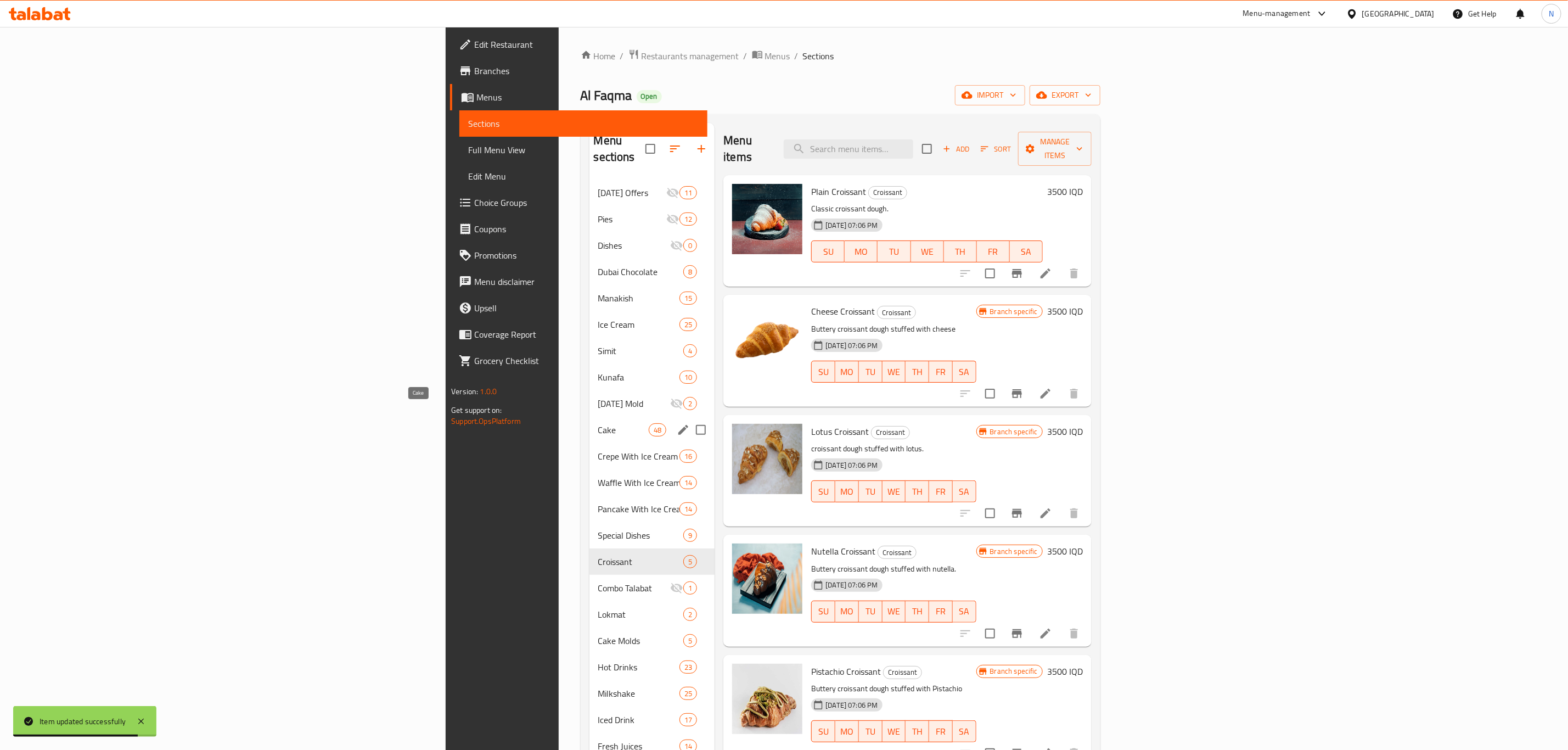
click at [598, 423] on span "Cake" at bounding box center [623, 430] width 51 height 13
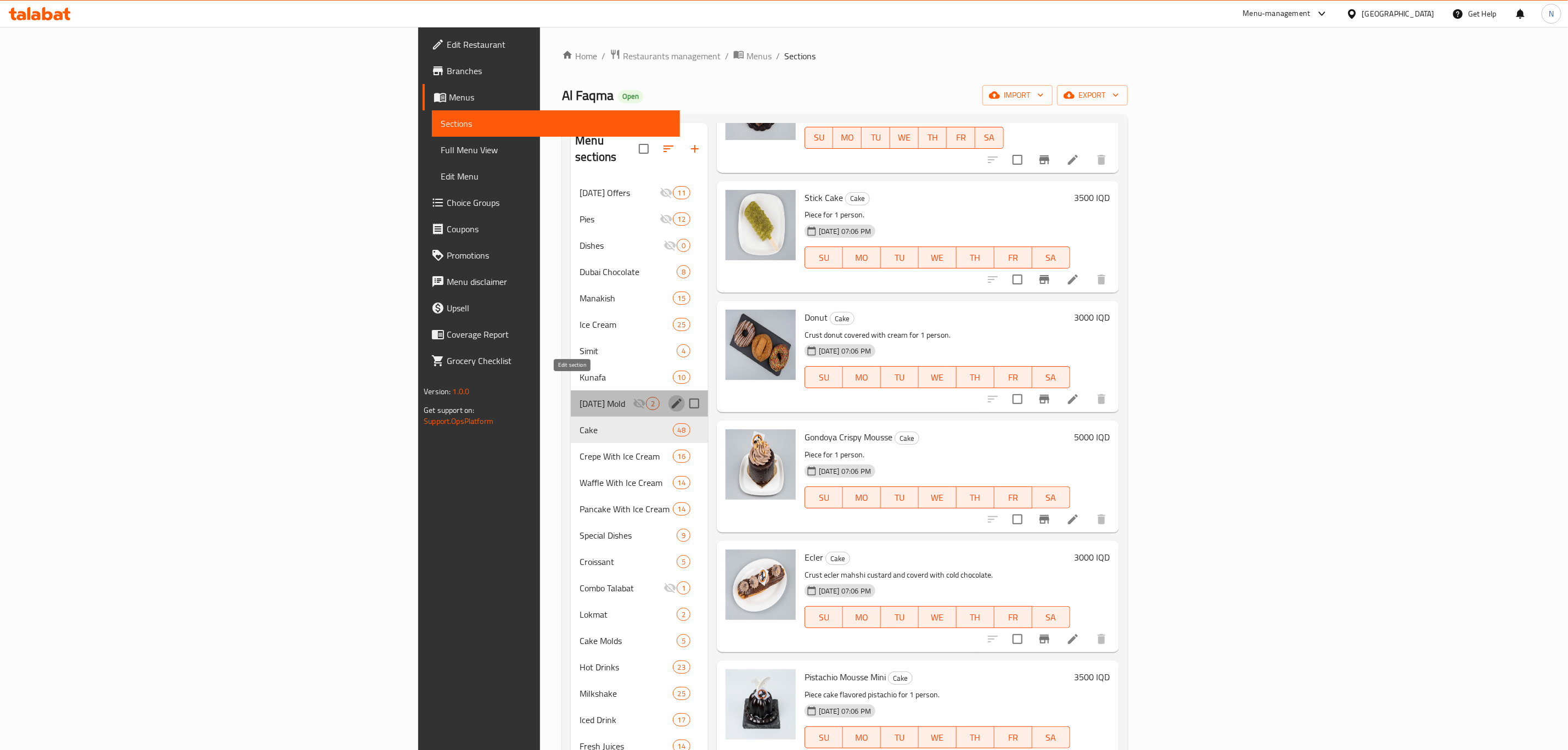
click at [670, 397] on icon "edit" at bounding box center [677, 403] width 13 height 13
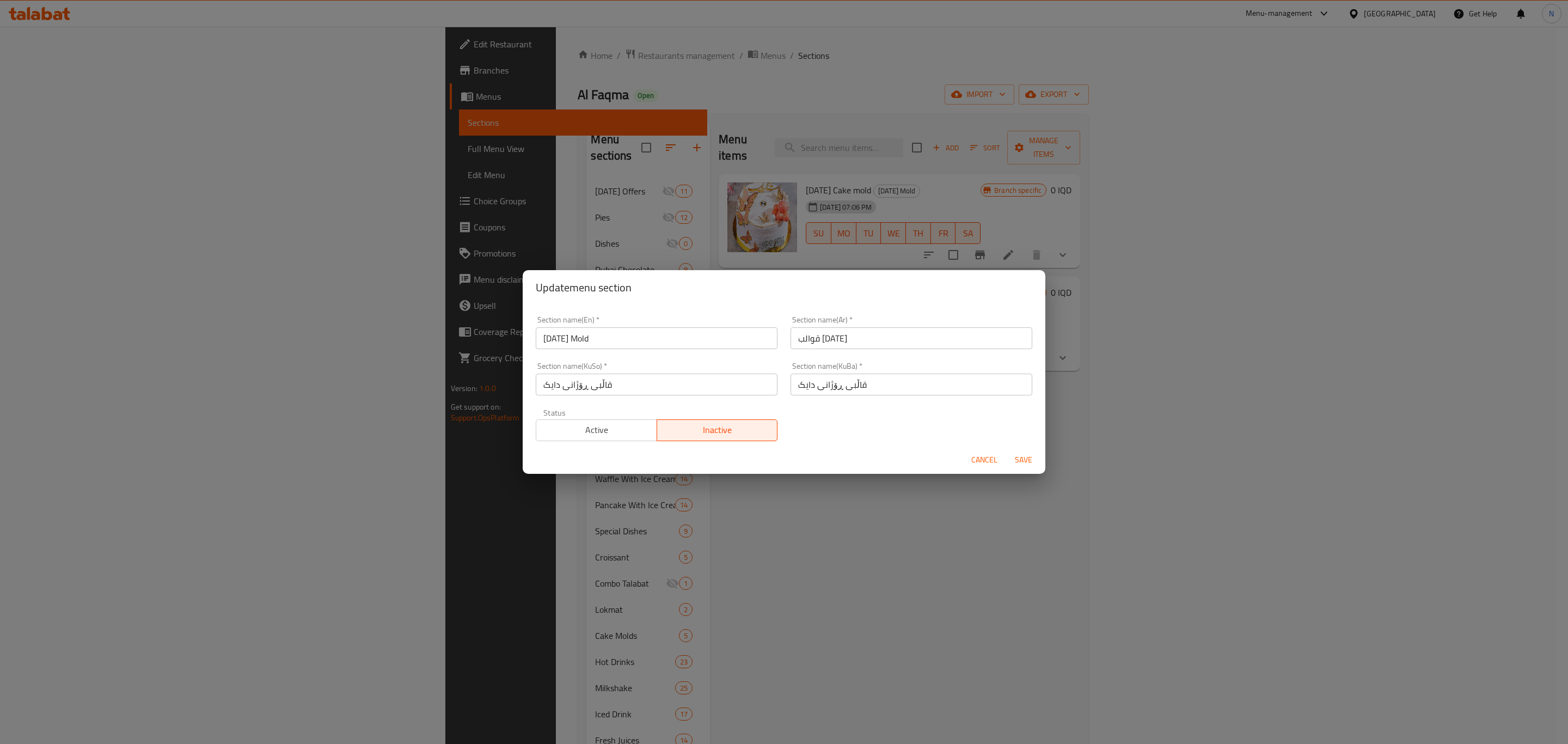
click at [1033, 458] on span "Save" at bounding box center [1023, 460] width 26 height 14
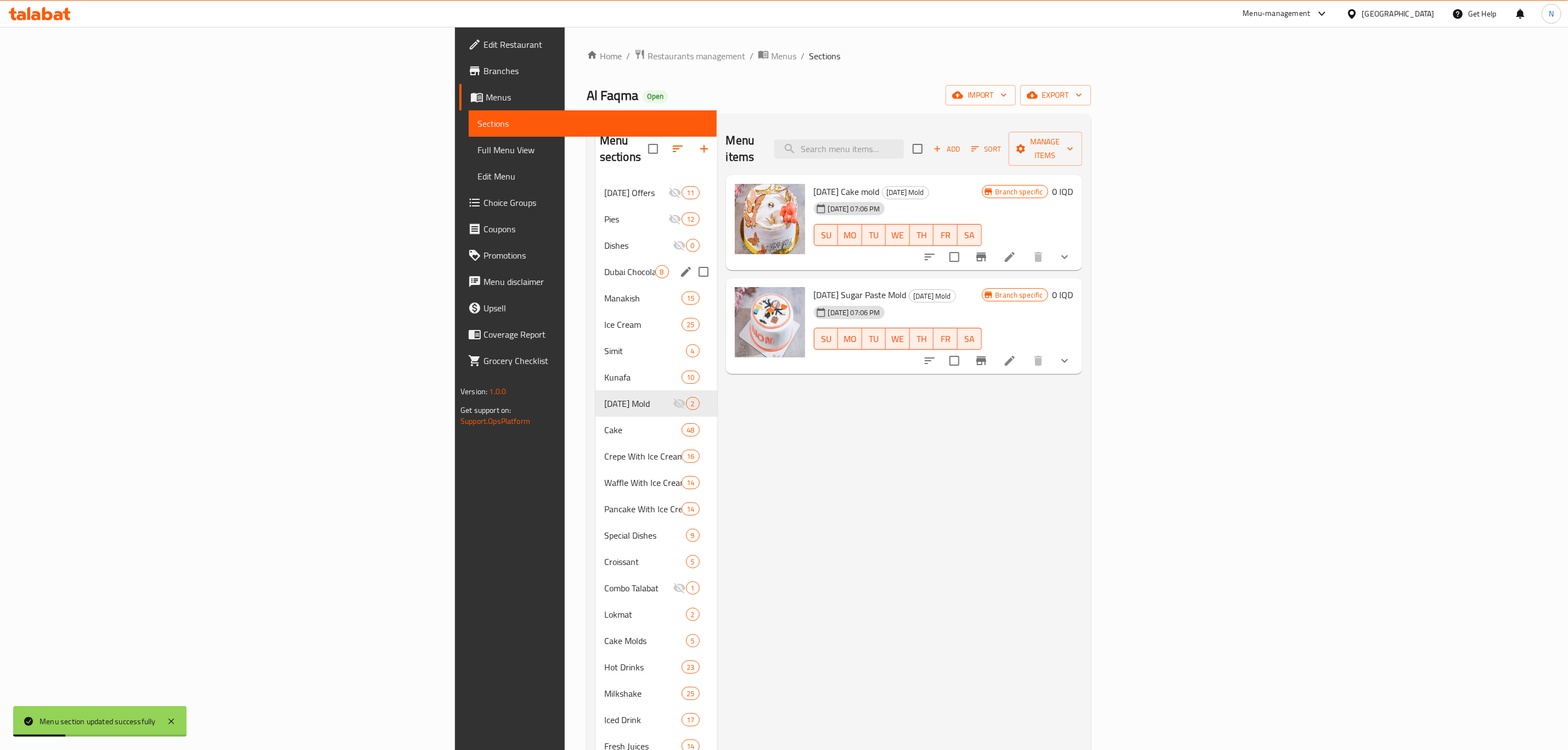
click at [595, 264] on div "Dubai Chocolate 8" at bounding box center [656, 271] width 122 height 26
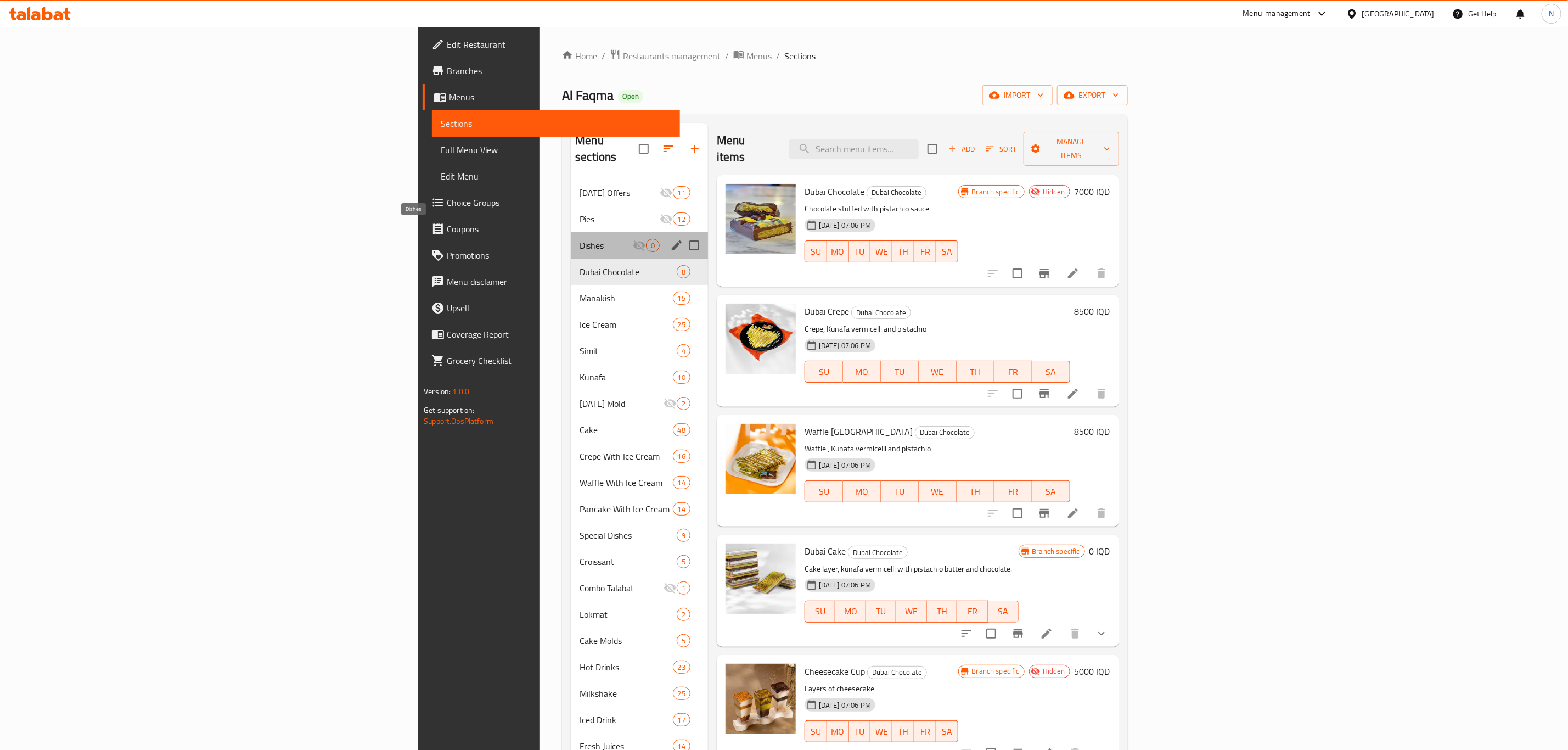
click at [579, 239] on span "Dishes" at bounding box center [605, 246] width 53 height 13
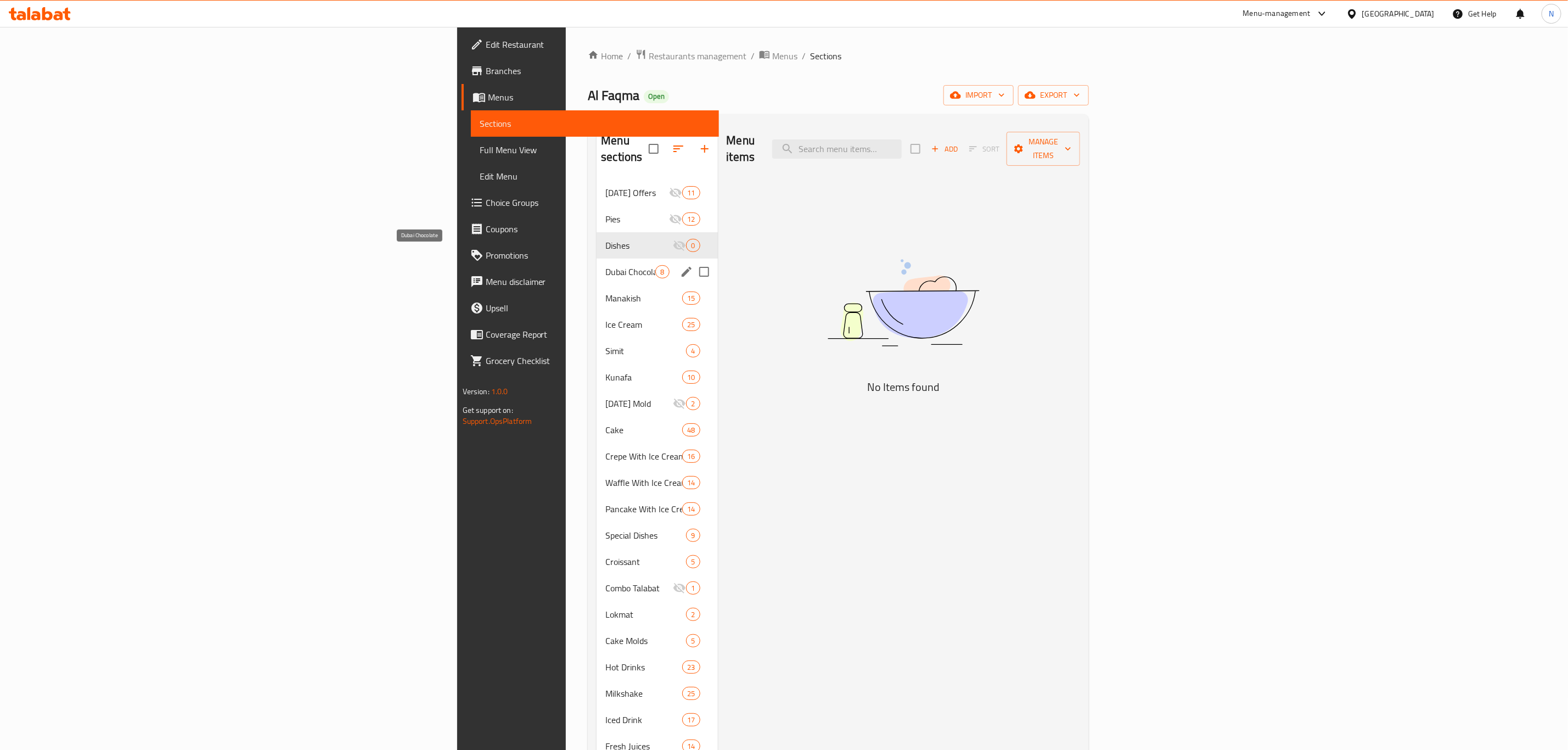
click at [605, 265] on span "Dubai Chocolate" at bounding box center [630, 272] width 50 height 13
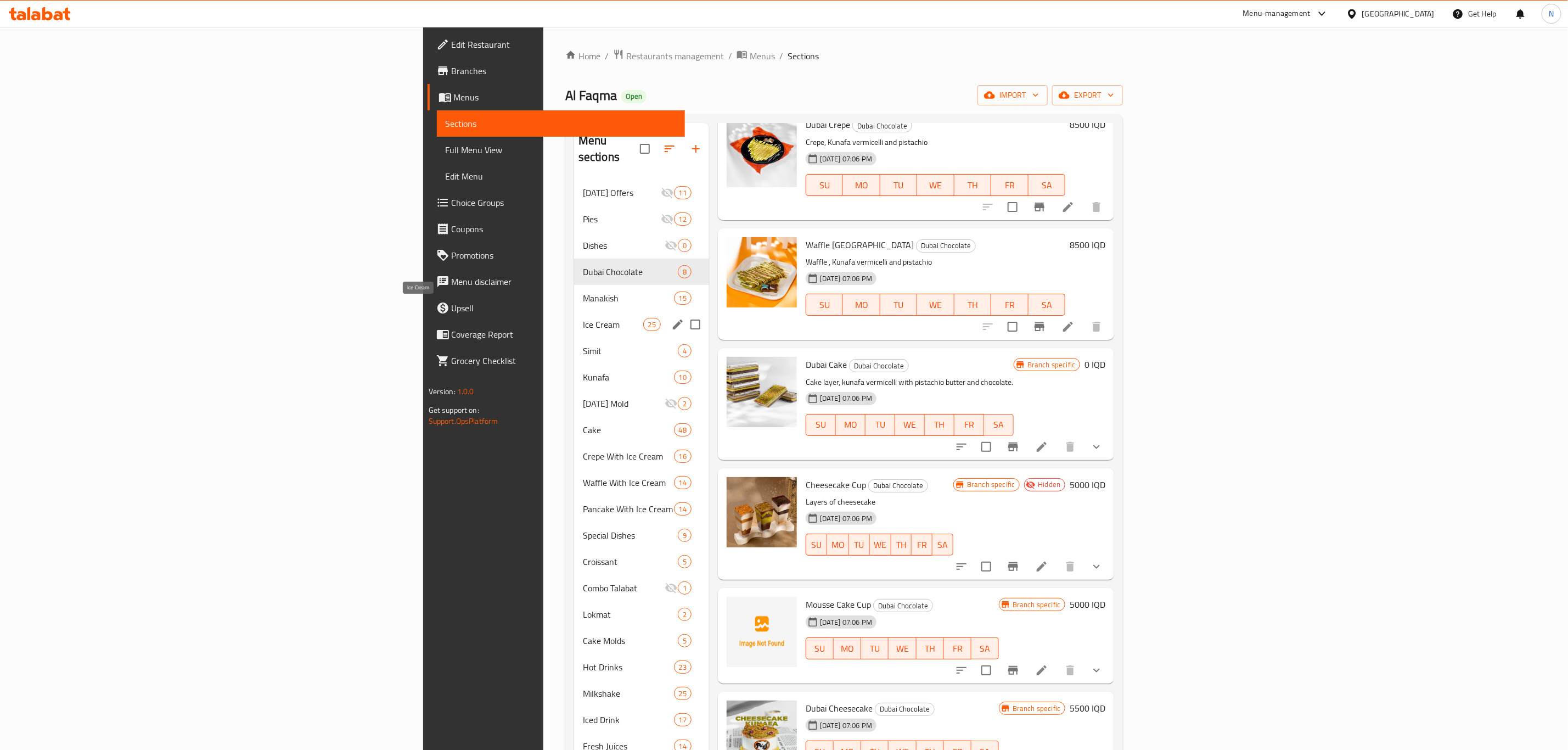
click at [583, 318] on span "Ice Cream" at bounding box center [613, 325] width 60 height 13
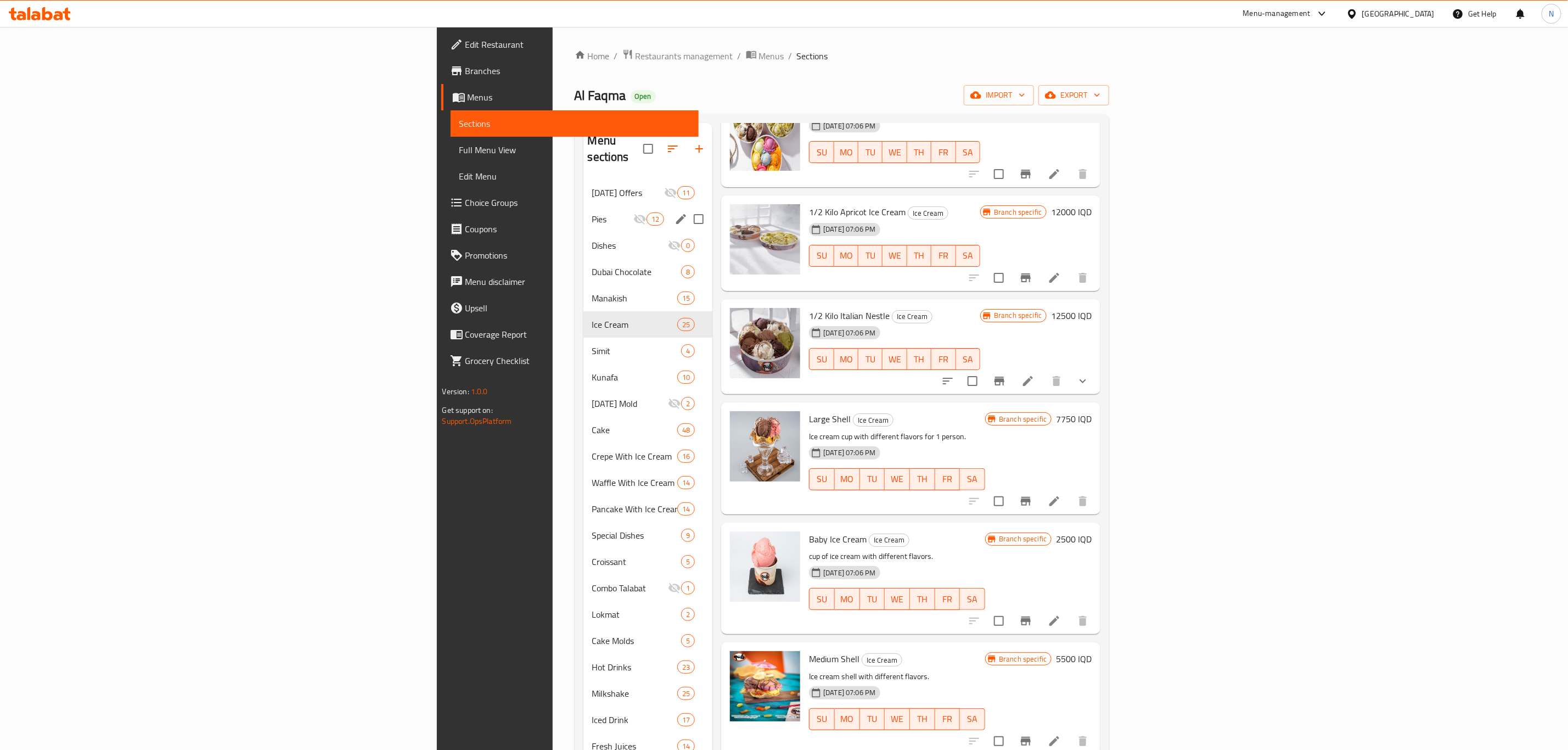
click at [583, 215] on div "Pies 12" at bounding box center [648, 218] width 129 height 26
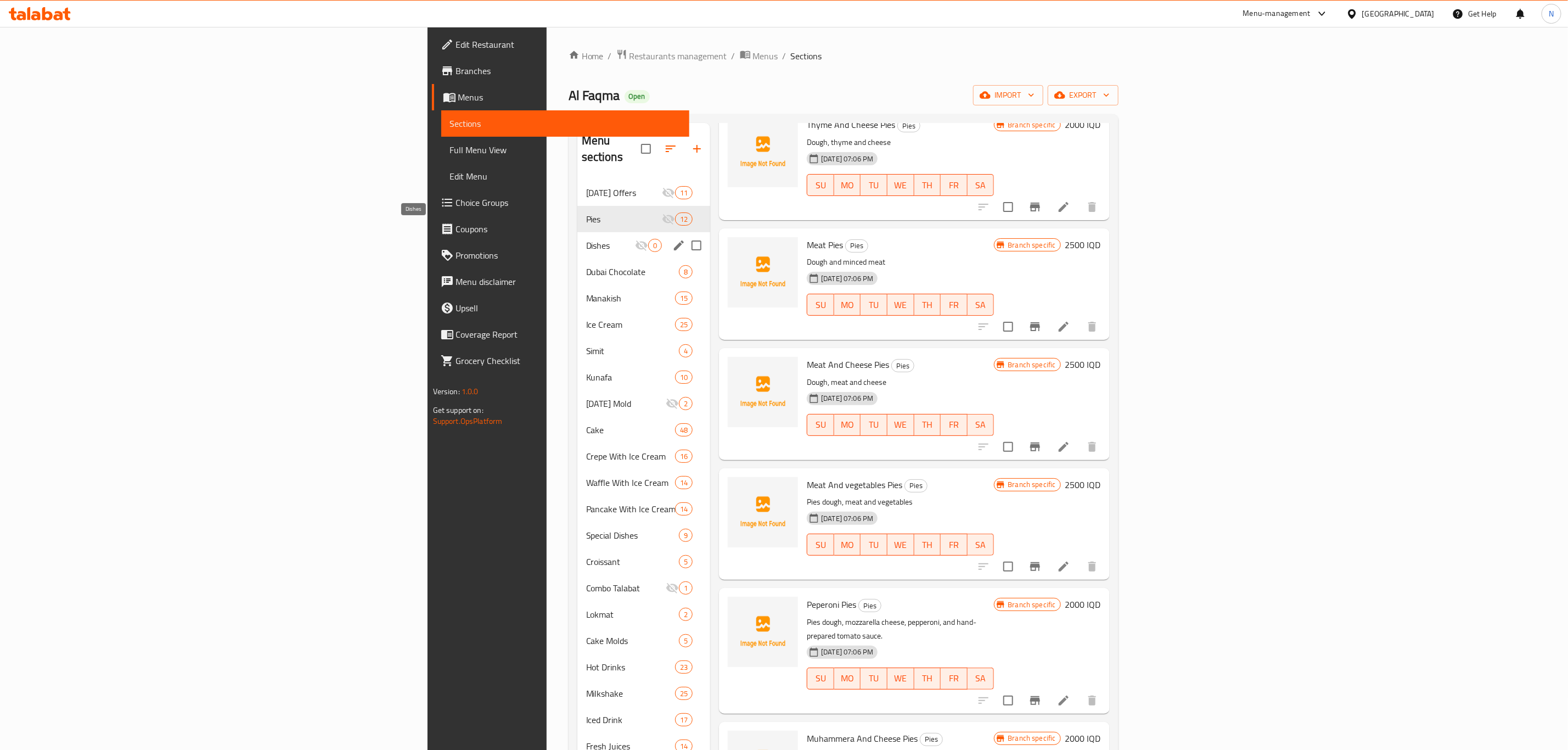
click at [586, 239] on span "Dishes" at bounding box center [610, 246] width 49 height 13
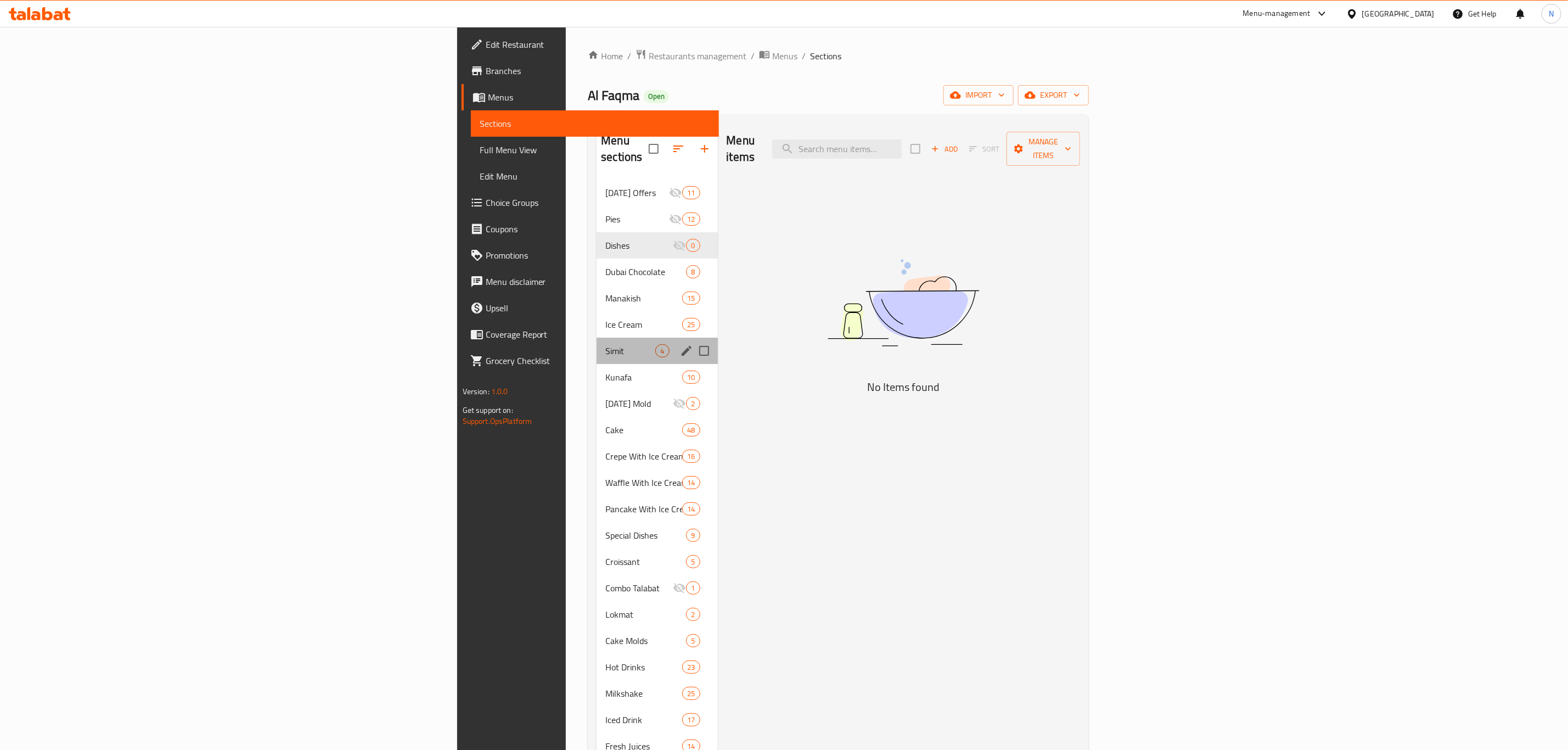
click at [597, 345] on div "Simit 4" at bounding box center [657, 351] width 121 height 26
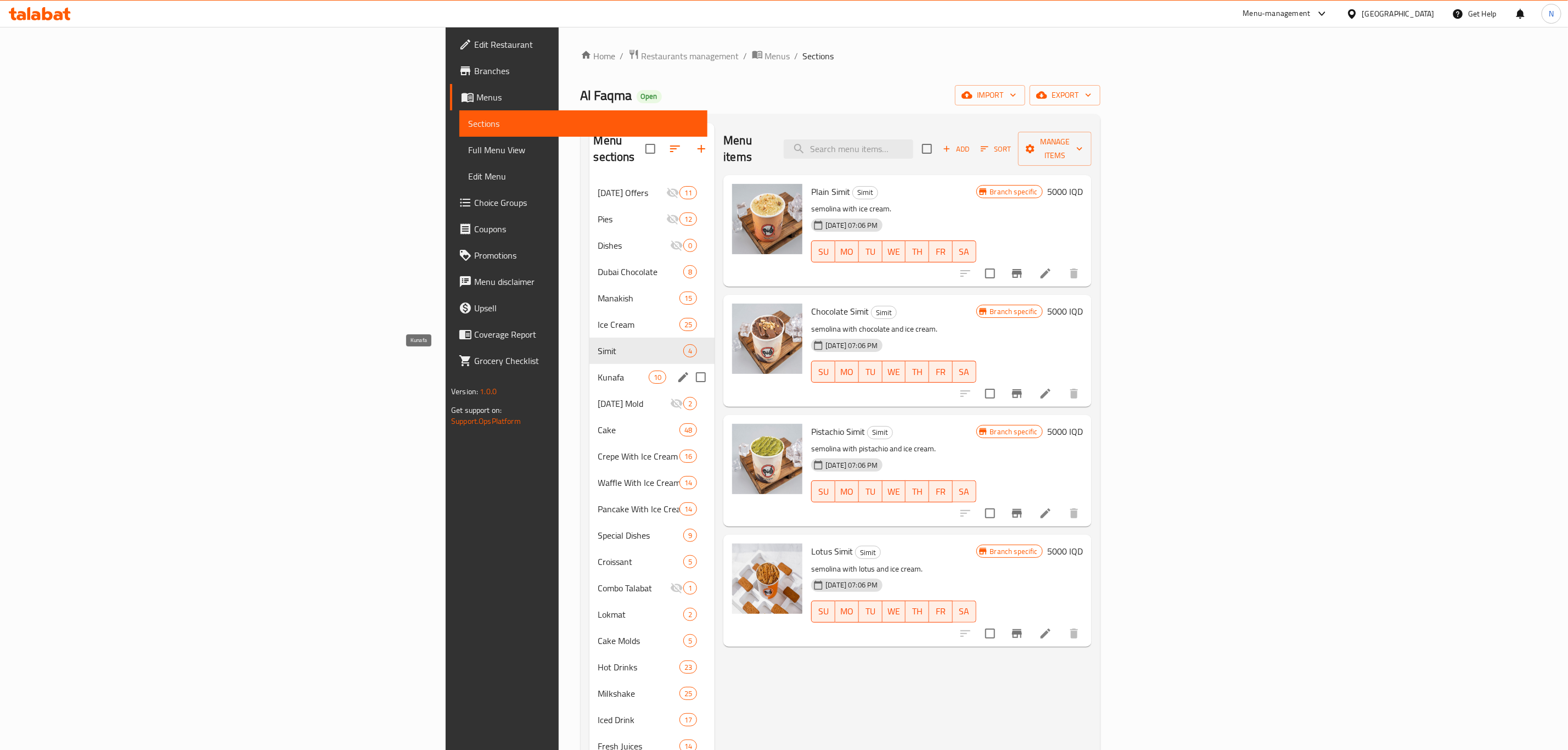
click at [598, 371] on span "Kunafa" at bounding box center [623, 377] width 51 height 13
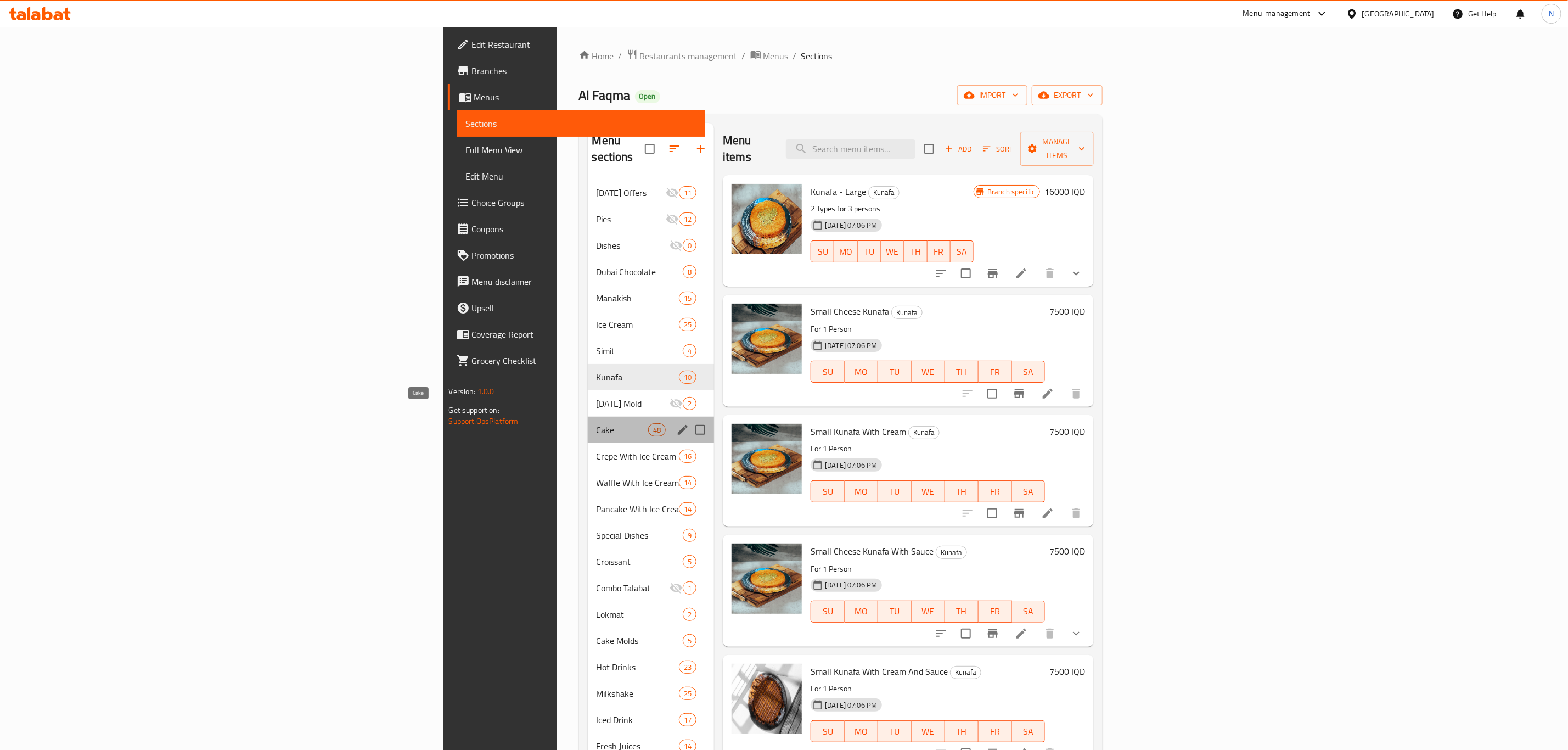
click at [597, 423] on span "Cake" at bounding box center [622, 430] width 51 height 13
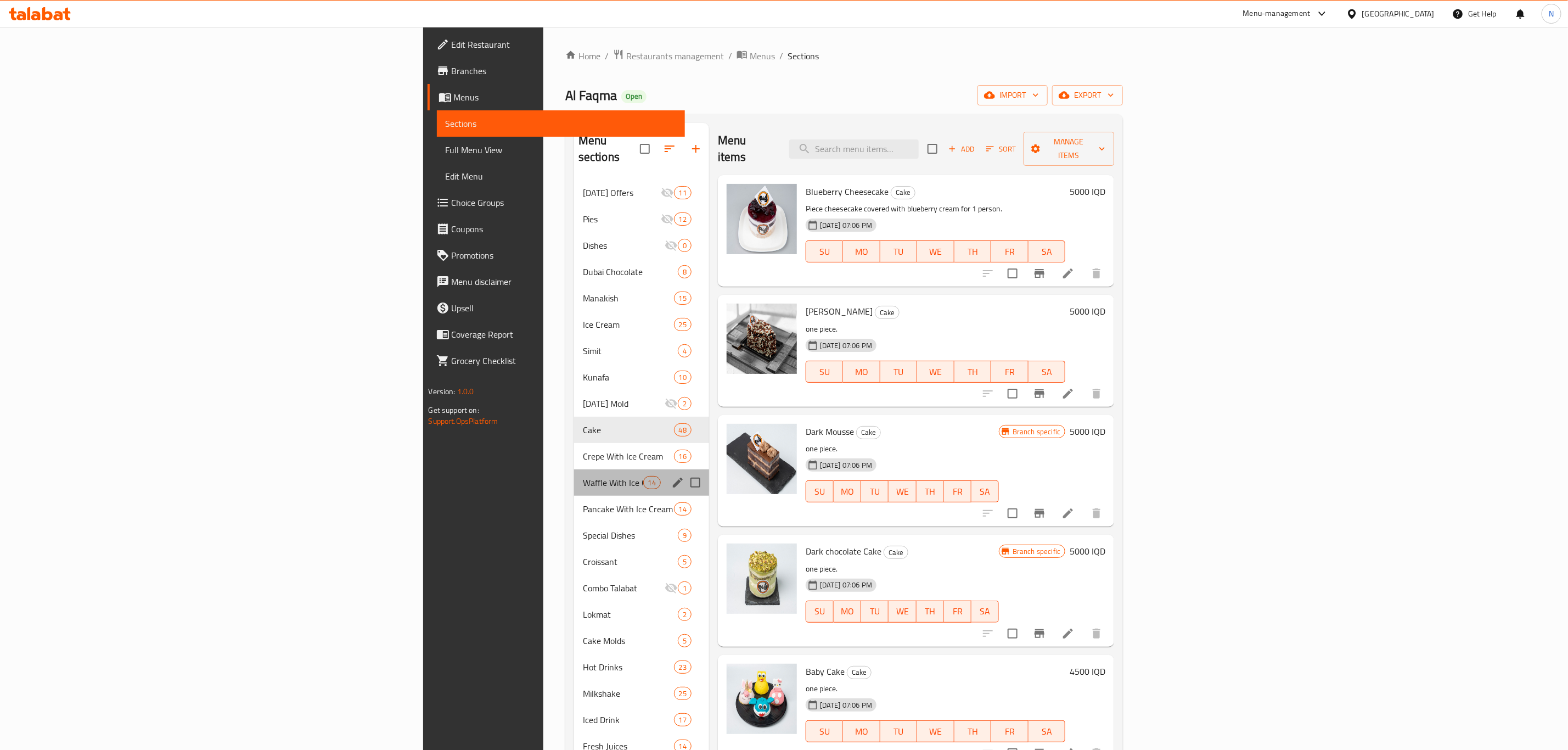
click at [574, 470] on div "Waffle With Ice Cream 14" at bounding box center [641, 482] width 135 height 26
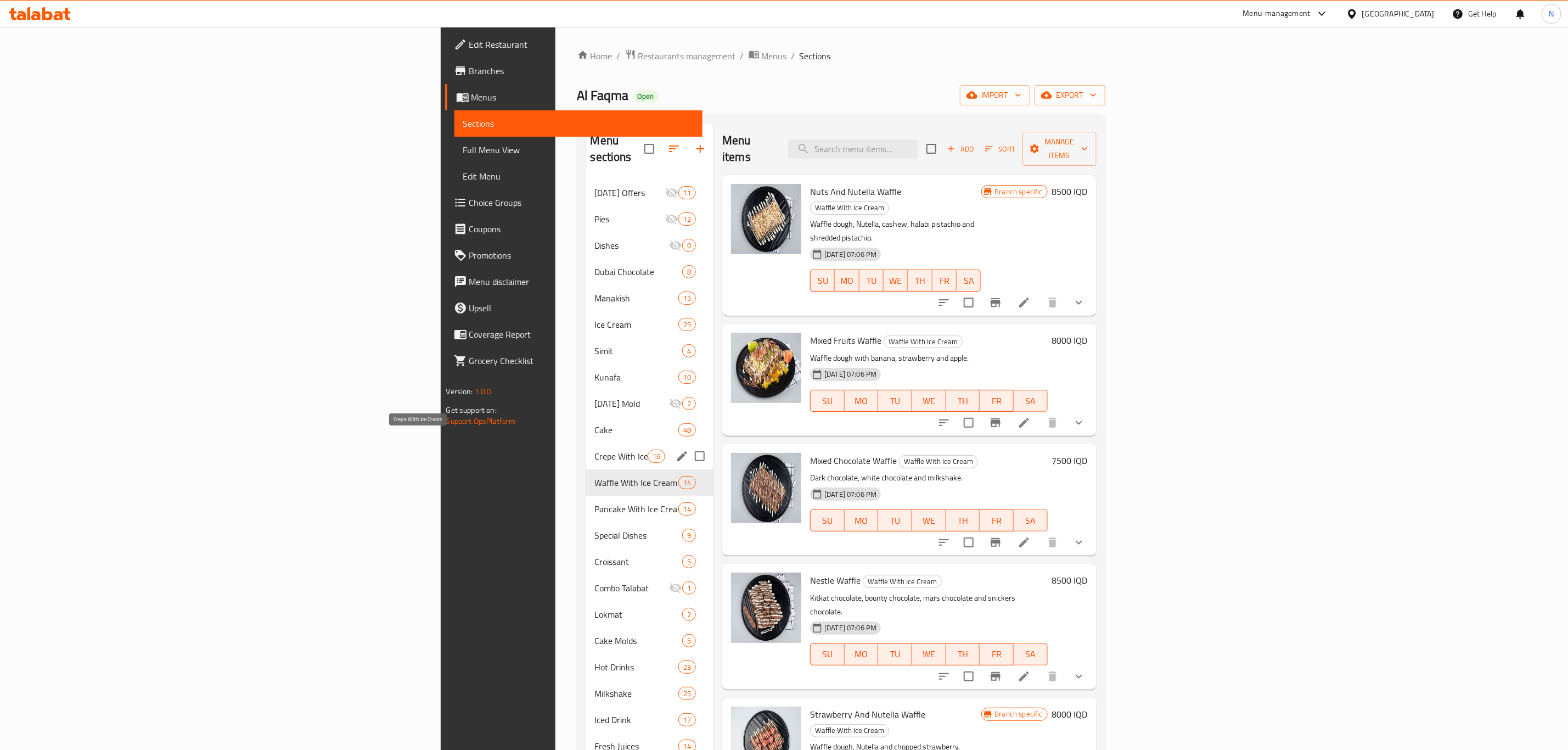
click at [595, 449] on span "Crepe With Ice Cream" at bounding box center [621, 456] width 53 height 13
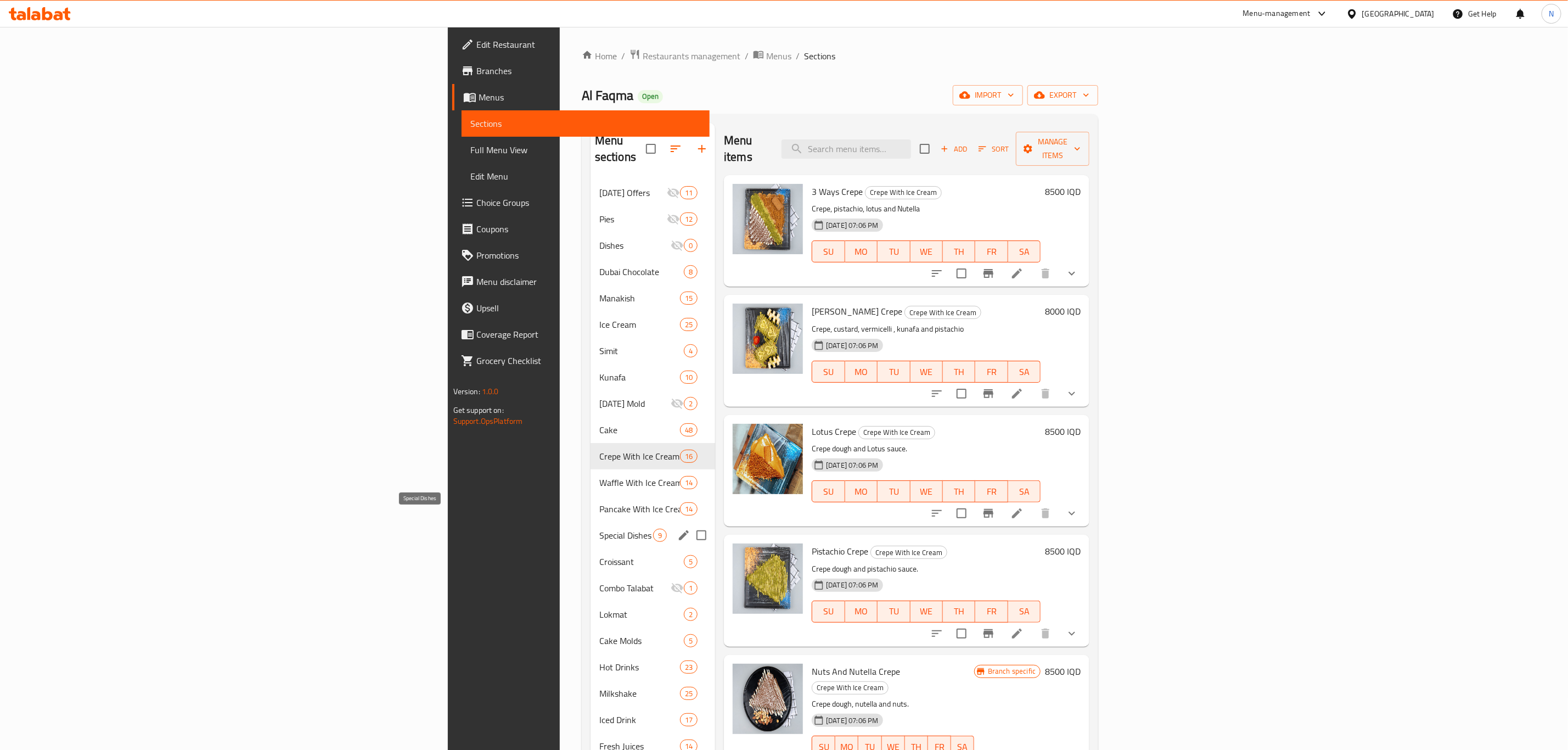
click at [599, 529] on span "Special Dishes" at bounding box center [626, 536] width 54 height 13
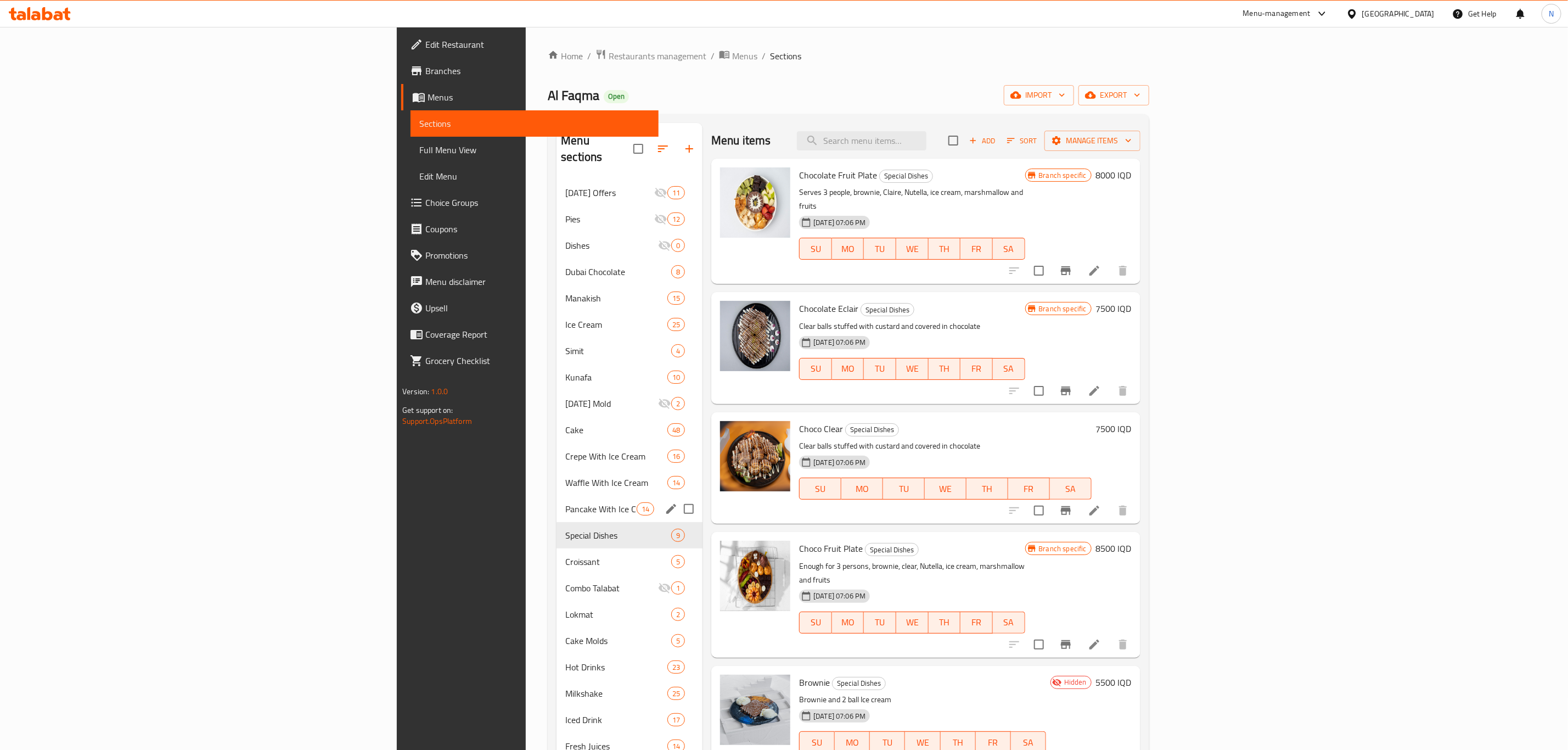
click at [557, 504] on div "Pancake With Ice Cream 14" at bounding box center [629, 508] width 146 height 26
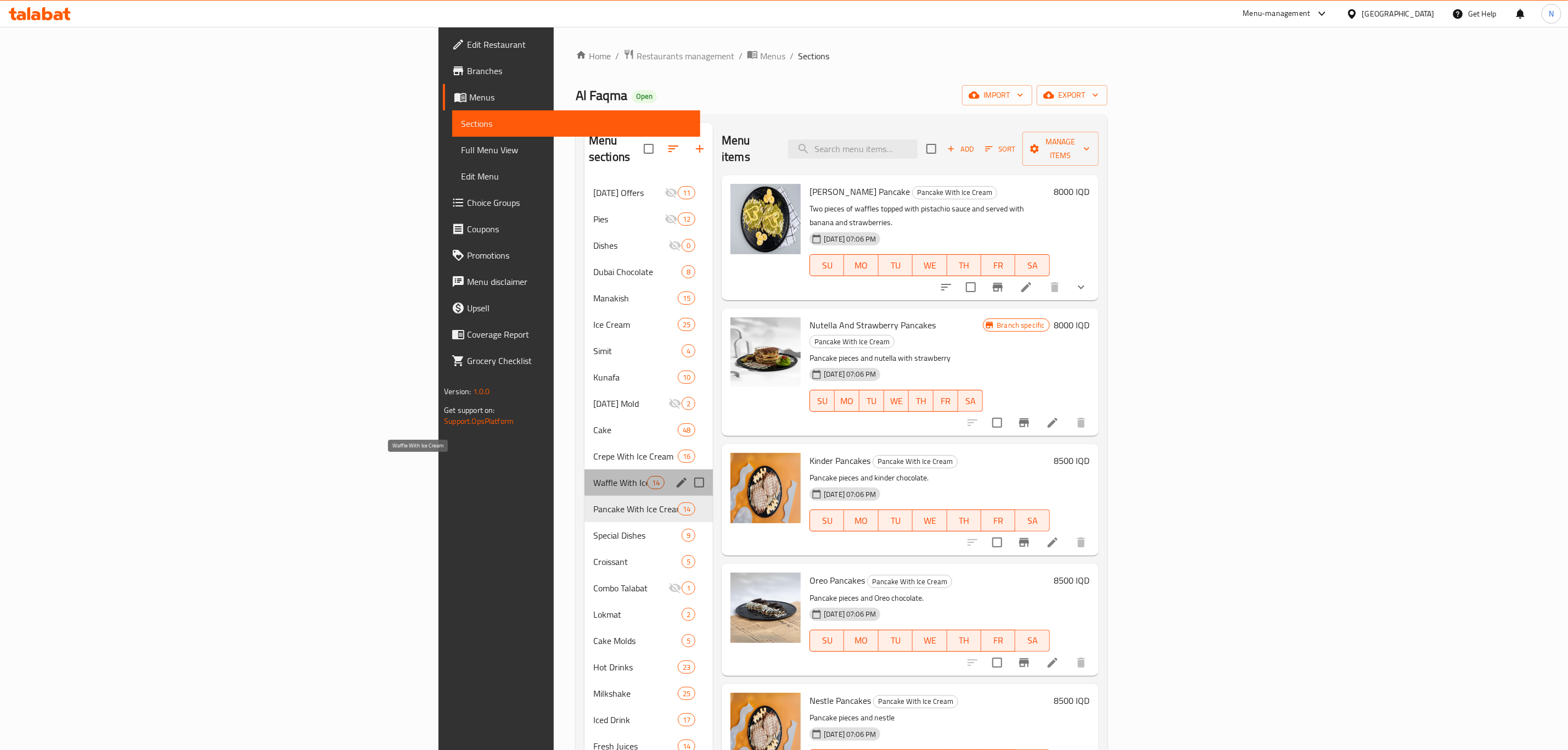
click at [593, 476] on span "Waffle With Ice Cream" at bounding box center [620, 483] width 54 height 13
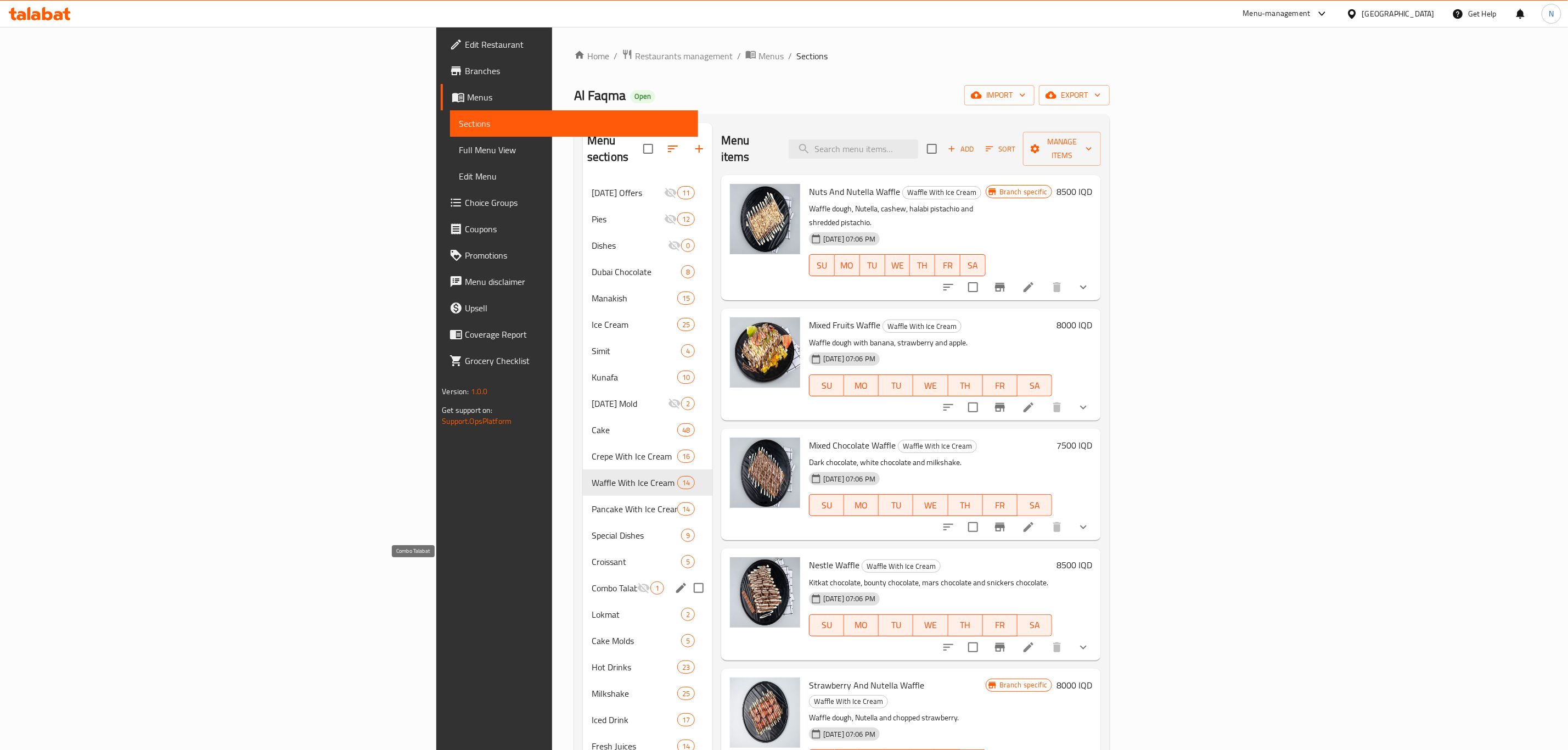
click at [591, 582] on span "Combo Talabat" at bounding box center [614, 588] width 45 height 13
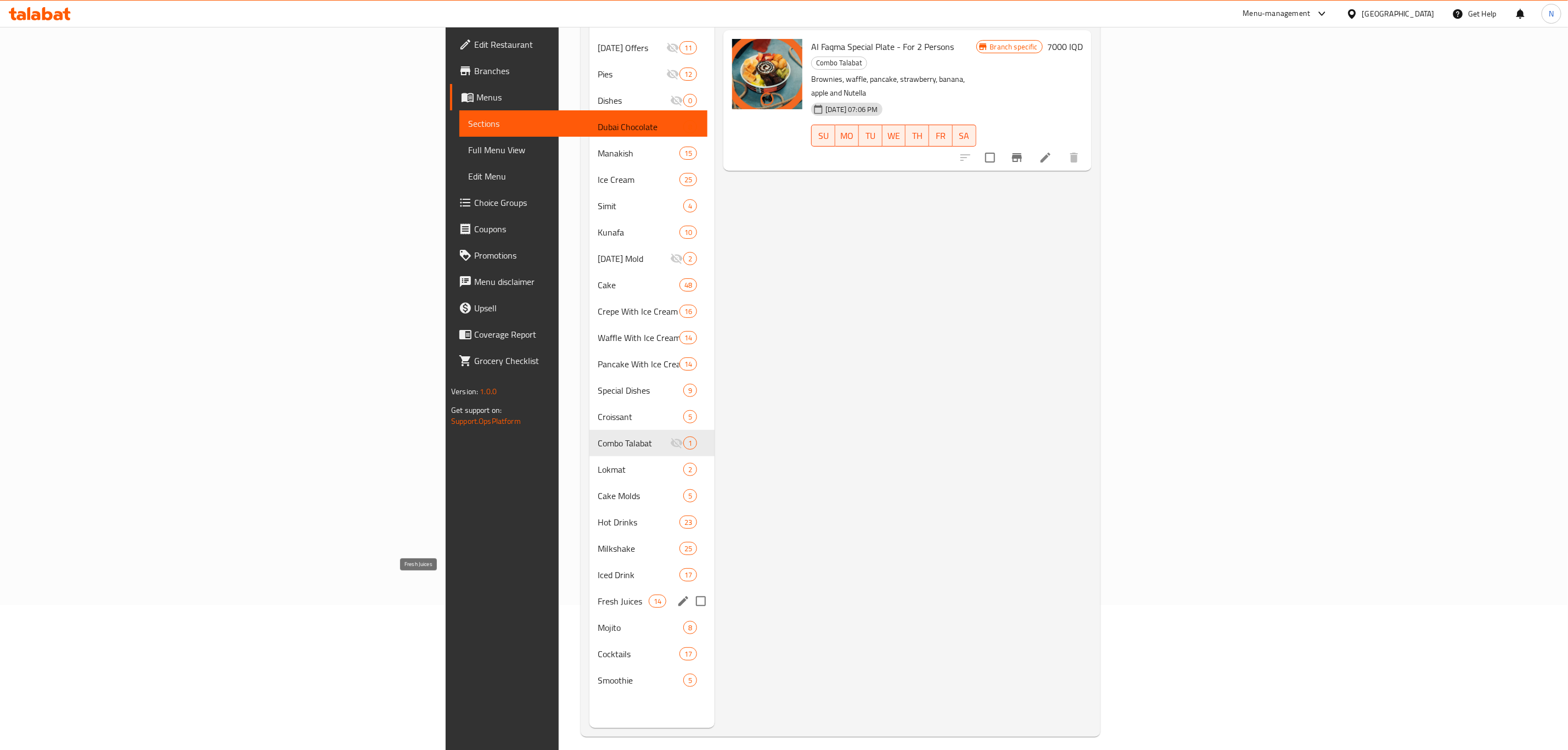
scroll to position [154, 0]
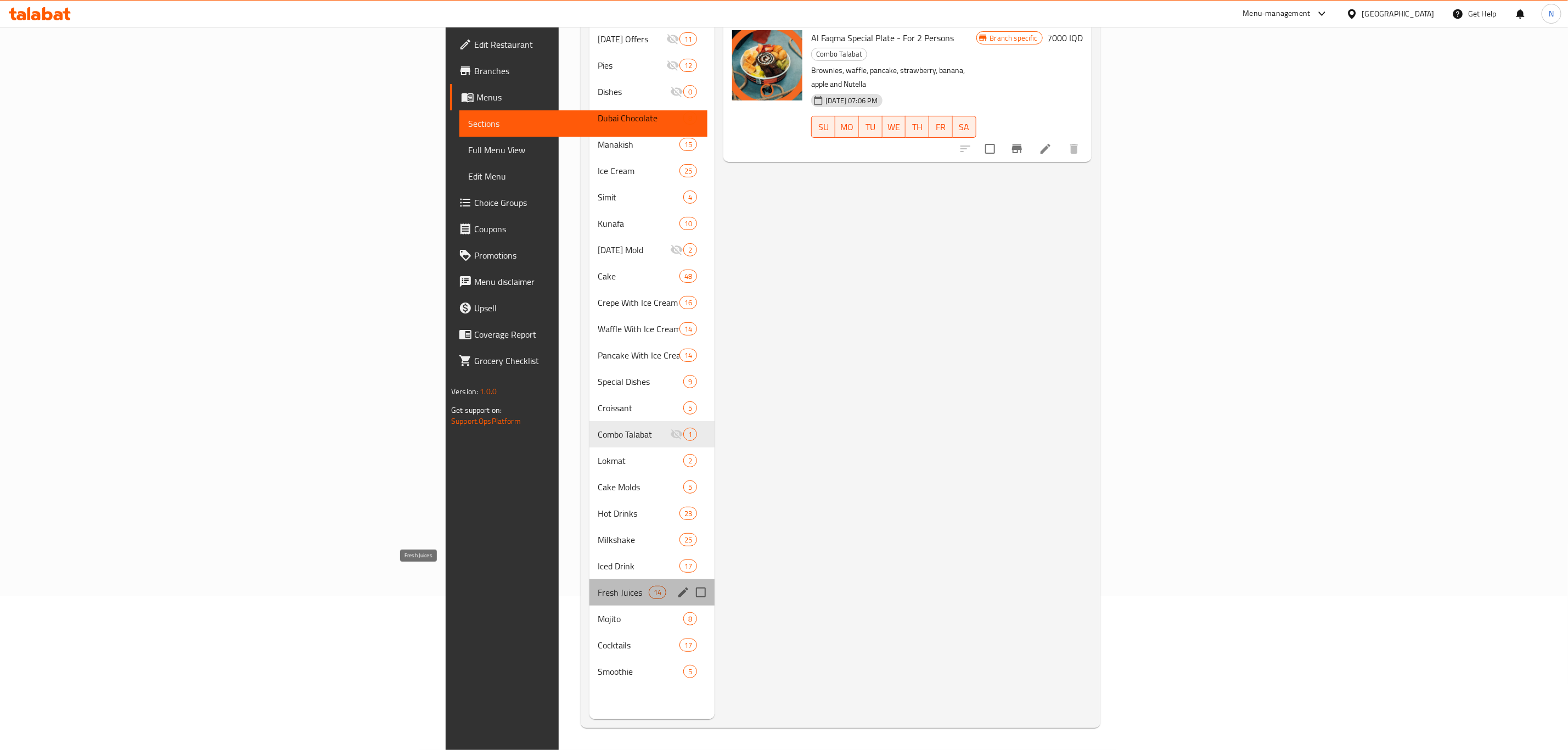
click at [598, 586] on span "Fresh Juices" at bounding box center [623, 592] width 51 height 13
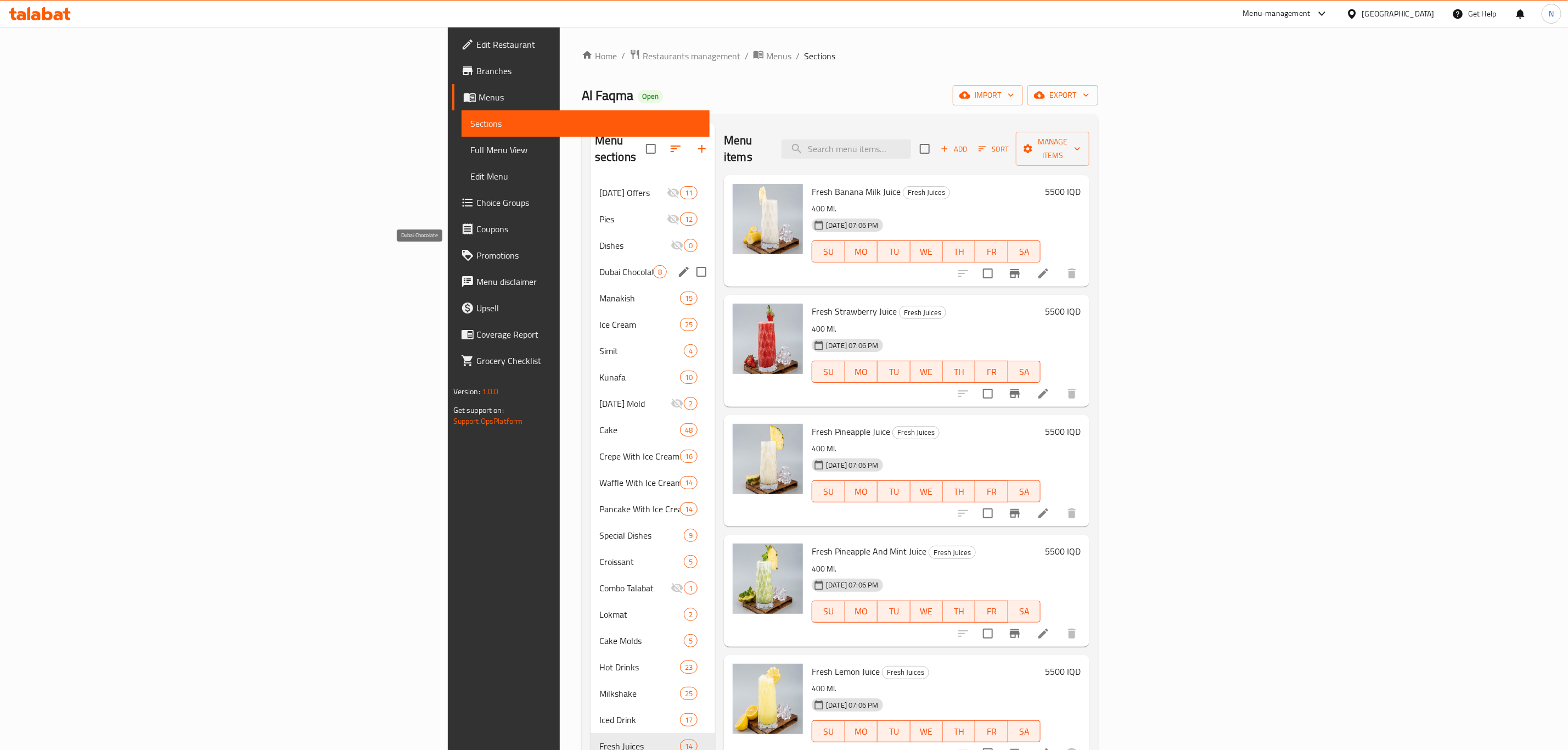
click at [599, 265] on span "Dubai Chocolate" at bounding box center [626, 272] width 54 height 13
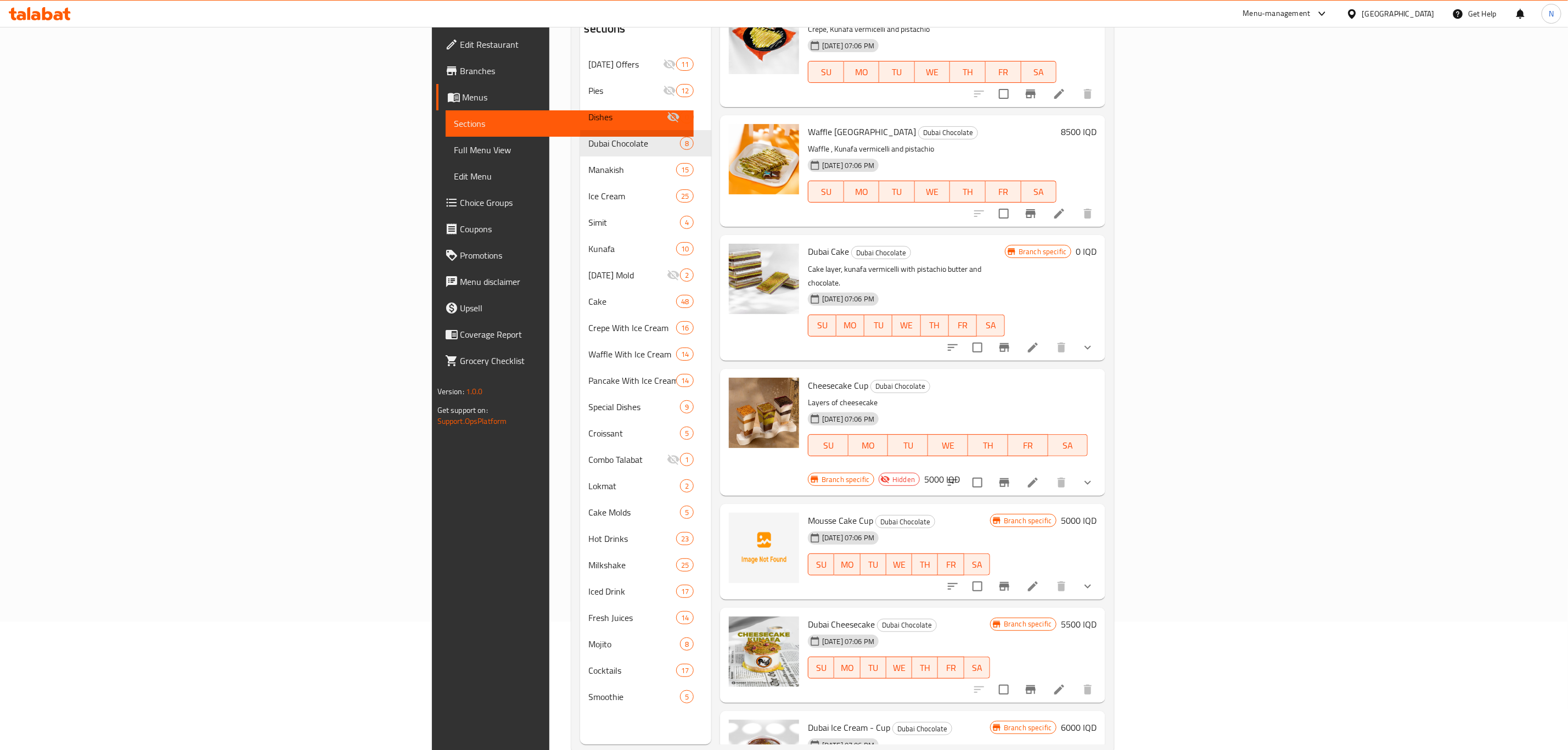
scroll to position [154, 0]
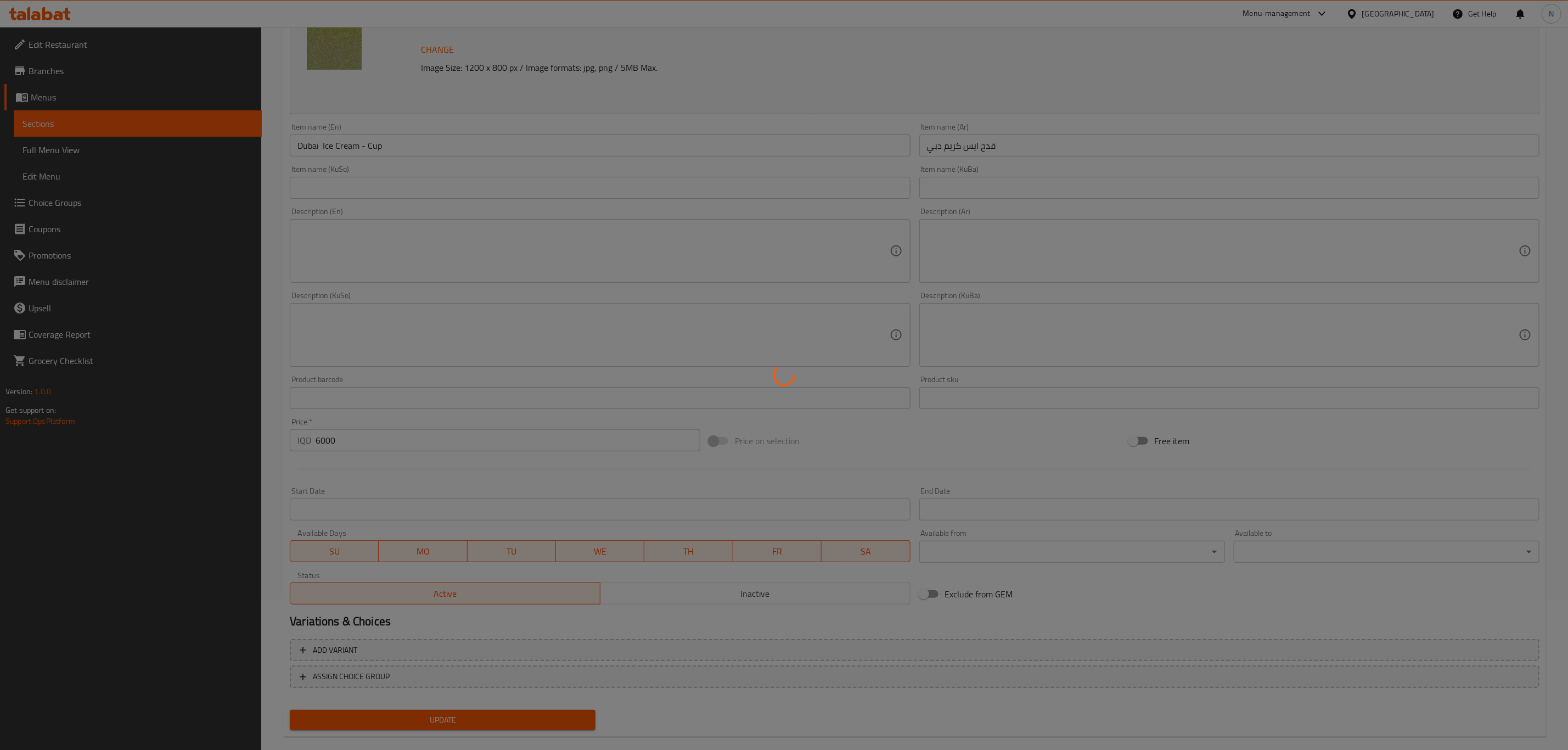
scroll to position [167, 0]
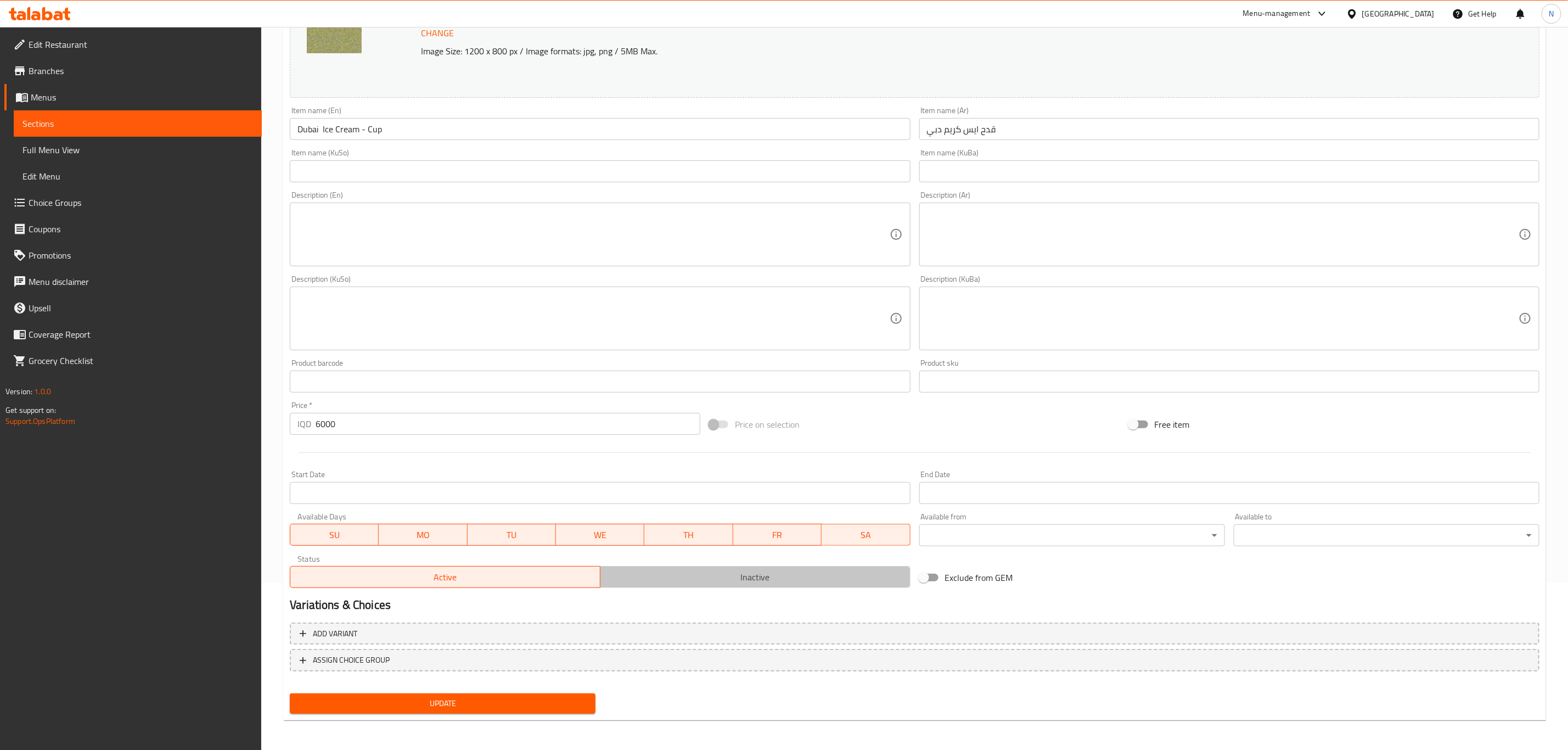
click at [672, 580] on span "Inactive" at bounding box center [755, 578] width 301 height 16
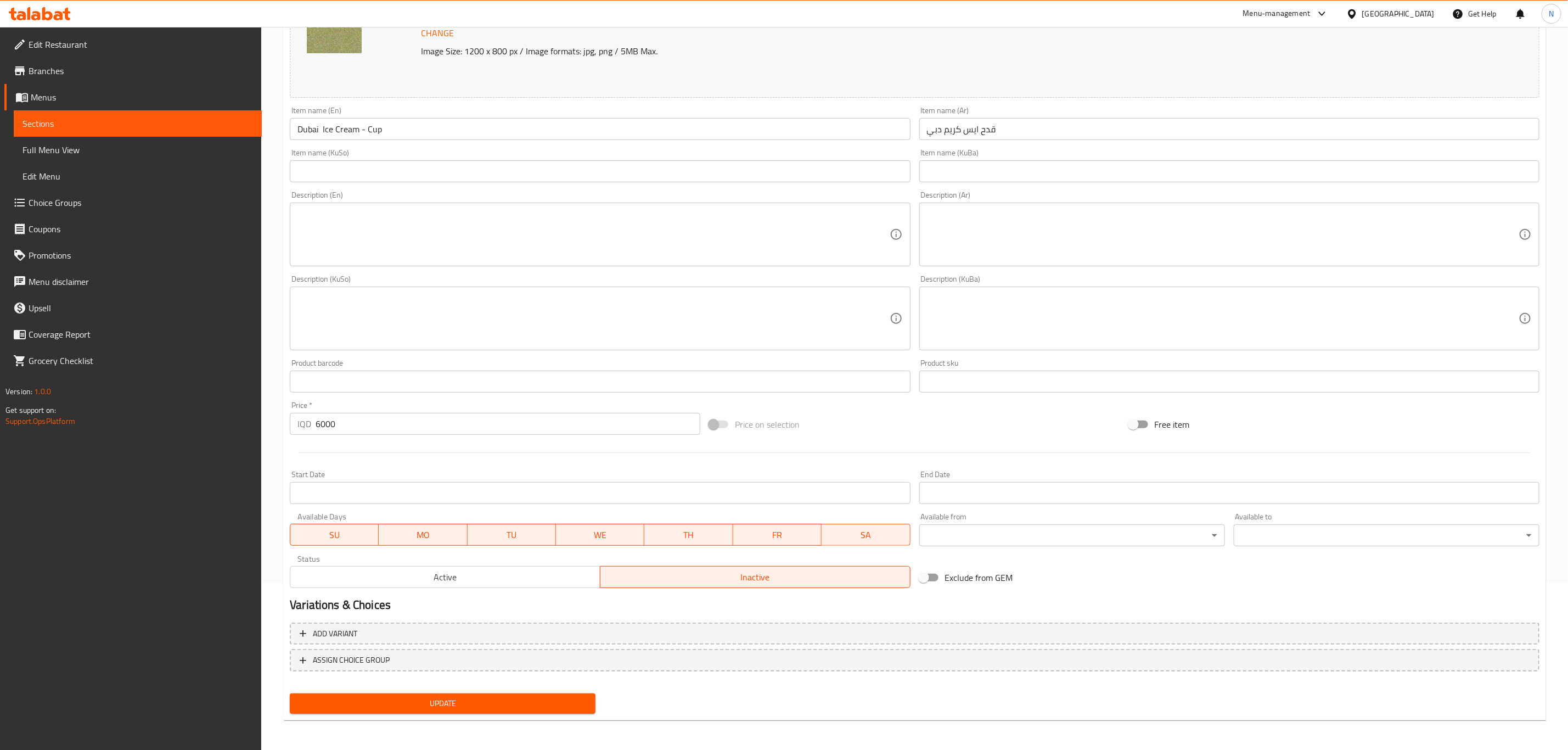
click at [511, 712] on button "Update" at bounding box center [443, 704] width 306 height 20
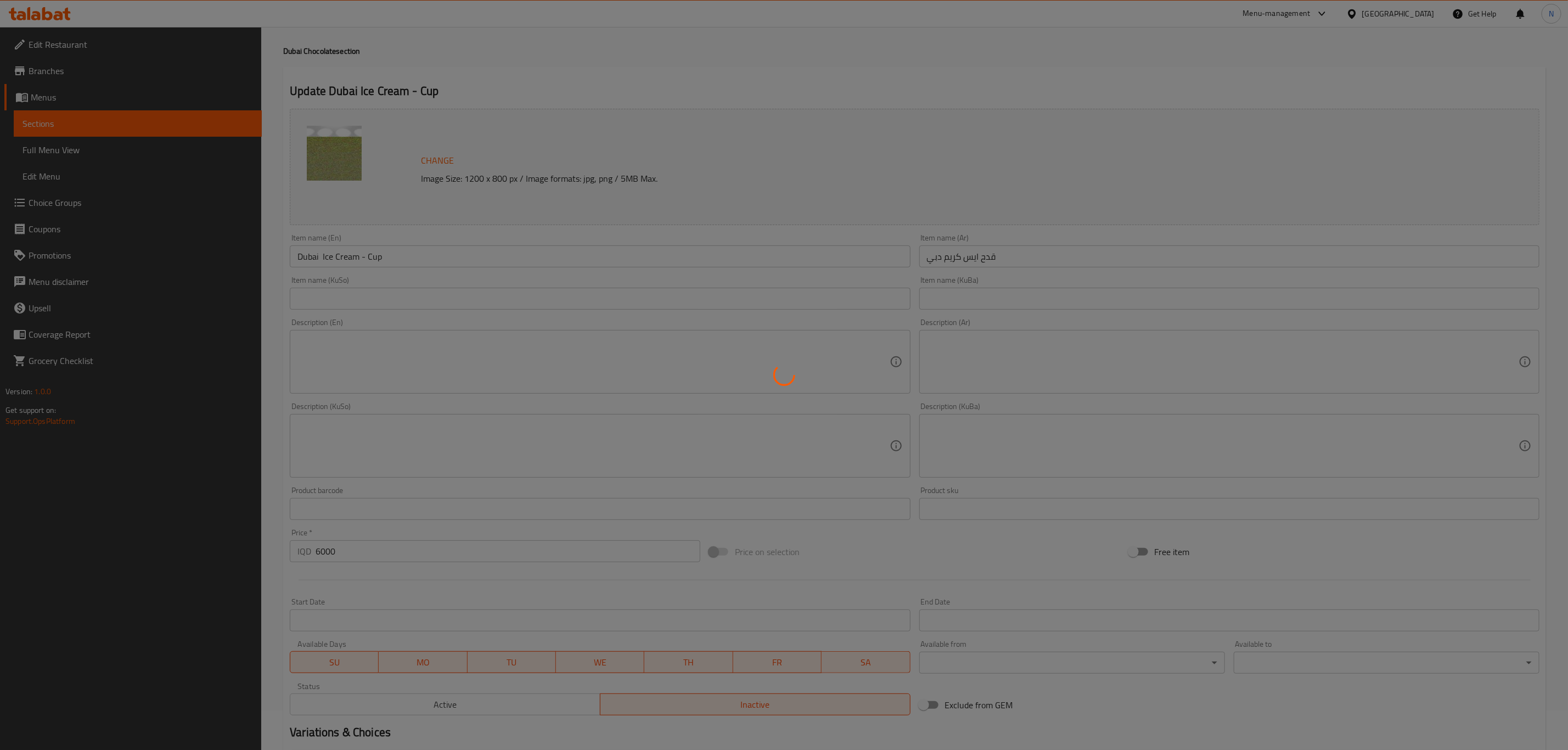
scroll to position [0, 0]
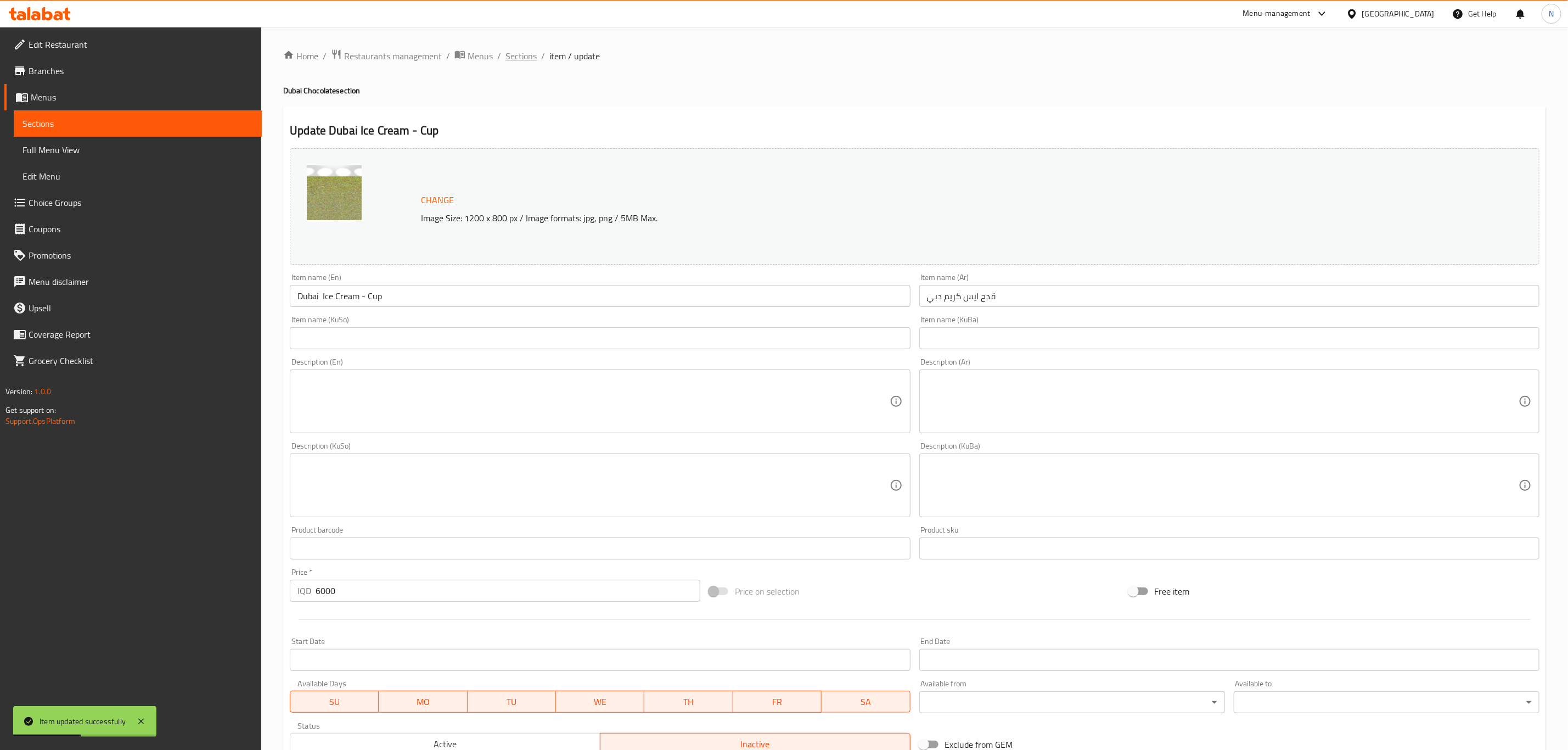
click at [517, 51] on span "Sections" at bounding box center [521, 56] width 31 height 13
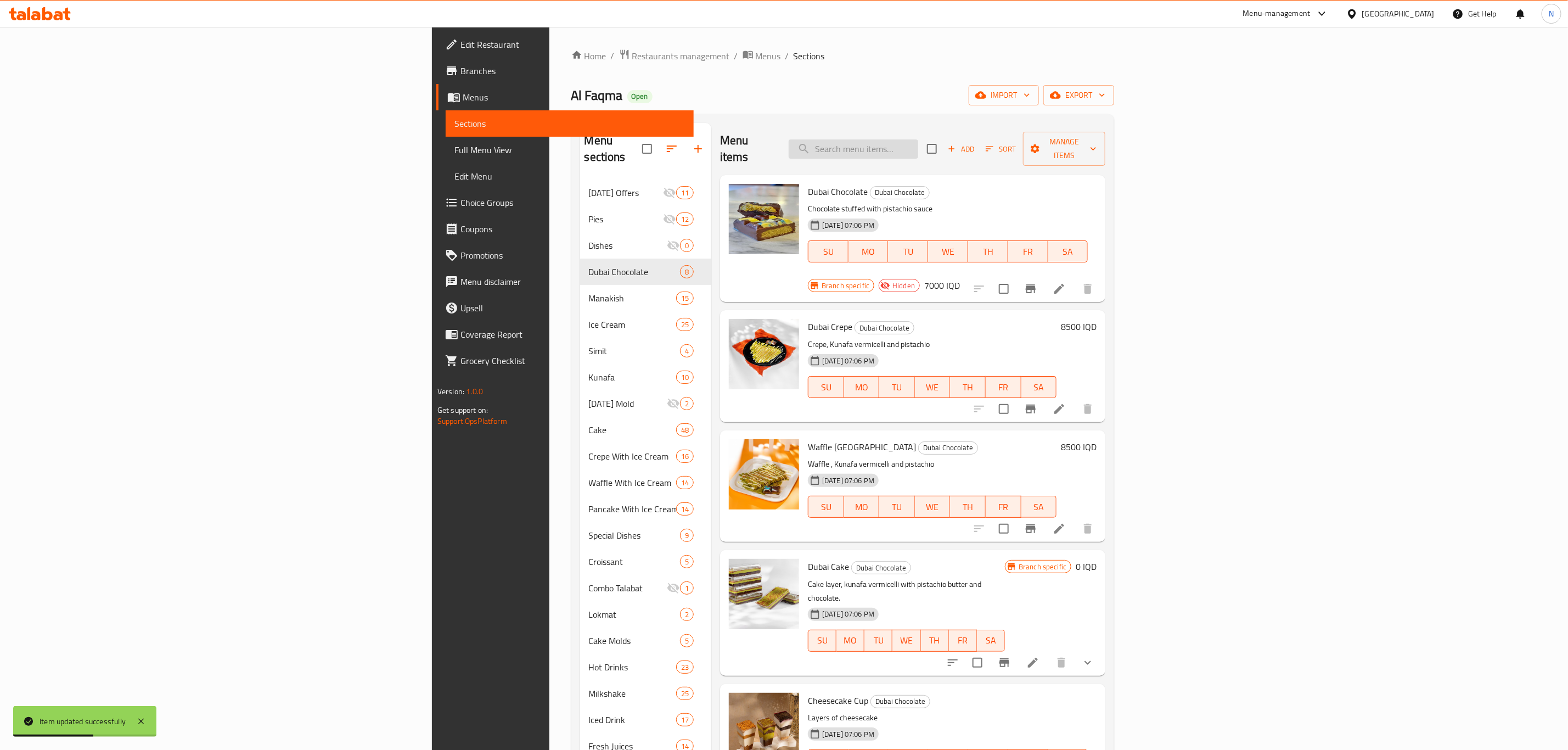
click at [919, 144] on input "search" at bounding box center [854, 149] width 129 height 19
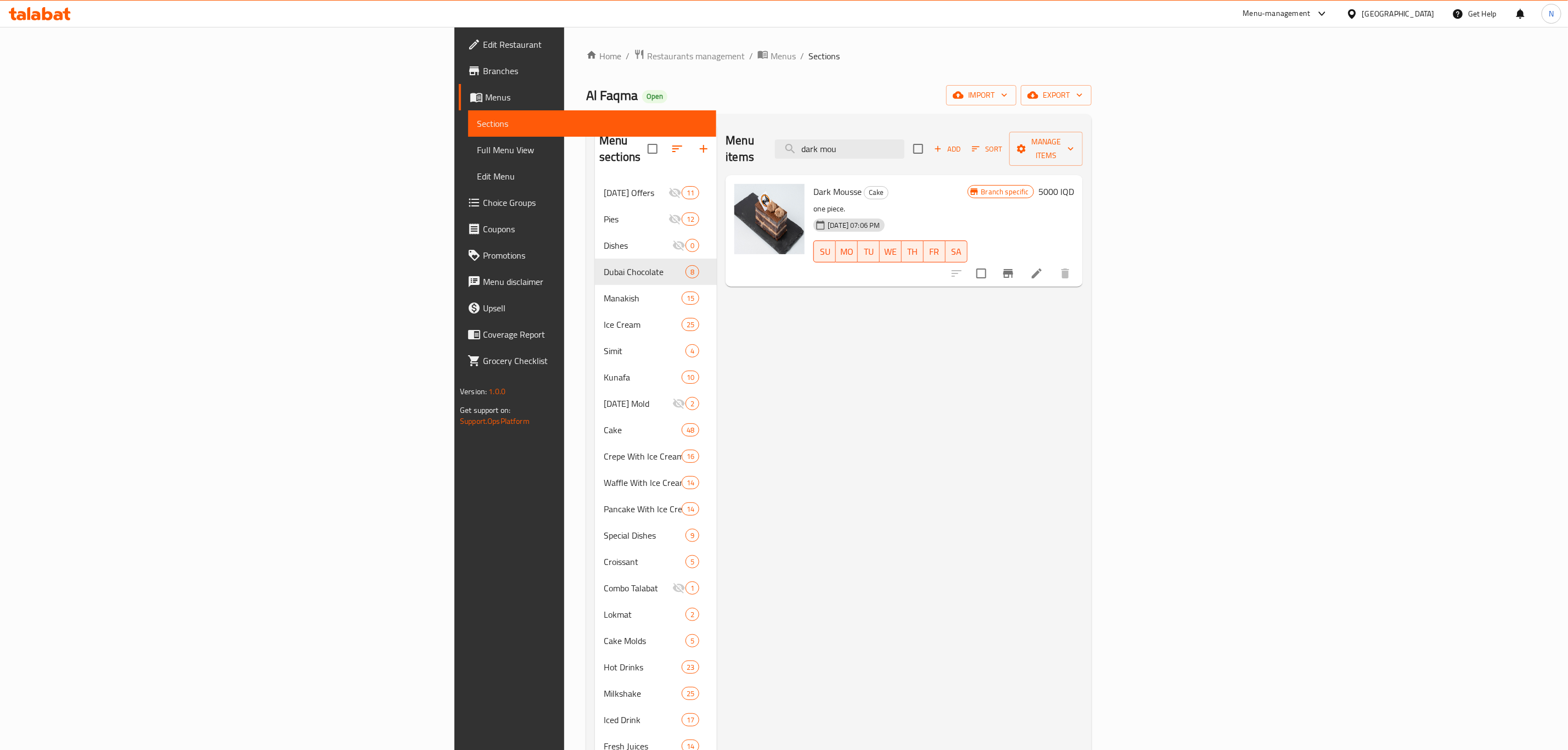
type input "dark mou"
click at [1043, 267] on icon at bounding box center [1037, 274] width 13 height 13
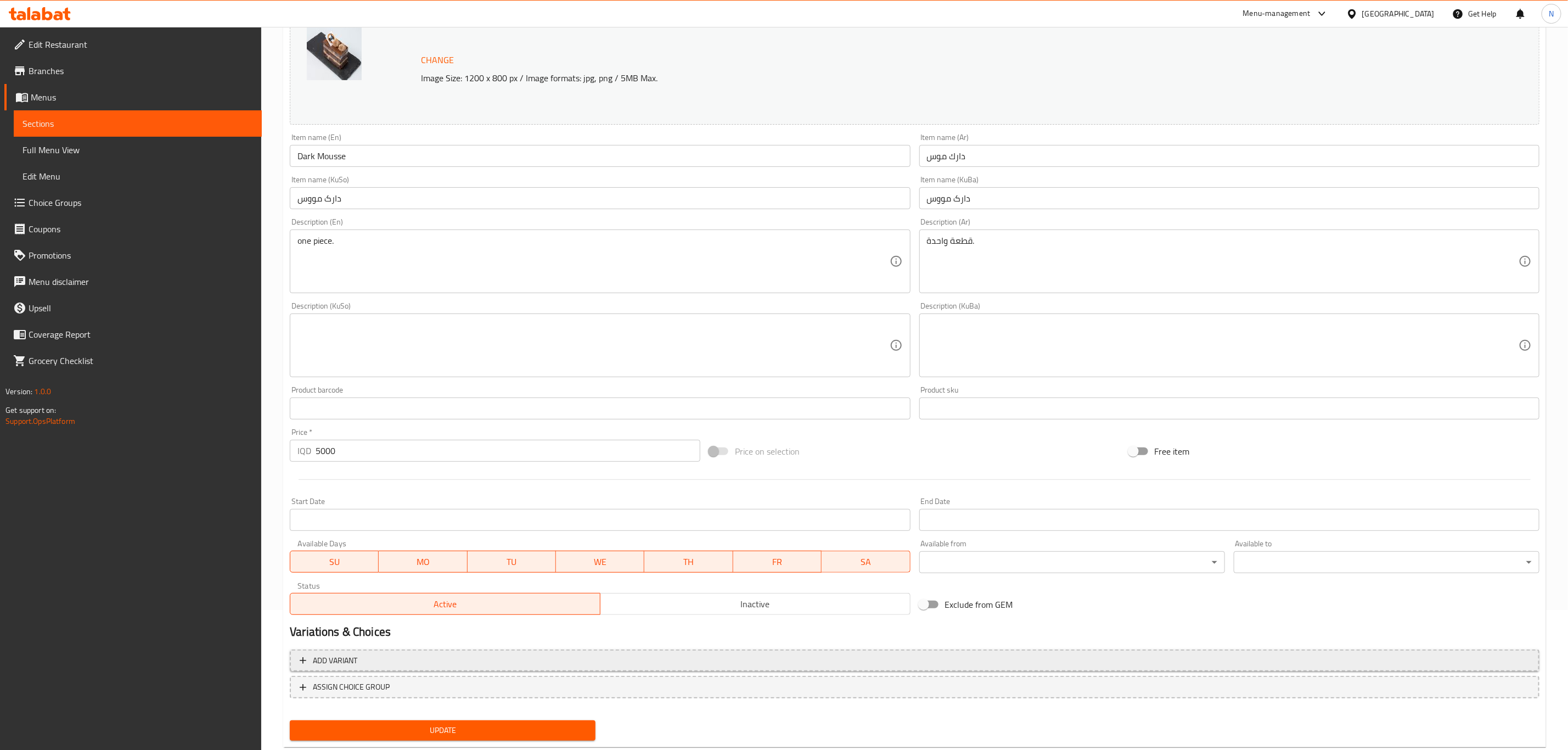
scroll to position [167, 0]
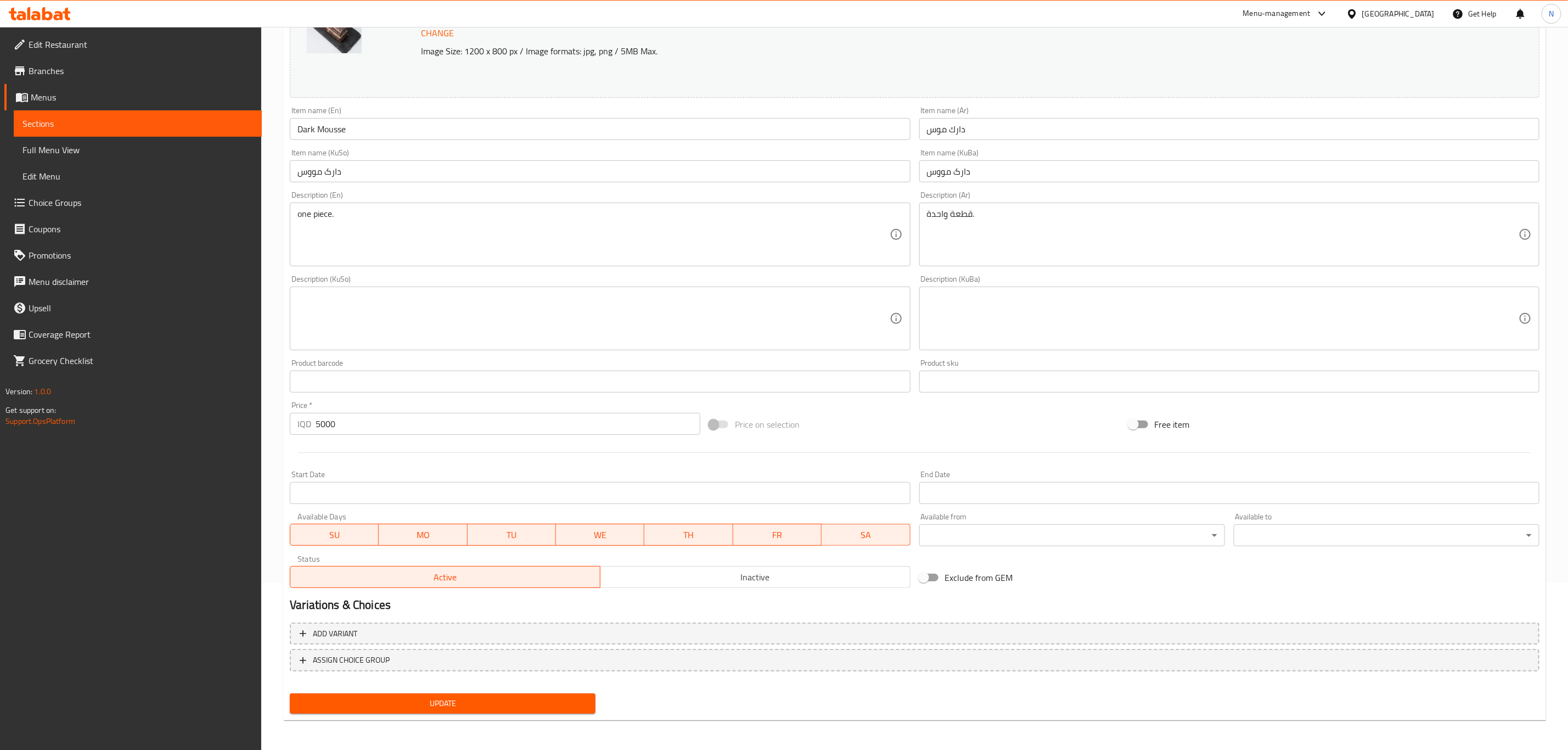
click at [657, 572] on span "Inactive" at bounding box center [755, 578] width 301 height 16
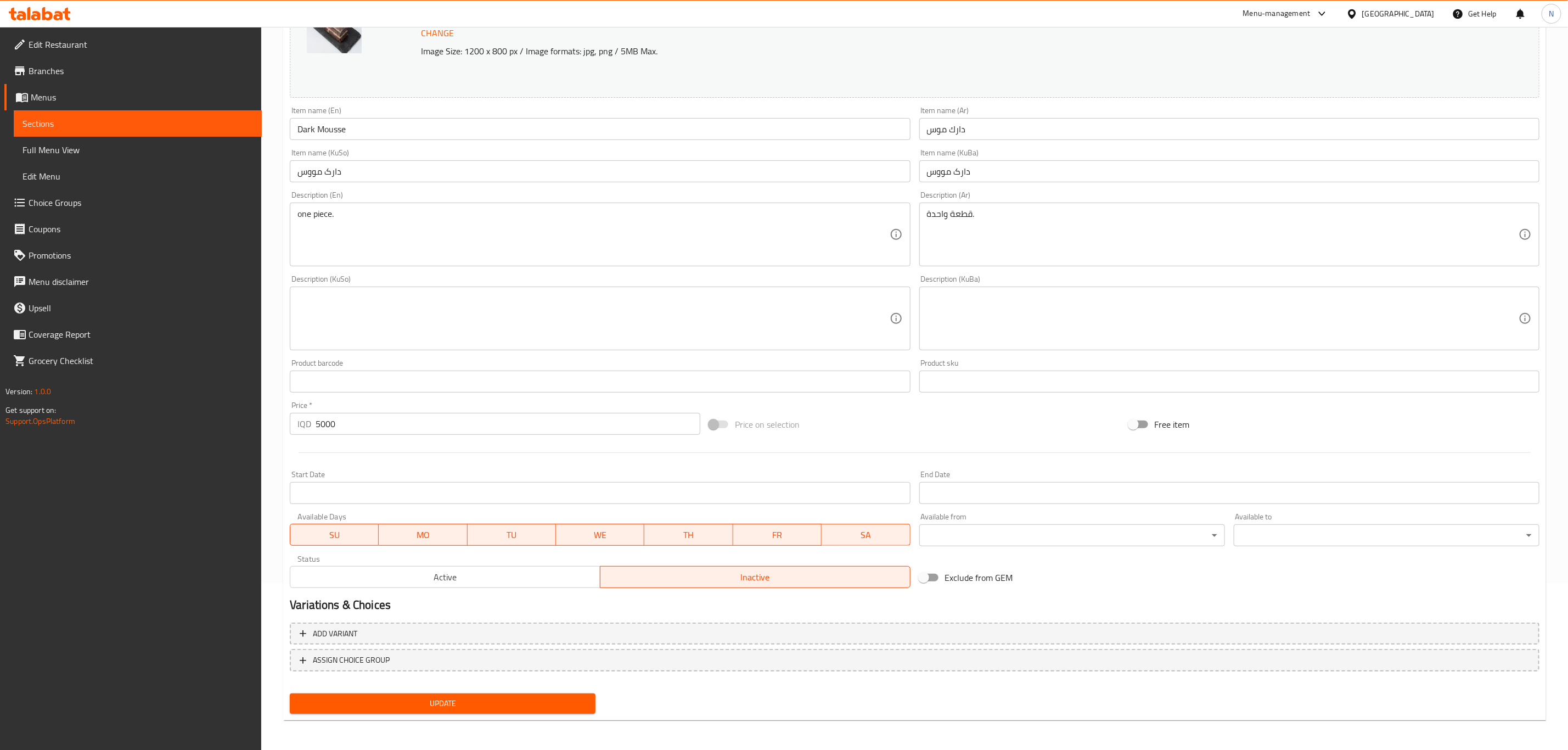
click at [540, 695] on button "Update" at bounding box center [443, 704] width 306 height 20
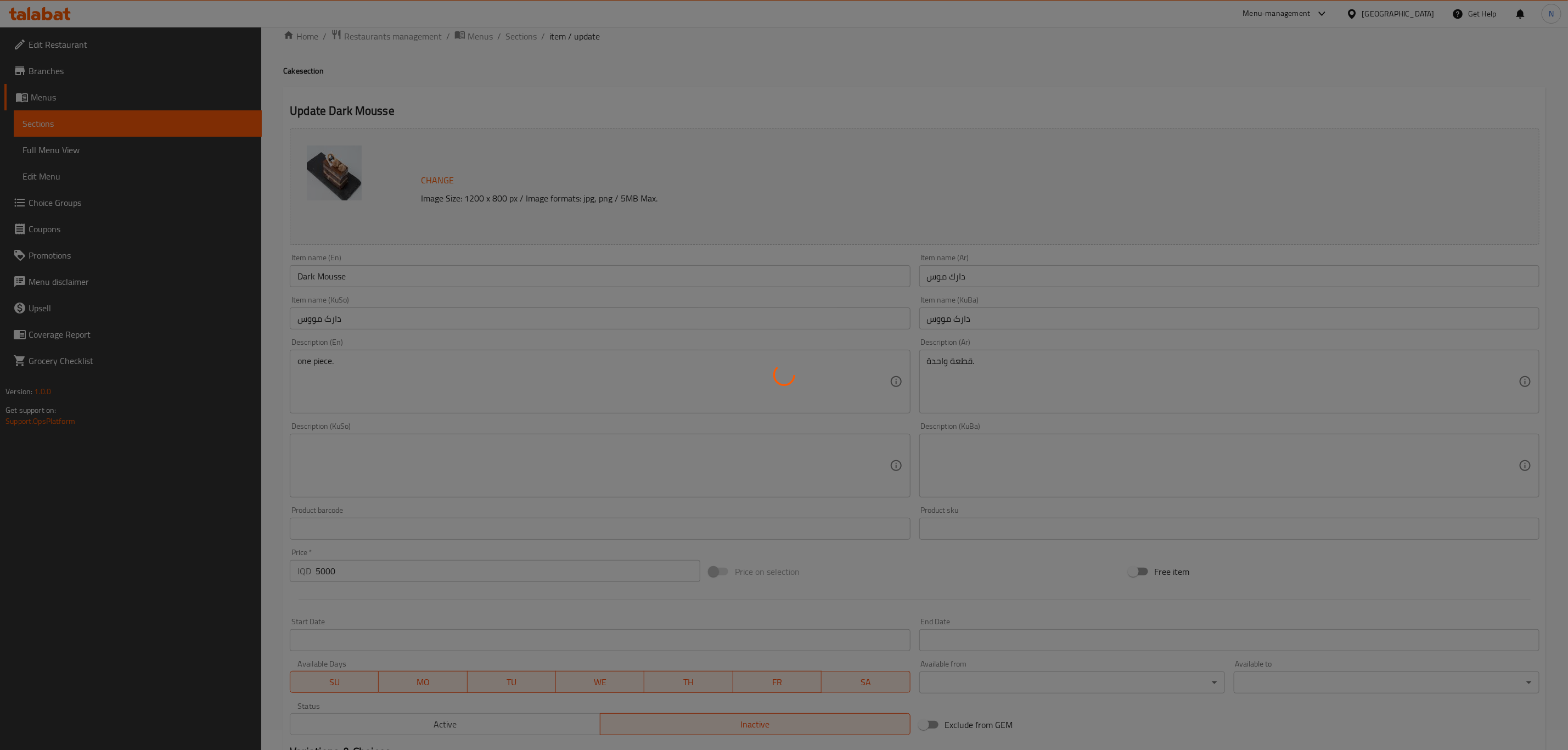
scroll to position [0, 0]
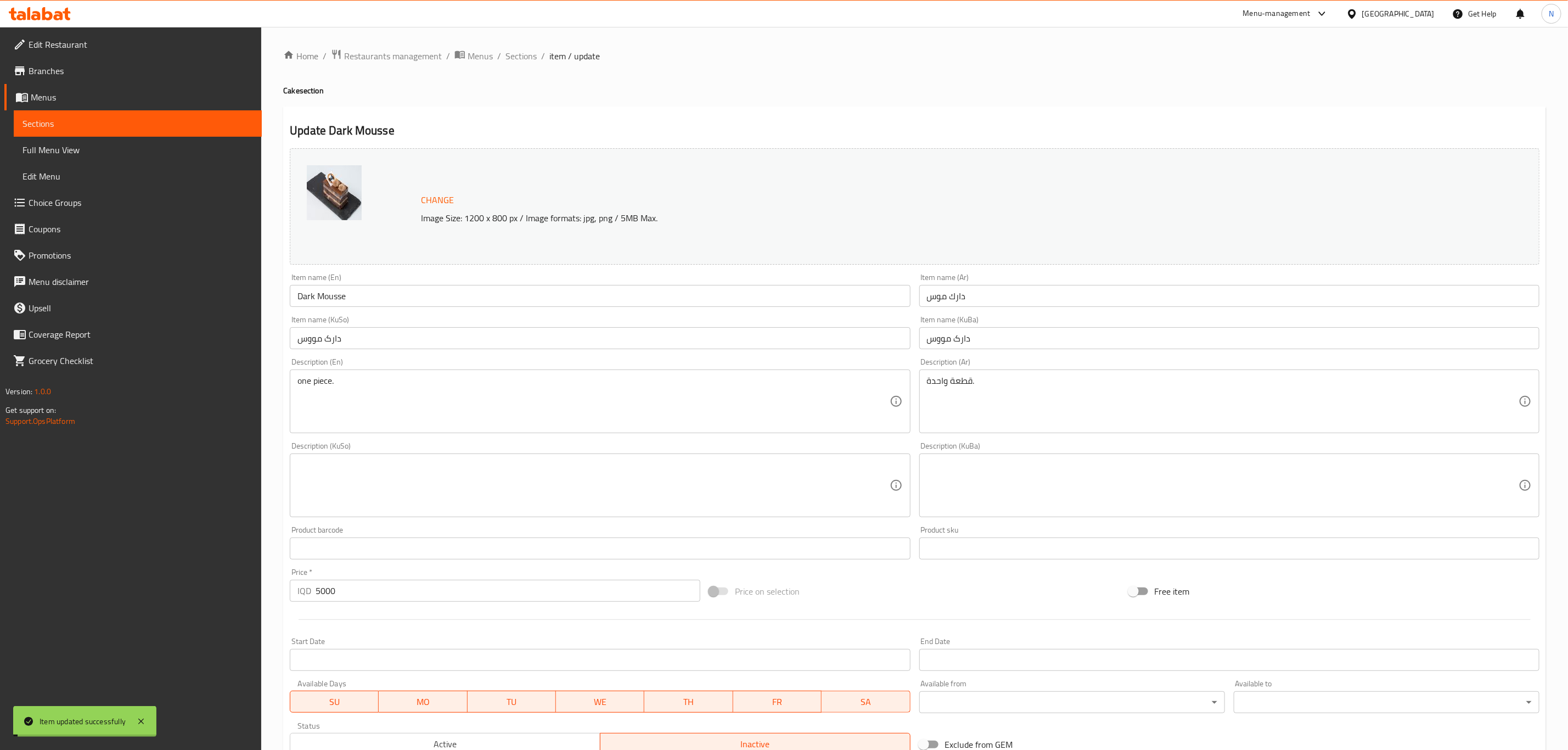
click at [524, 57] on span "Sections" at bounding box center [521, 56] width 31 height 13
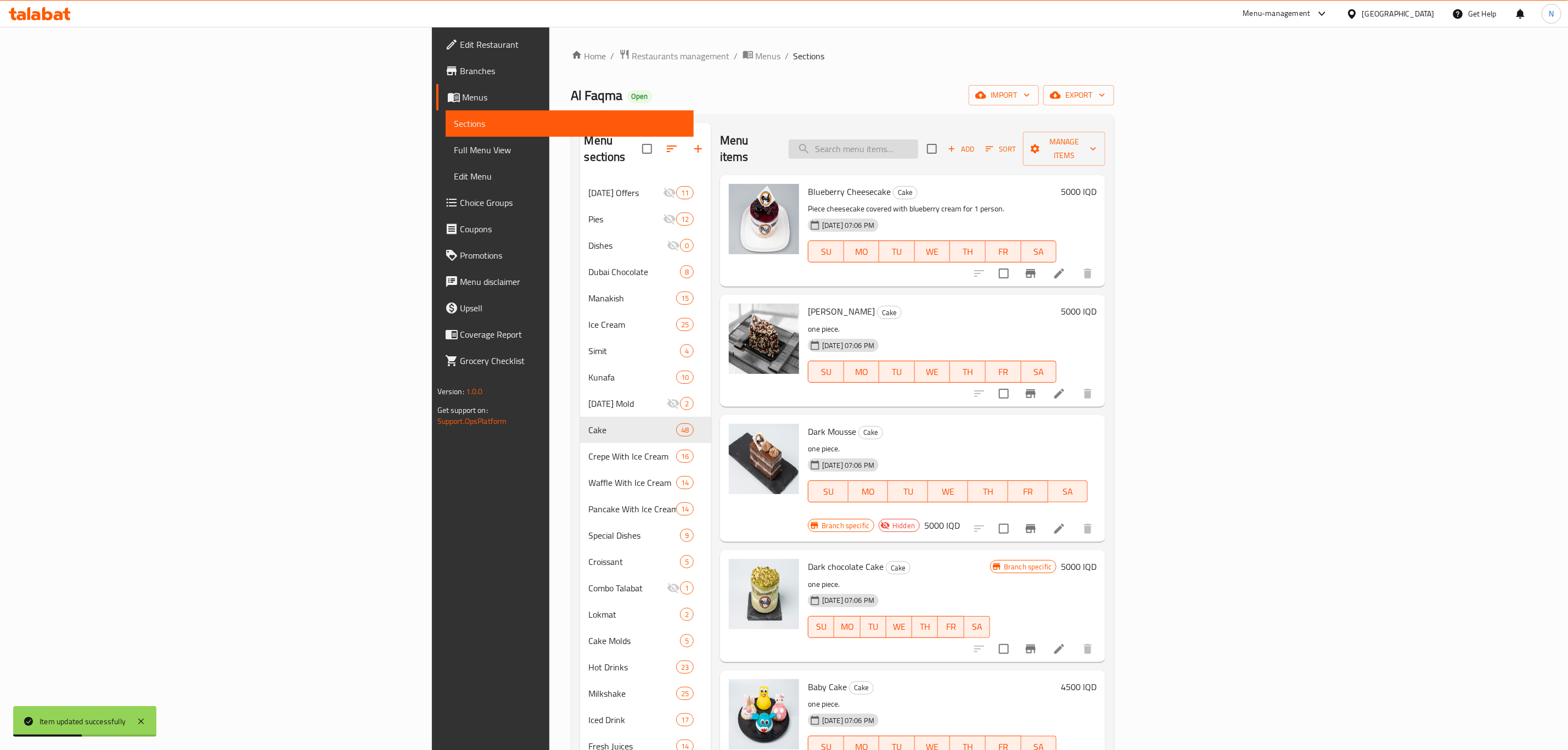
click at [919, 140] on input "search" at bounding box center [854, 149] width 129 height 19
type input "brownie"
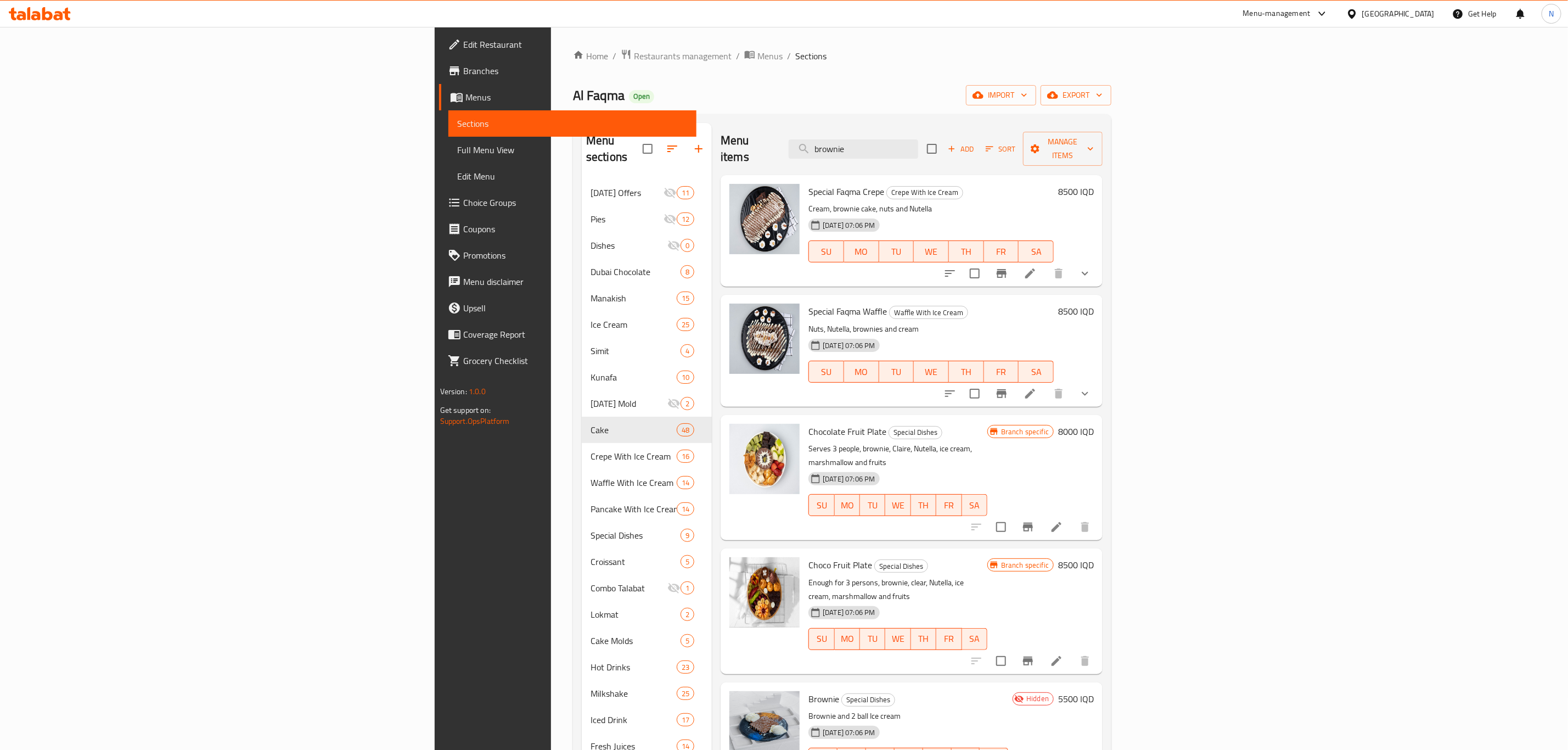
drag, startPoint x: 1005, startPoint y: 137, endPoint x: 899, endPoint y: 138, distance: 106.0
click at [899, 138] on div "Menu items brownie Add Sort Manage items" at bounding box center [912, 149] width 382 height 52
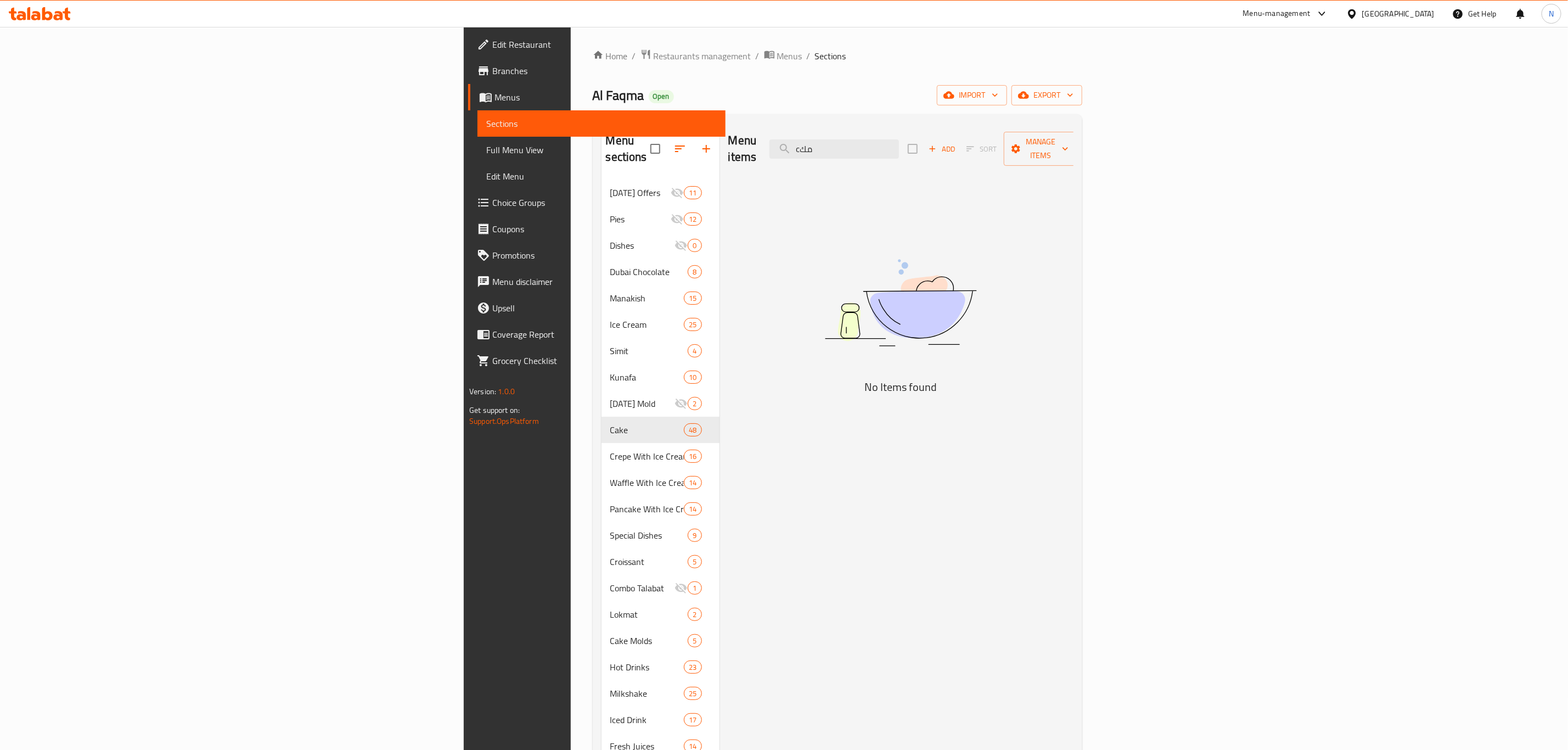
drag, startPoint x: 1005, startPoint y: 140, endPoint x: 943, endPoint y: 134, distance: 62.3
click at [943, 134] on div "Menu items cمك Add Sort Manage items" at bounding box center [900, 149] width 345 height 52
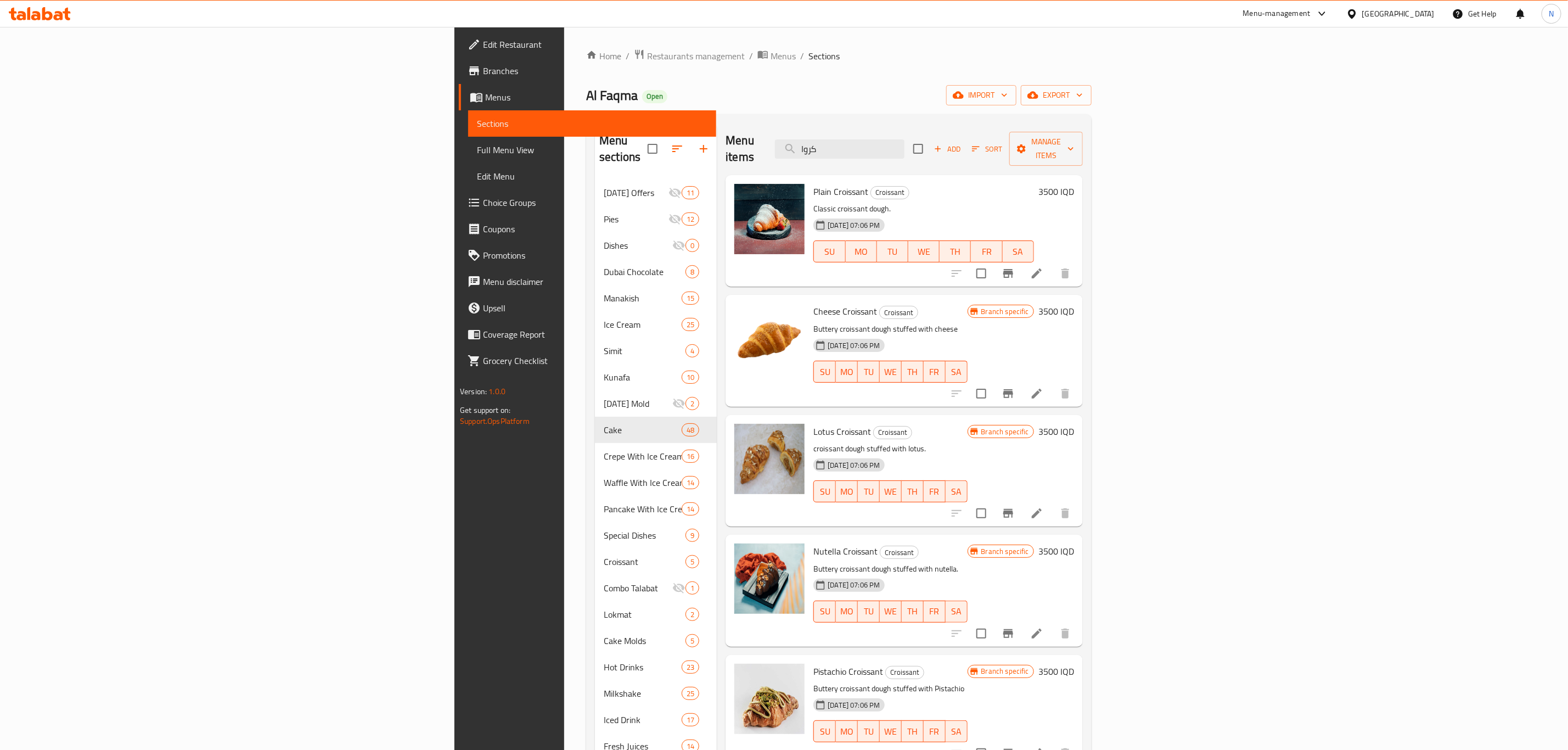
type input "كروا"
click at [1043, 387] on icon at bounding box center [1037, 394] width 13 height 13
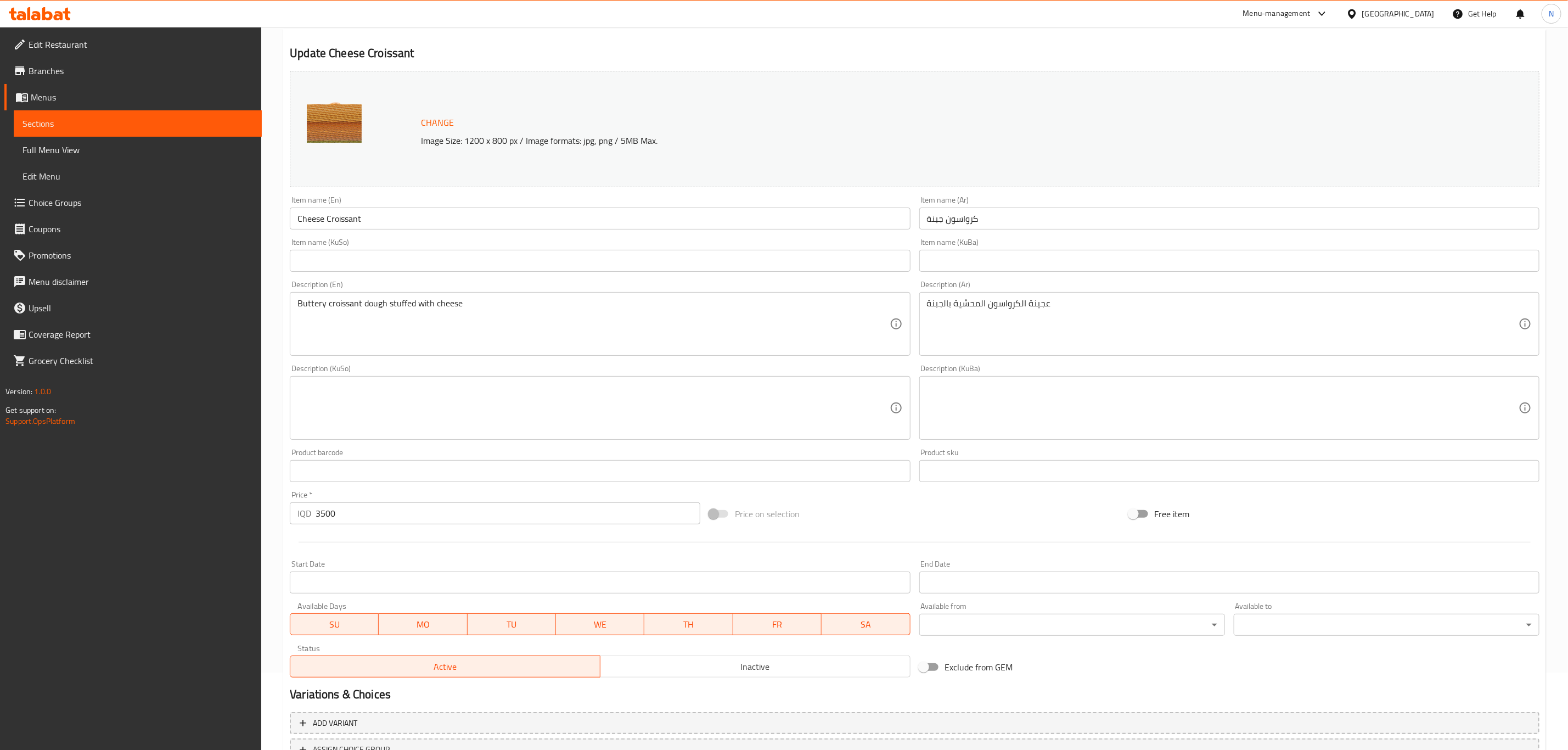
scroll to position [167, 0]
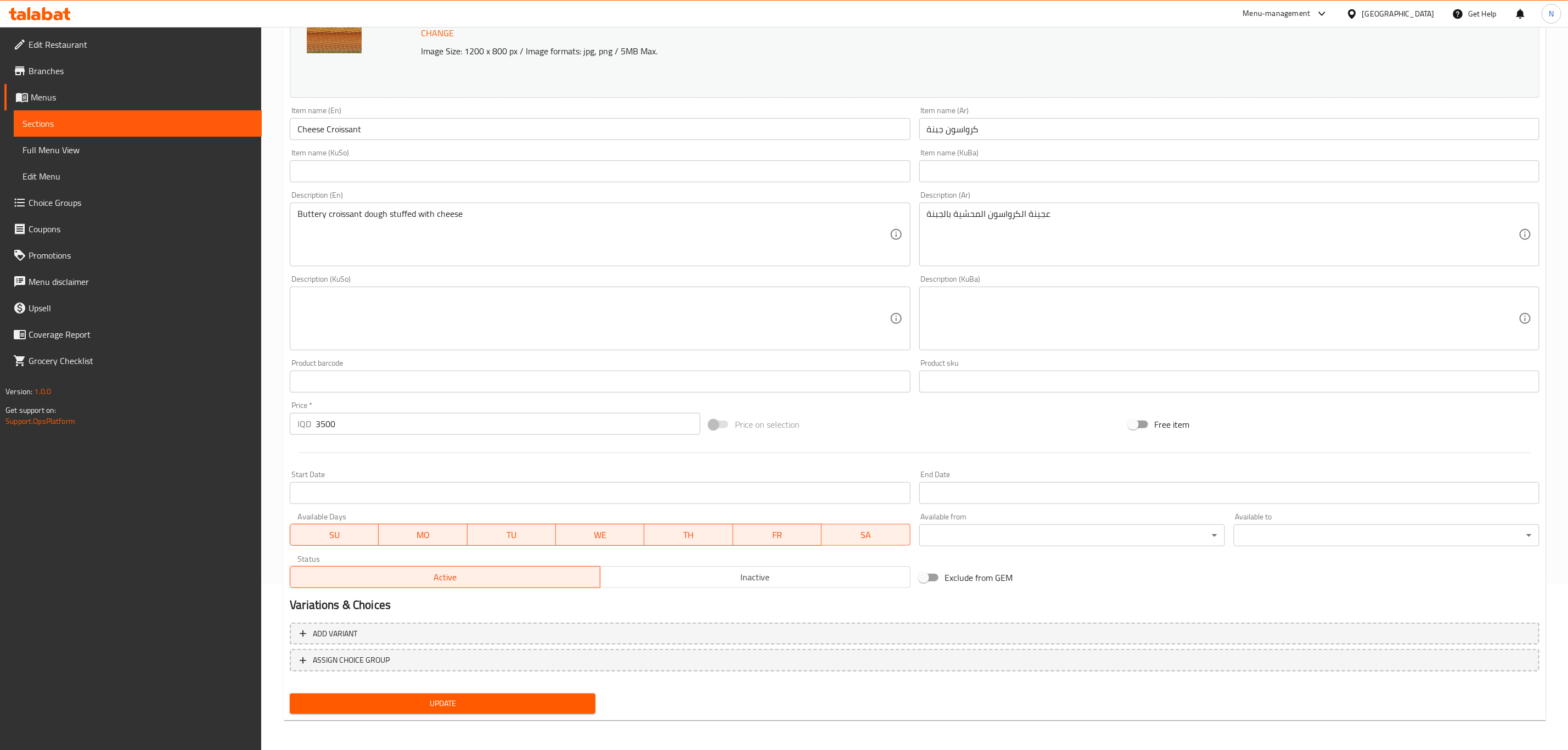
click at [664, 598] on h2 "Variations & Choices" at bounding box center [914, 605] width 1250 height 17
click at [672, 576] on span "Inactive" at bounding box center [755, 578] width 301 height 16
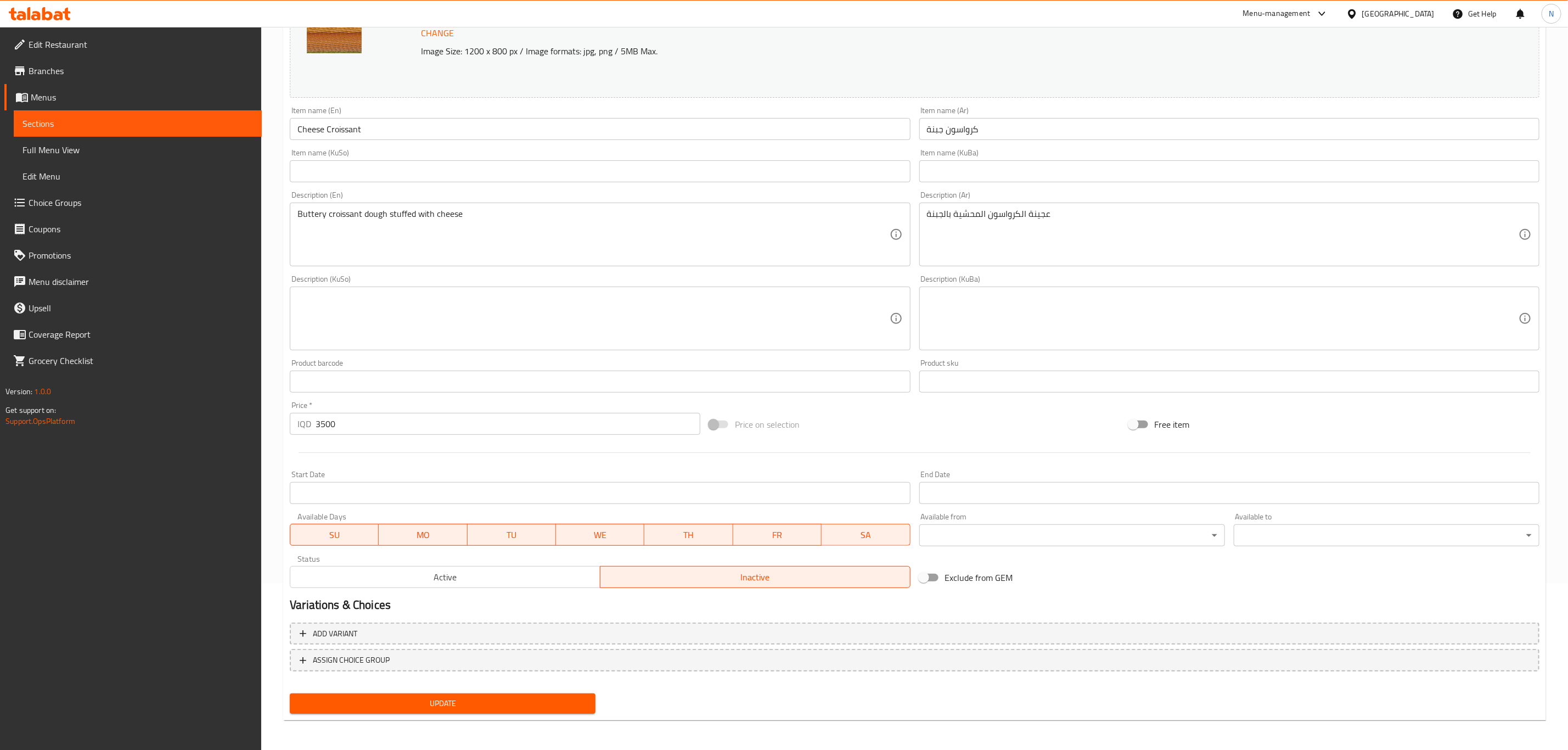
click at [527, 706] on span "Update" at bounding box center [443, 703] width 288 height 14
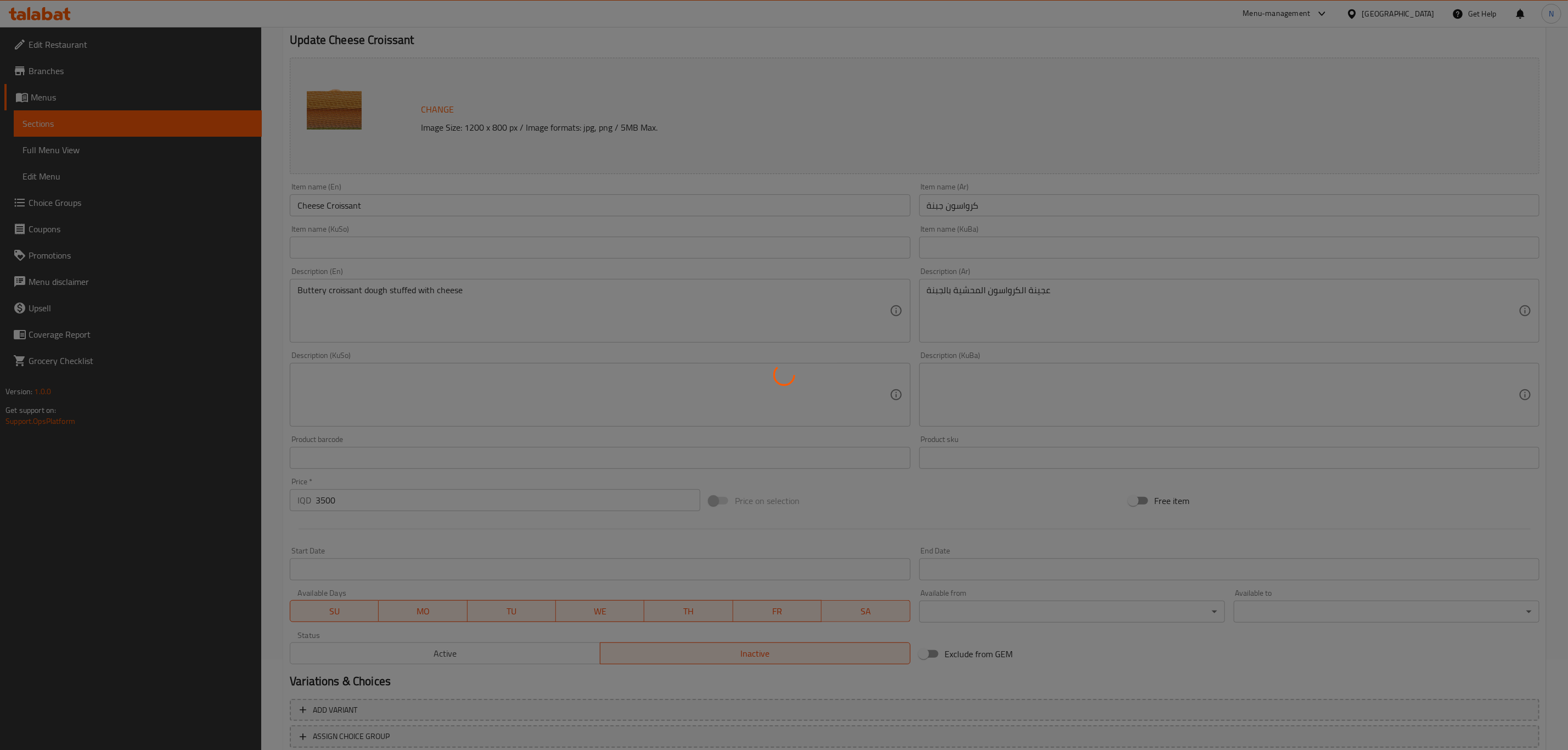
scroll to position [0, 0]
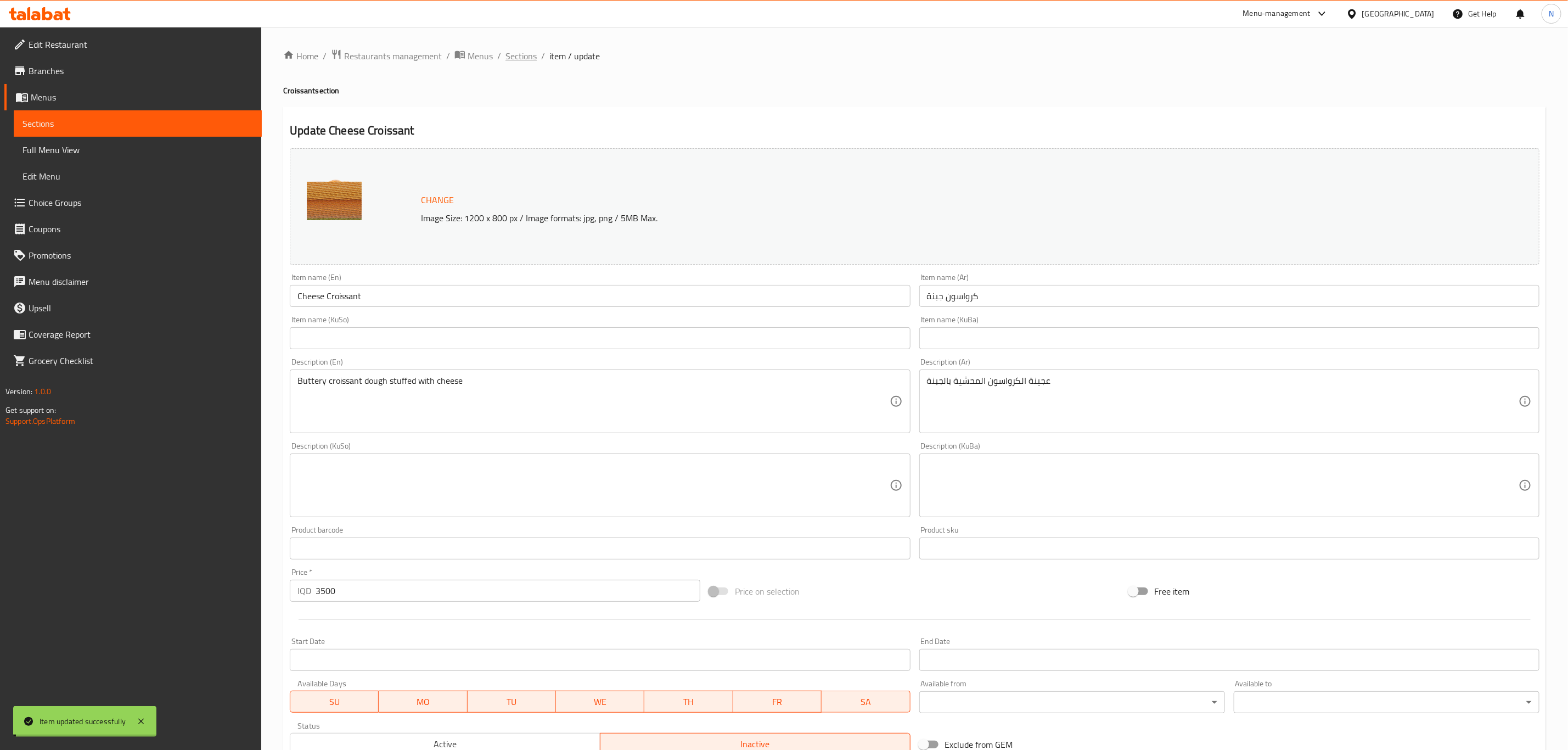
click at [517, 60] on span "Sections" at bounding box center [521, 56] width 31 height 13
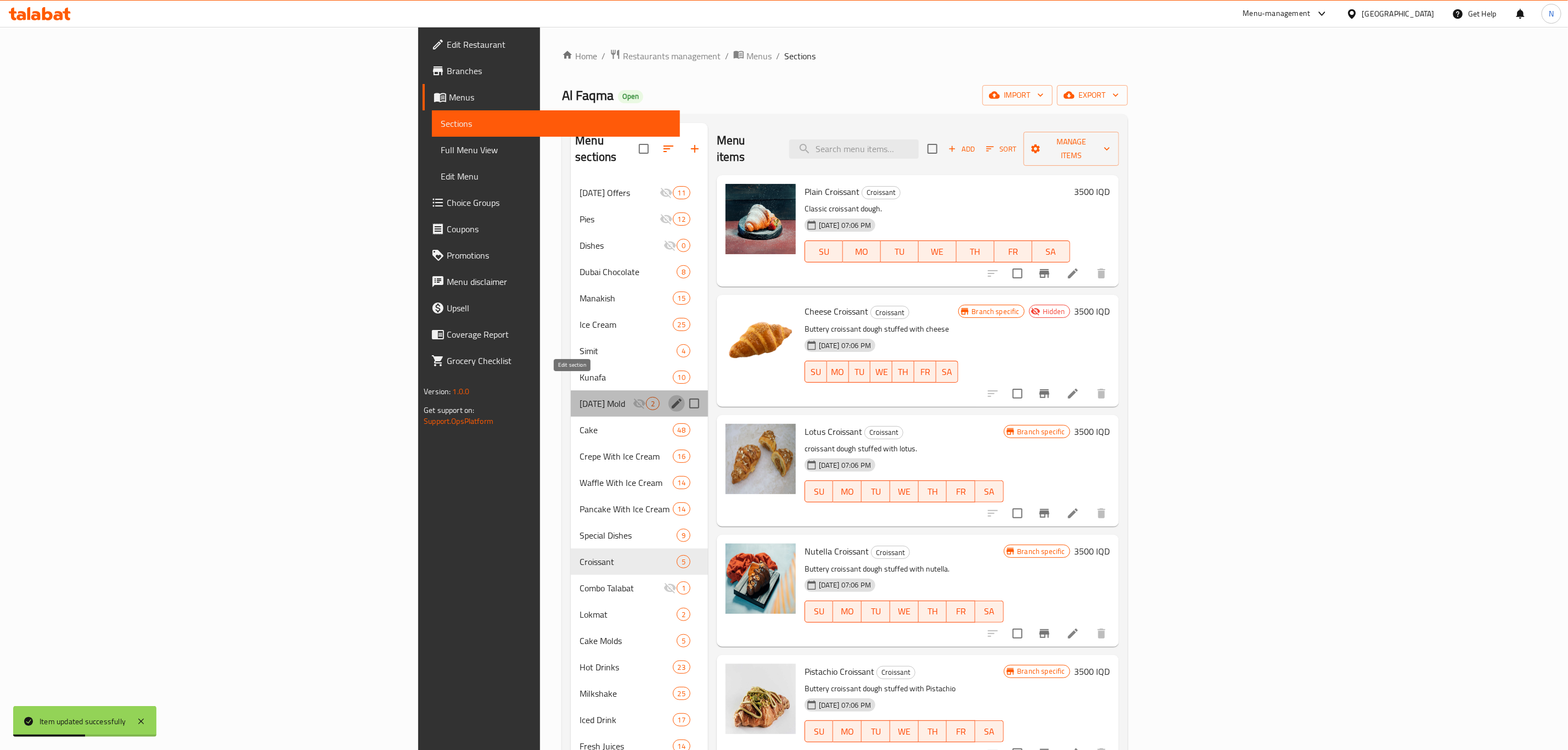
click at [672, 399] on icon "edit" at bounding box center [676, 403] width 10 height 10
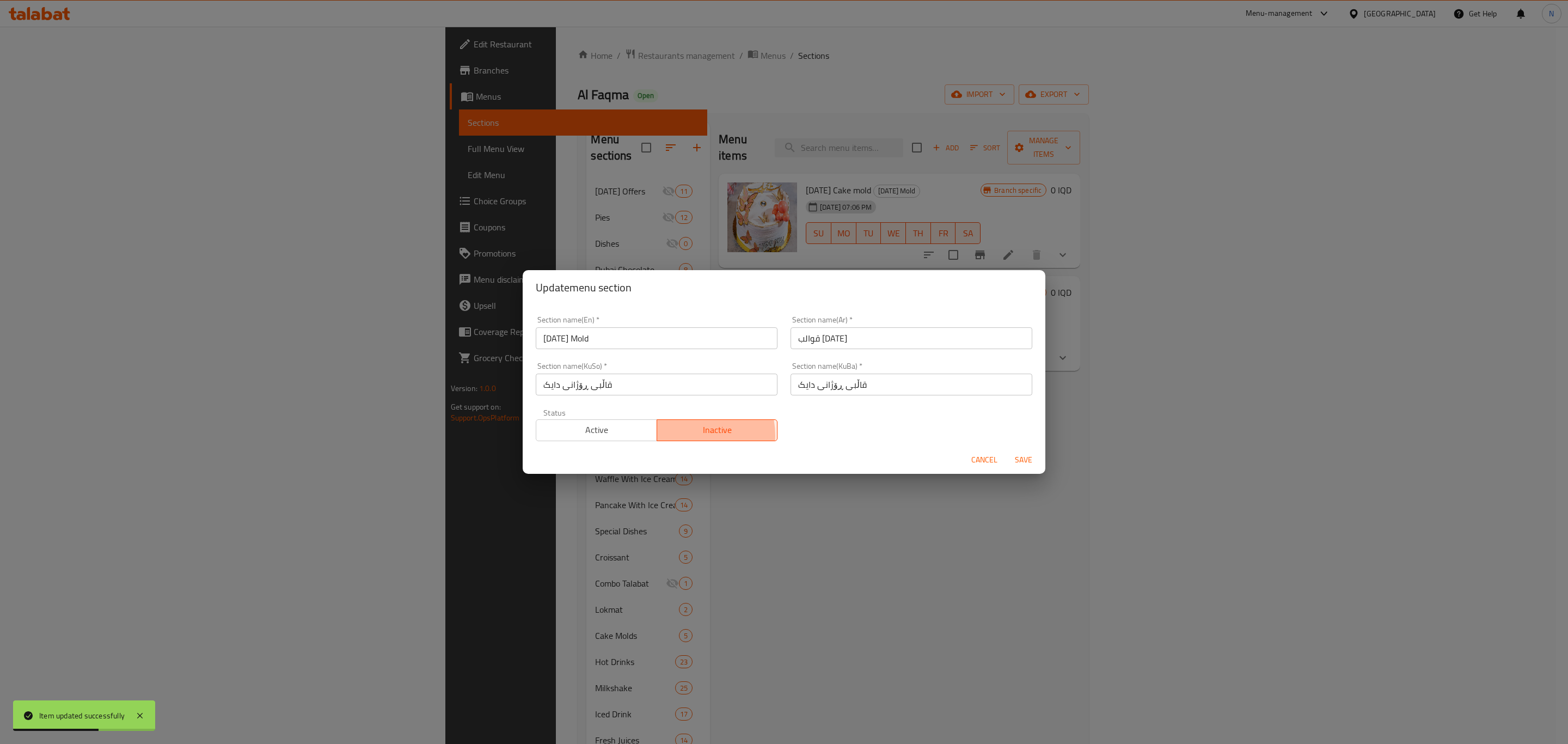
click at [680, 437] on span "Inactive" at bounding box center [717, 430] width 112 height 16
click at [700, 424] on span "Inactive" at bounding box center [717, 430] width 112 height 16
click at [1022, 453] on span "Save" at bounding box center [1023, 460] width 26 height 14
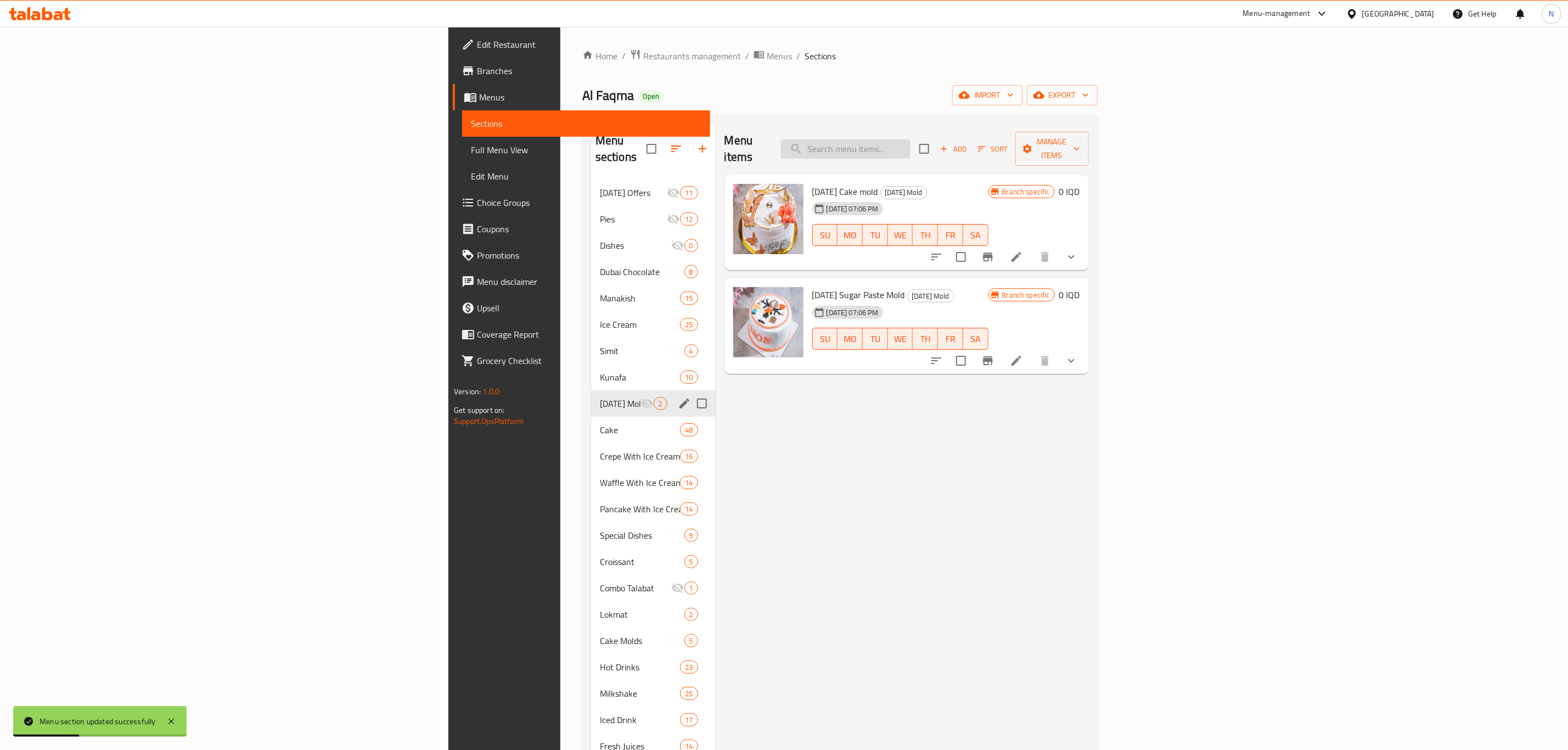
click at [910, 149] on input "search" at bounding box center [846, 149] width 129 height 19
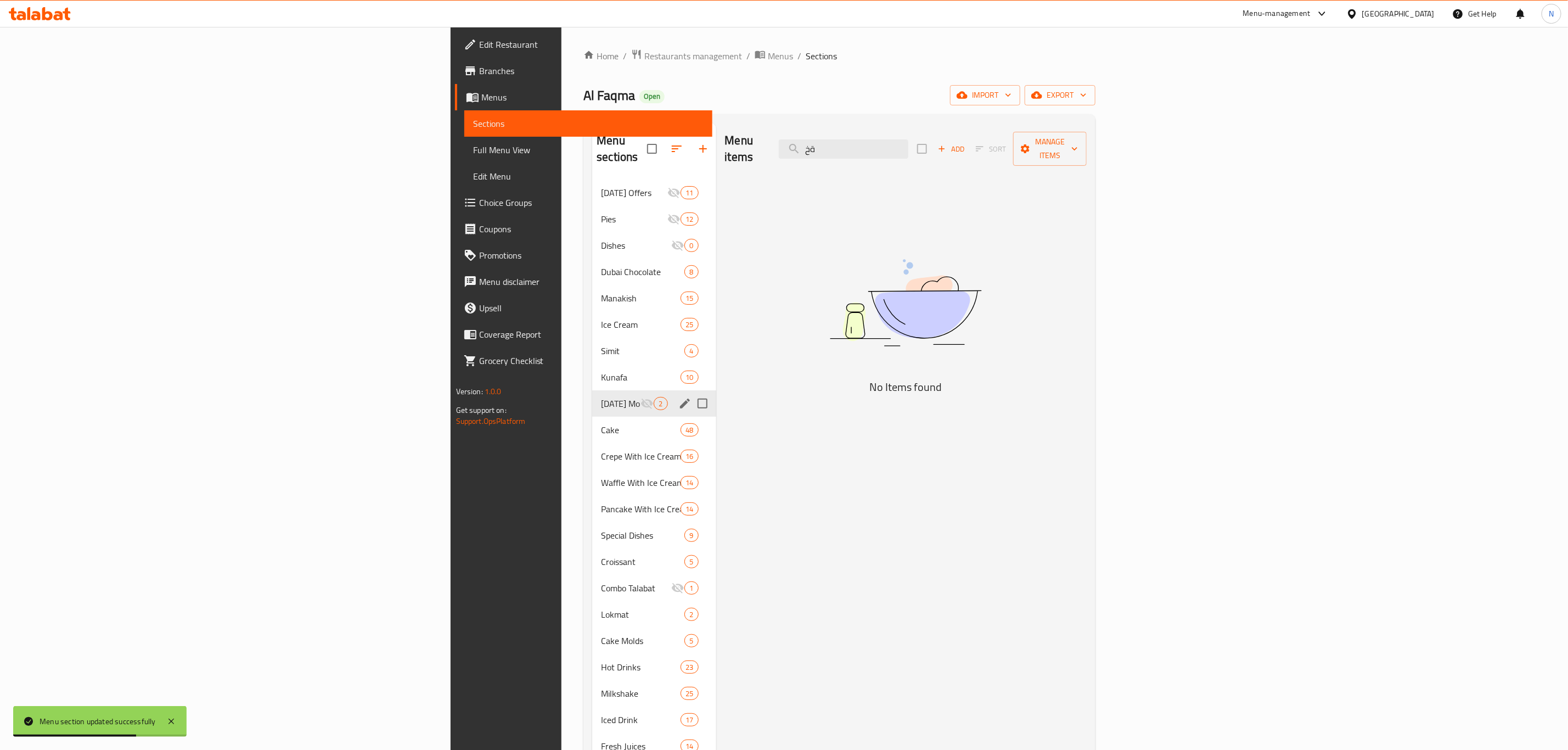
type input "ة"
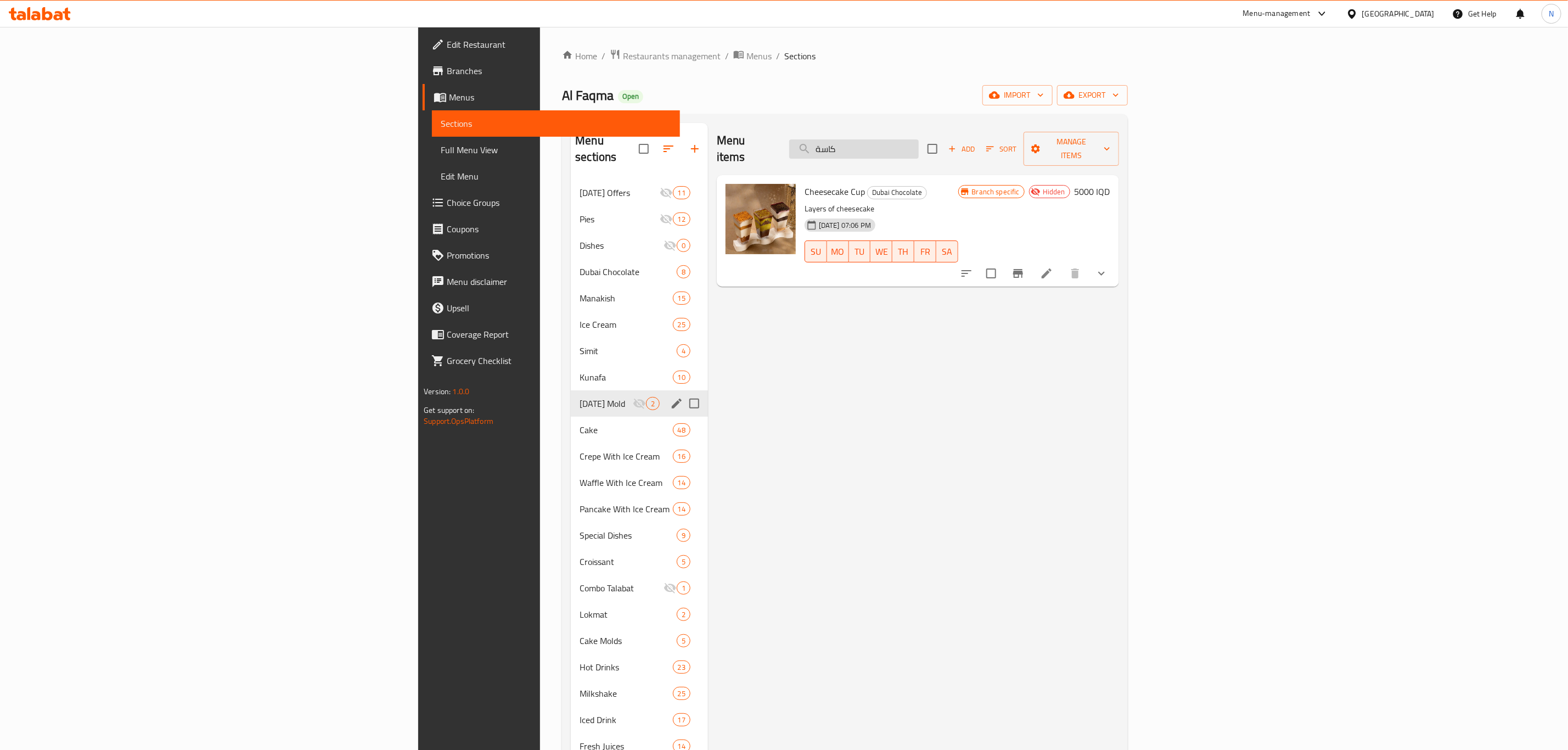
drag, startPoint x: 990, startPoint y: 144, endPoint x: 955, endPoint y: 138, distance: 35.5
click at [919, 140] on input "كاسة" at bounding box center [854, 149] width 129 height 19
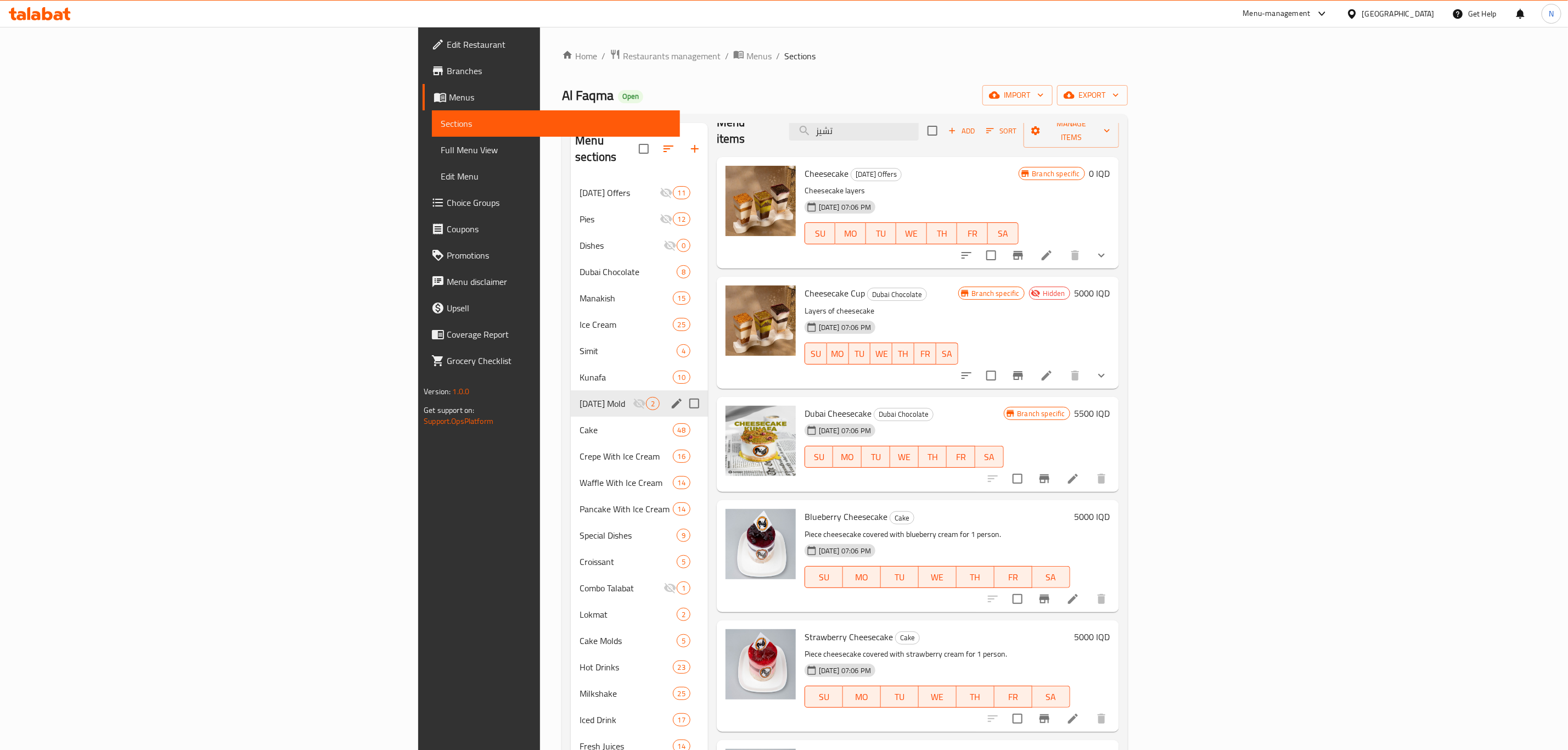
scroll to position [19, 0]
type input "تشيز"
